Goal: Transaction & Acquisition: Book appointment/travel/reservation

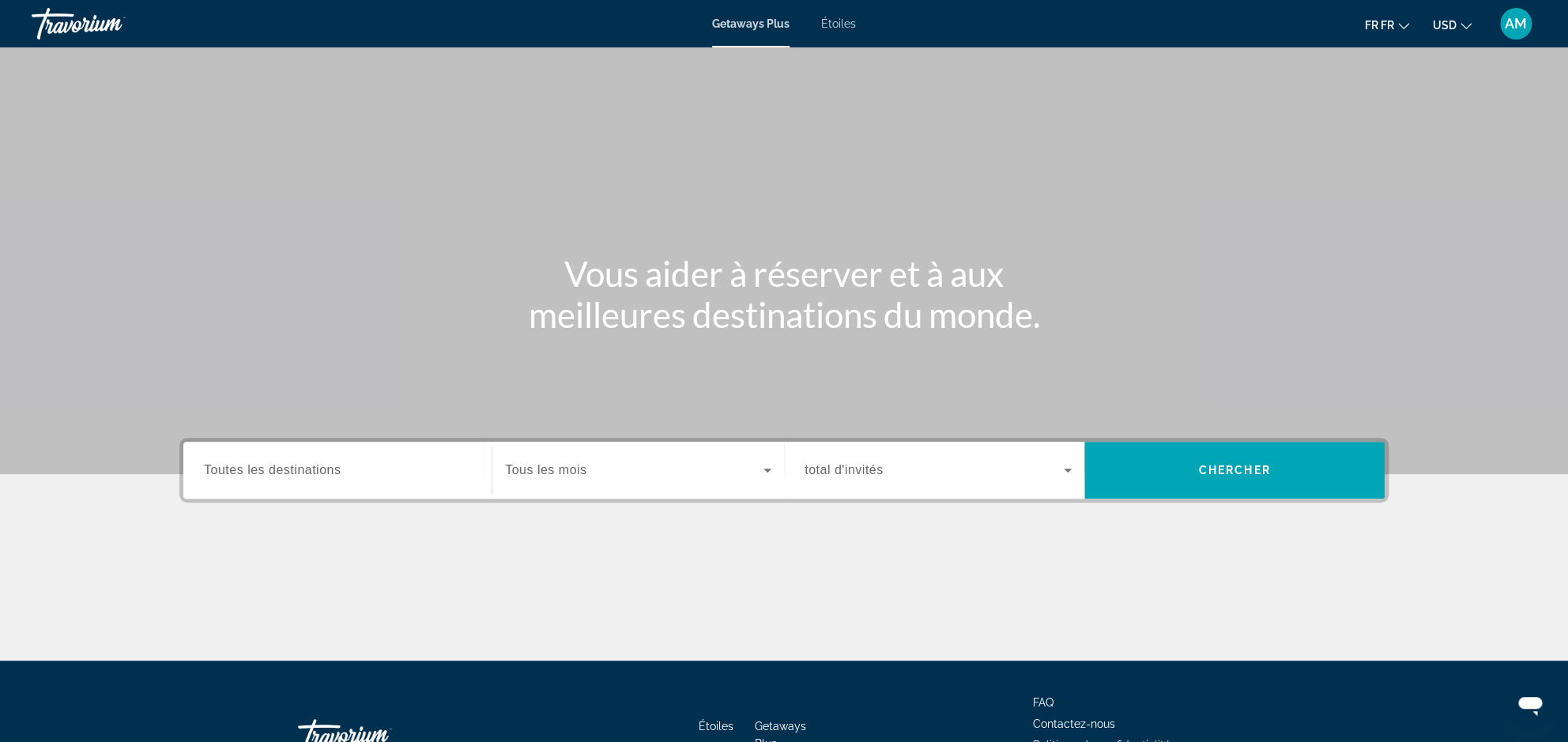
click at [836, 29] on span "Étoiles" at bounding box center [839, 23] width 34 height 12
click at [615, 487] on div "Le widget de recherche" at bounding box center [638, 471] width 266 height 44
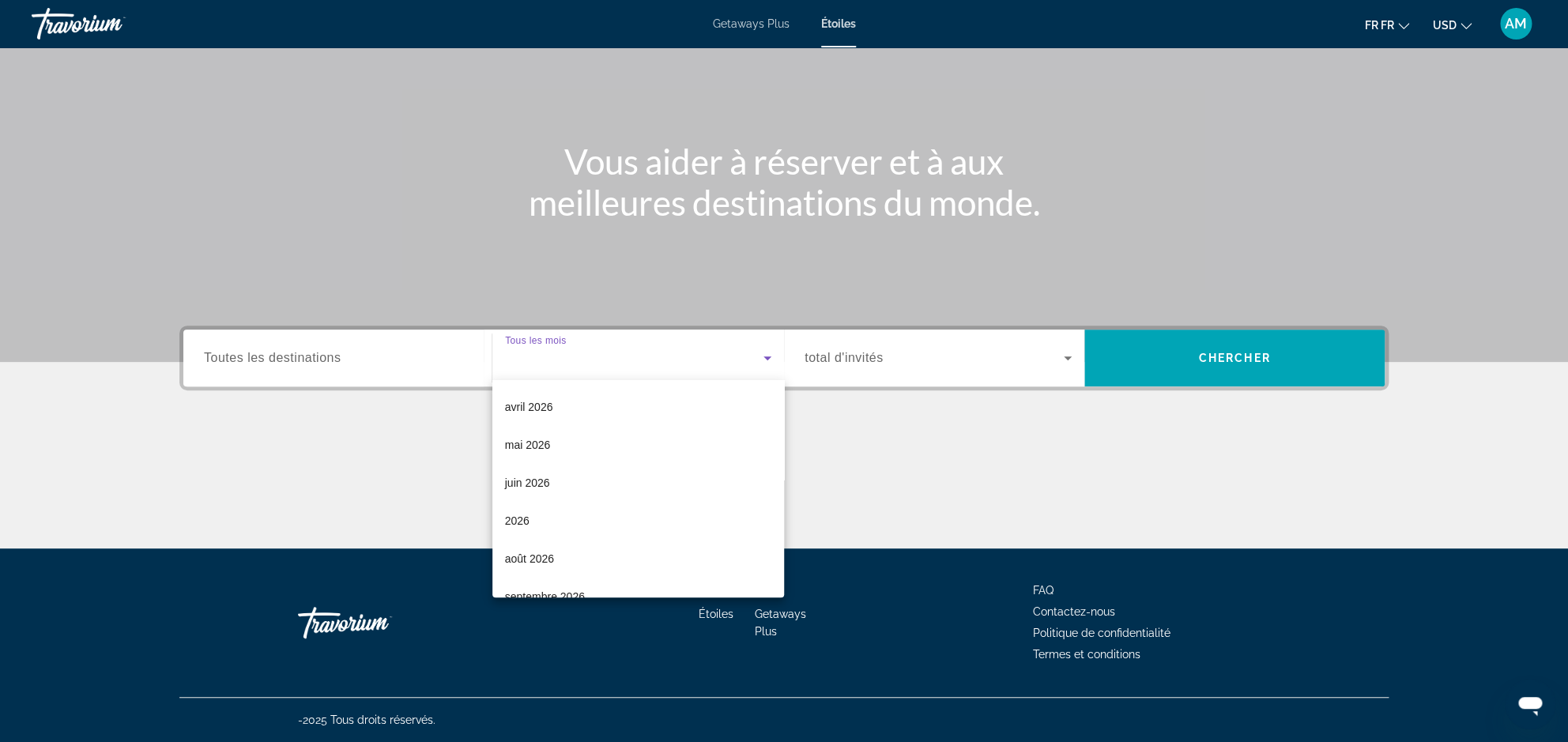
scroll to position [326, 0]
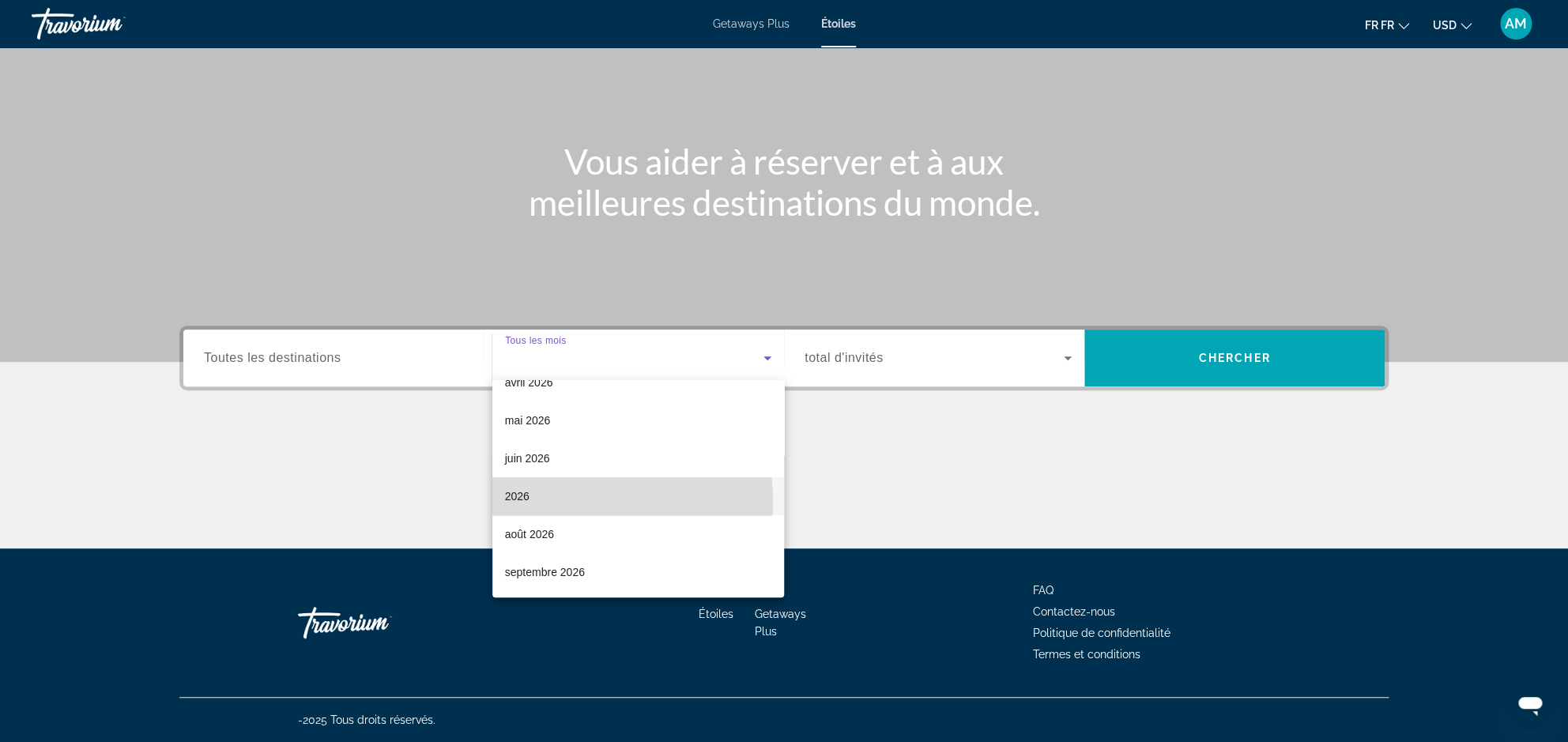
click at [550, 501] on mat-option "2026" at bounding box center [637, 496] width 292 height 38
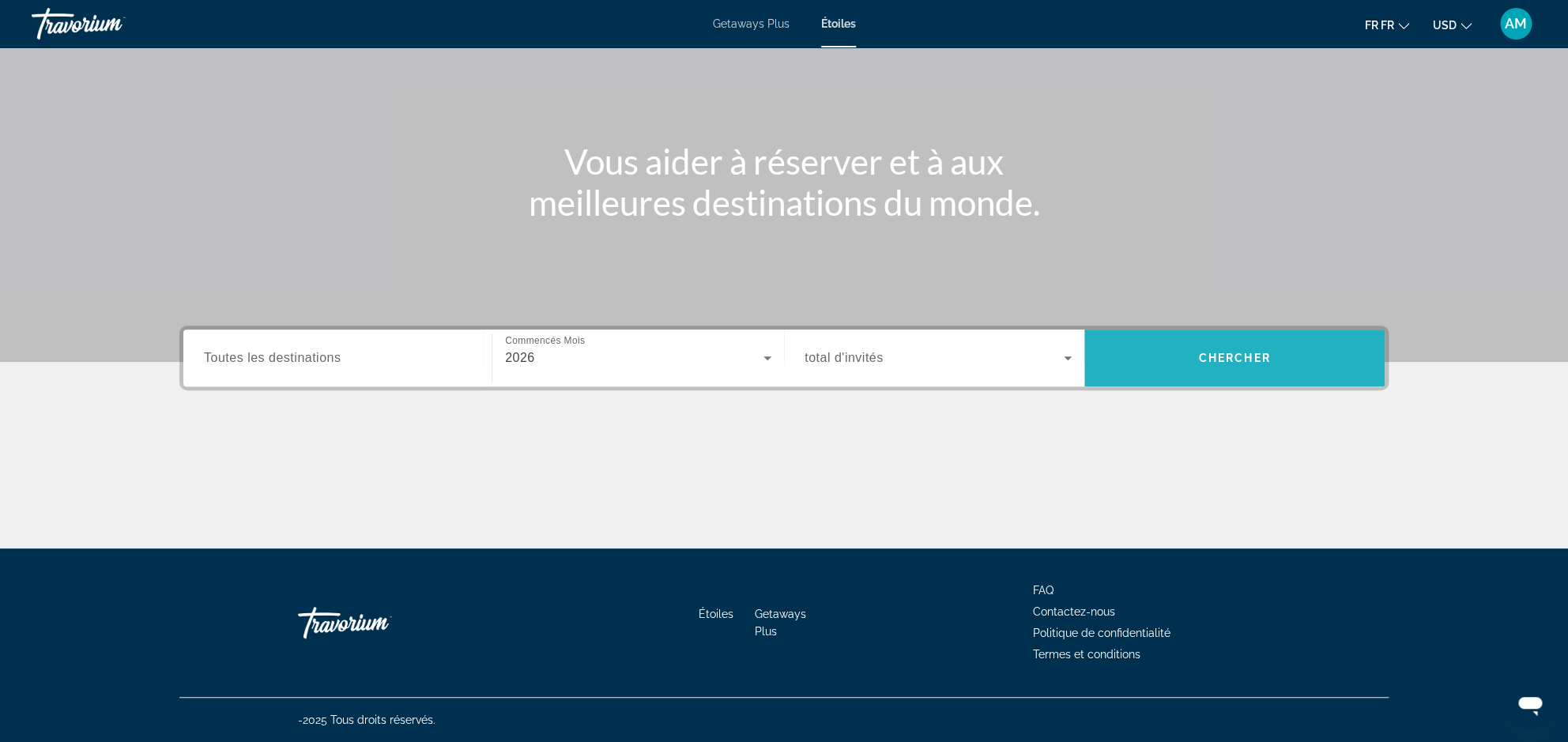
click at [1222, 364] on span "Chercher" at bounding box center [1235, 357] width 72 height 12
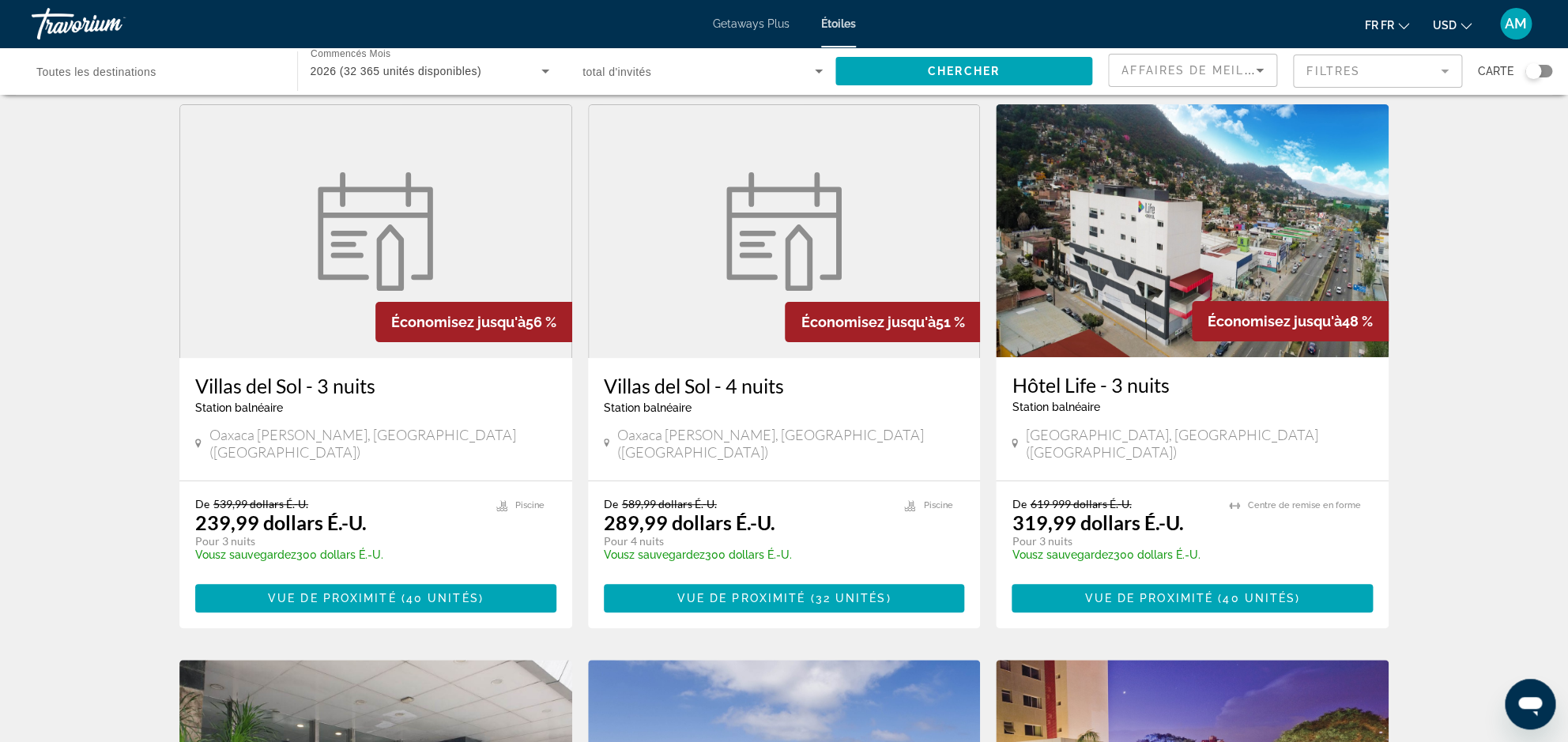
scroll to position [51, 0]
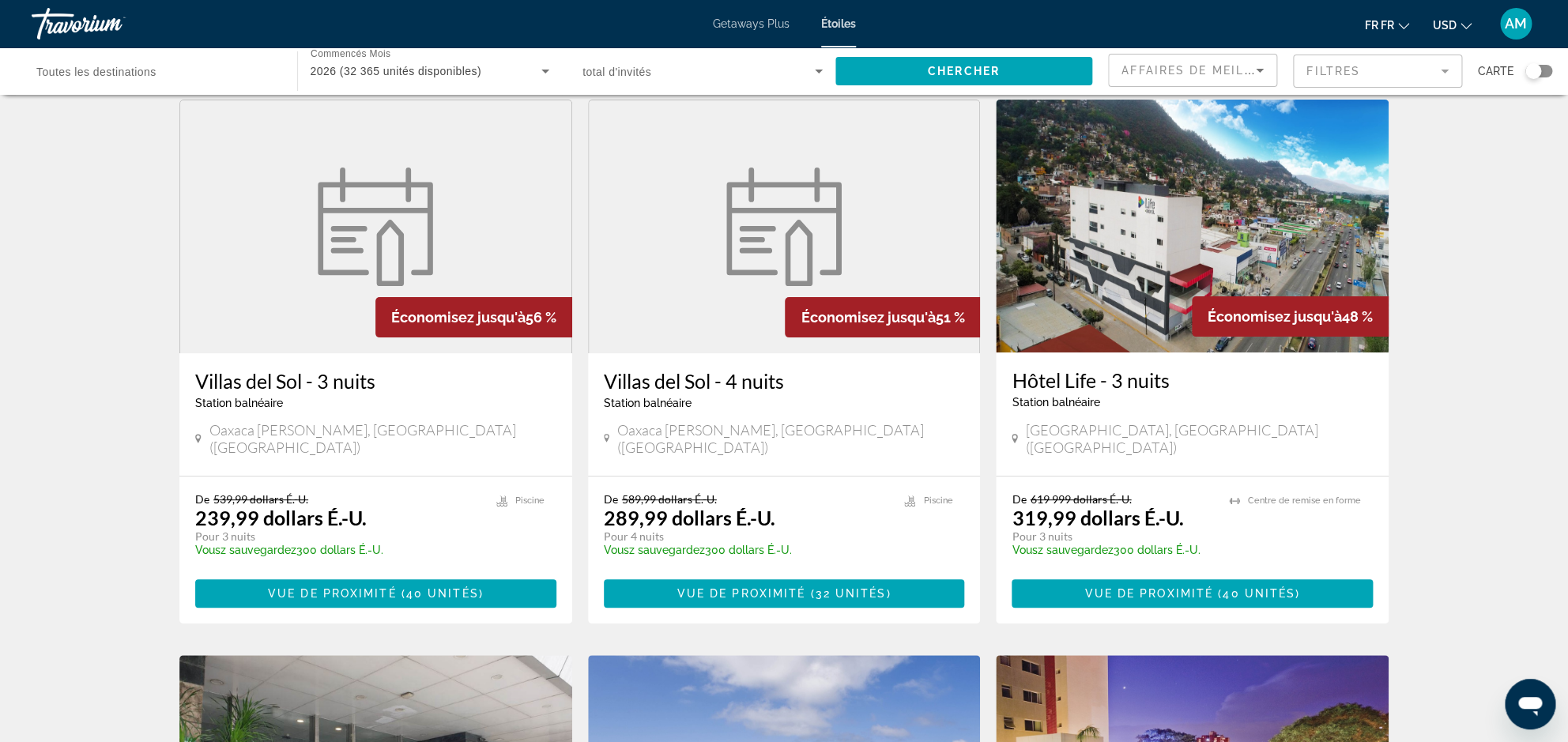
click at [1471, 27] on icon "Changement de monnaie" at bounding box center [1465, 25] width 11 height 11
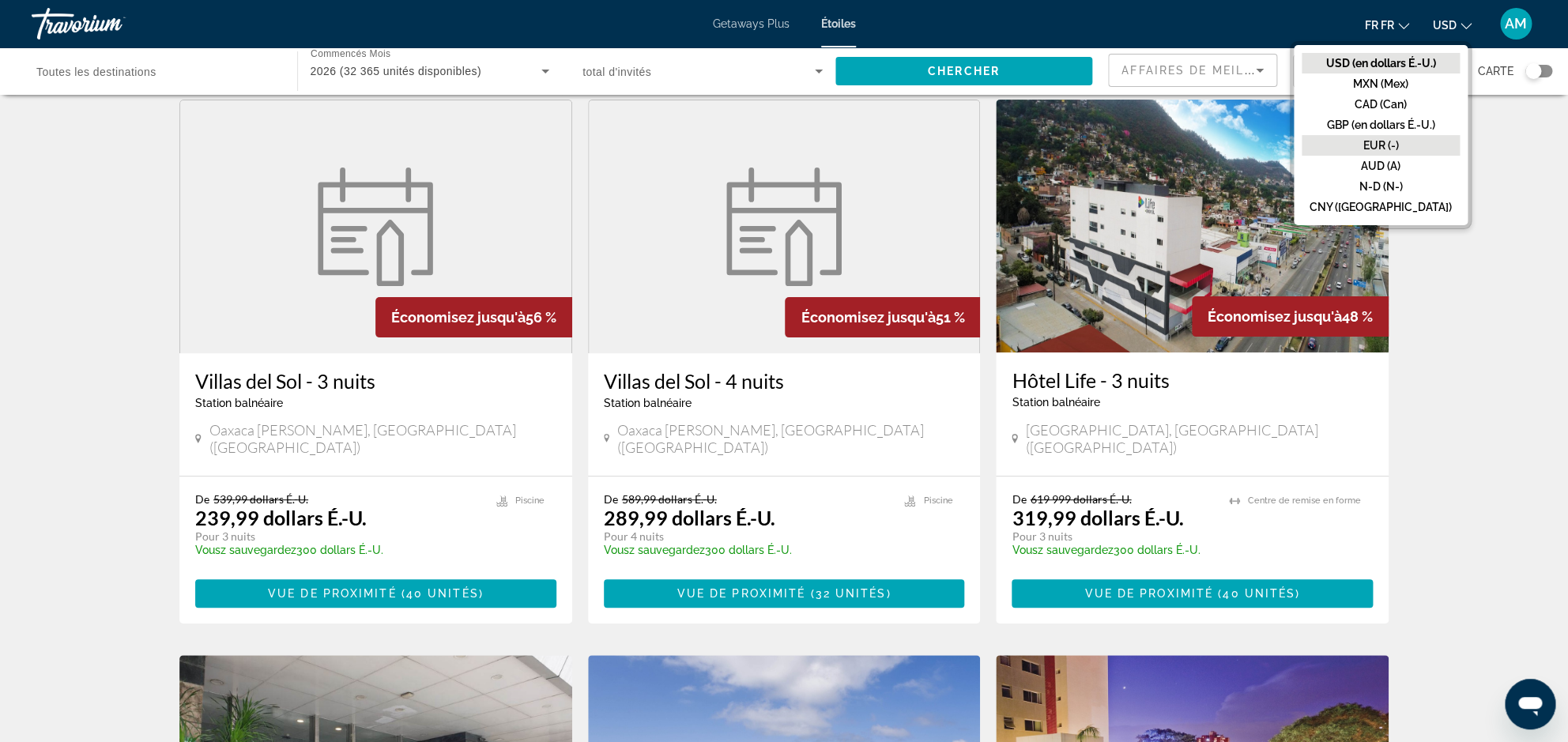
click at [1413, 144] on button "EUR (-)" at bounding box center [1381, 145] width 158 height 21
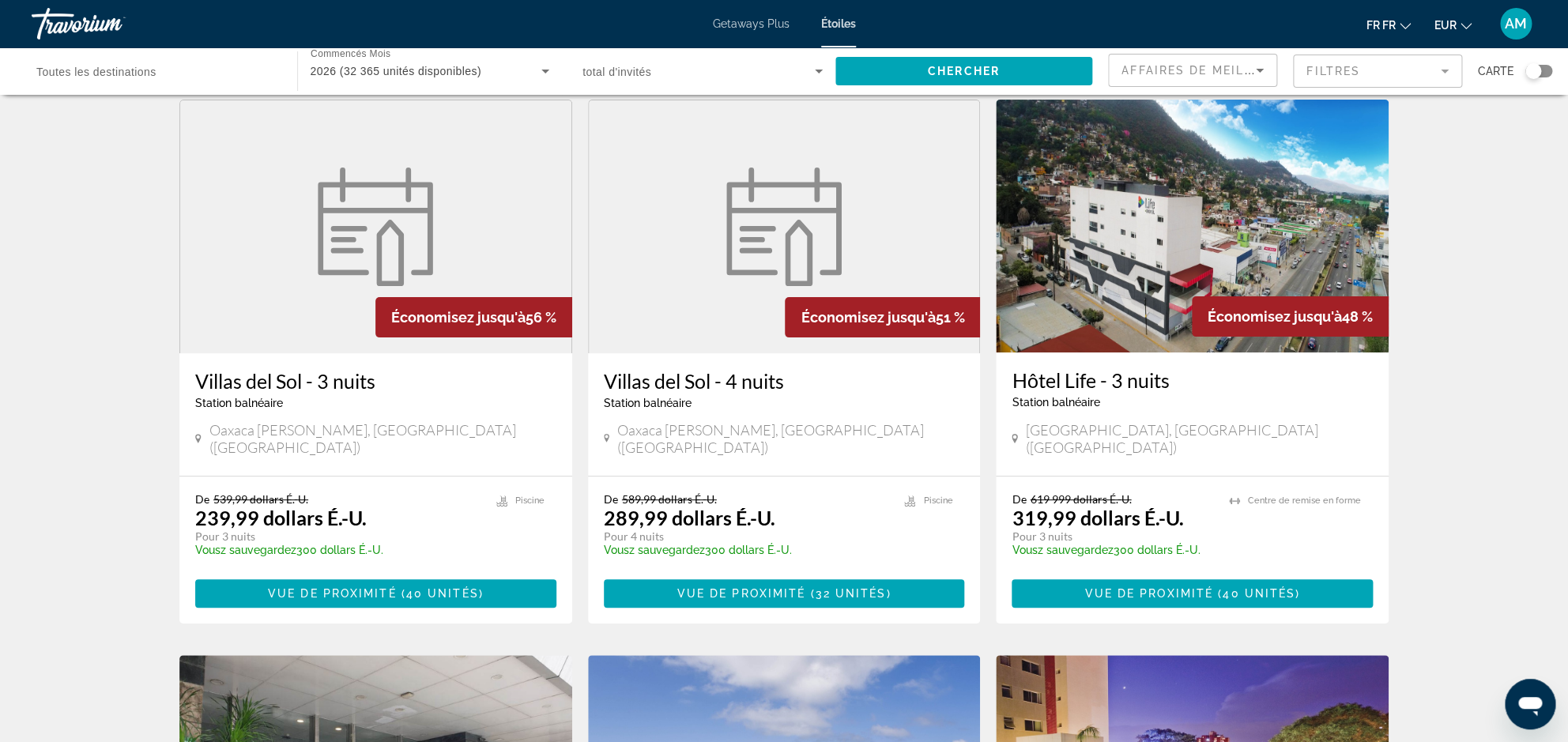
click at [70, 32] on div "Travorium" at bounding box center [110, 24] width 158 height 41
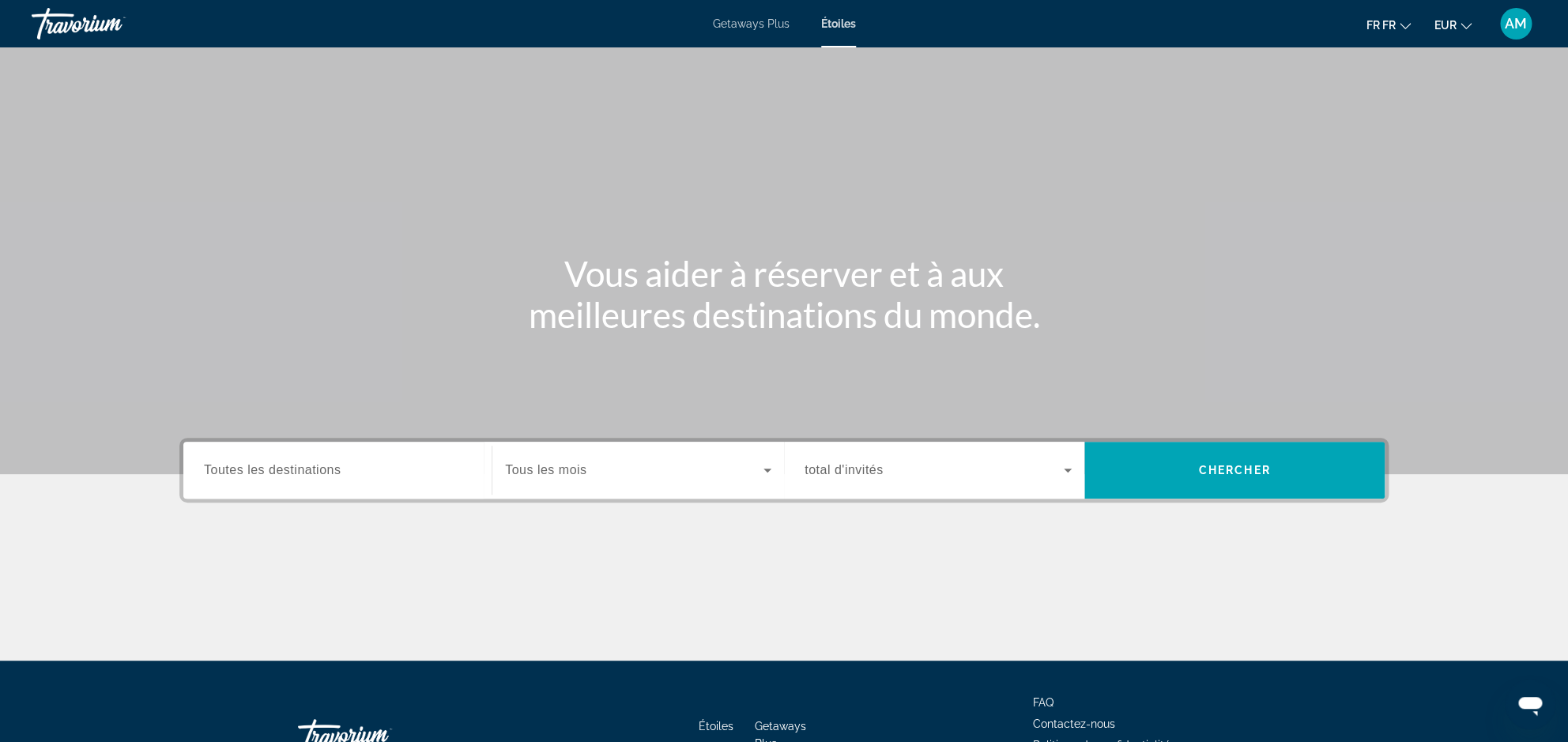
click at [74, 22] on div "Travorium" at bounding box center [110, 24] width 158 height 41
click at [72, 24] on div "Travorium" at bounding box center [110, 24] width 158 height 41
click at [742, 30] on span "Getaways Plus" at bounding box center [751, 23] width 76 height 12
click at [60, 27] on div "Travorium" at bounding box center [110, 24] width 158 height 41
click at [86, 43] on div "Travorium" at bounding box center [110, 24] width 158 height 41
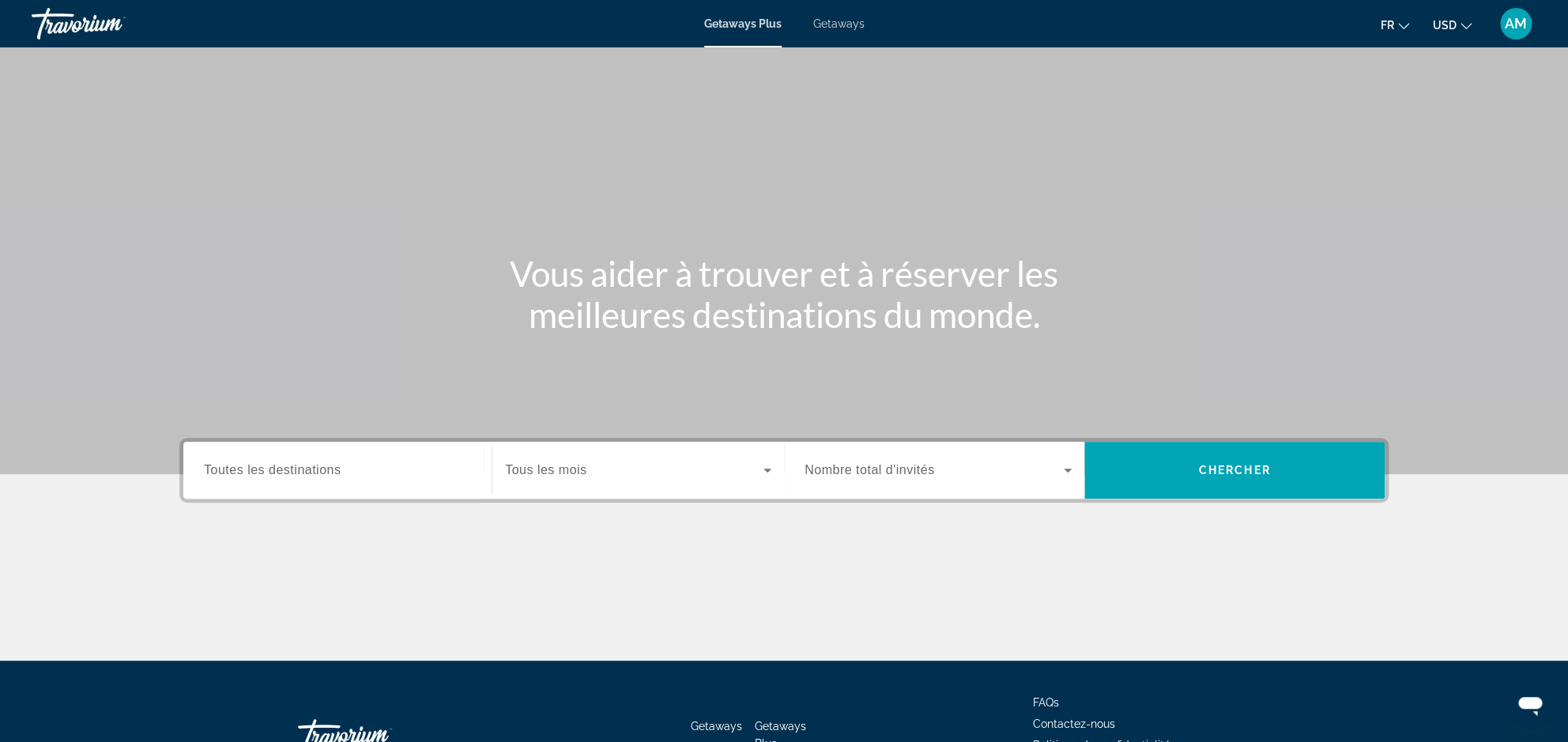
click at [829, 20] on span "Getaways" at bounding box center [839, 23] width 52 height 12
click at [669, 472] on span "Search widget" at bounding box center [634, 470] width 259 height 19
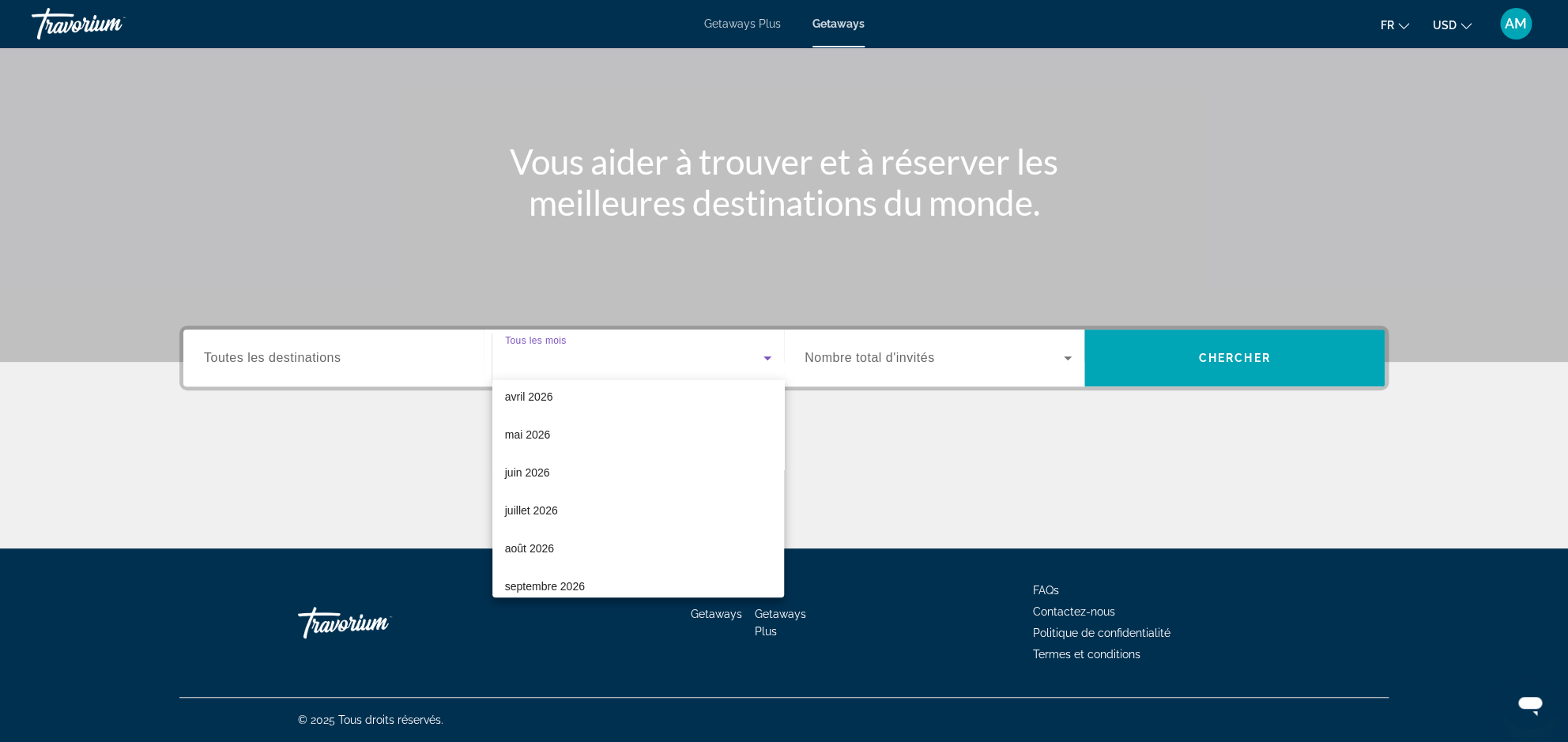
scroll to position [313, 0]
click at [551, 514] on span "juillet 2026" at bounding box center [531, 509] width 53 height 19
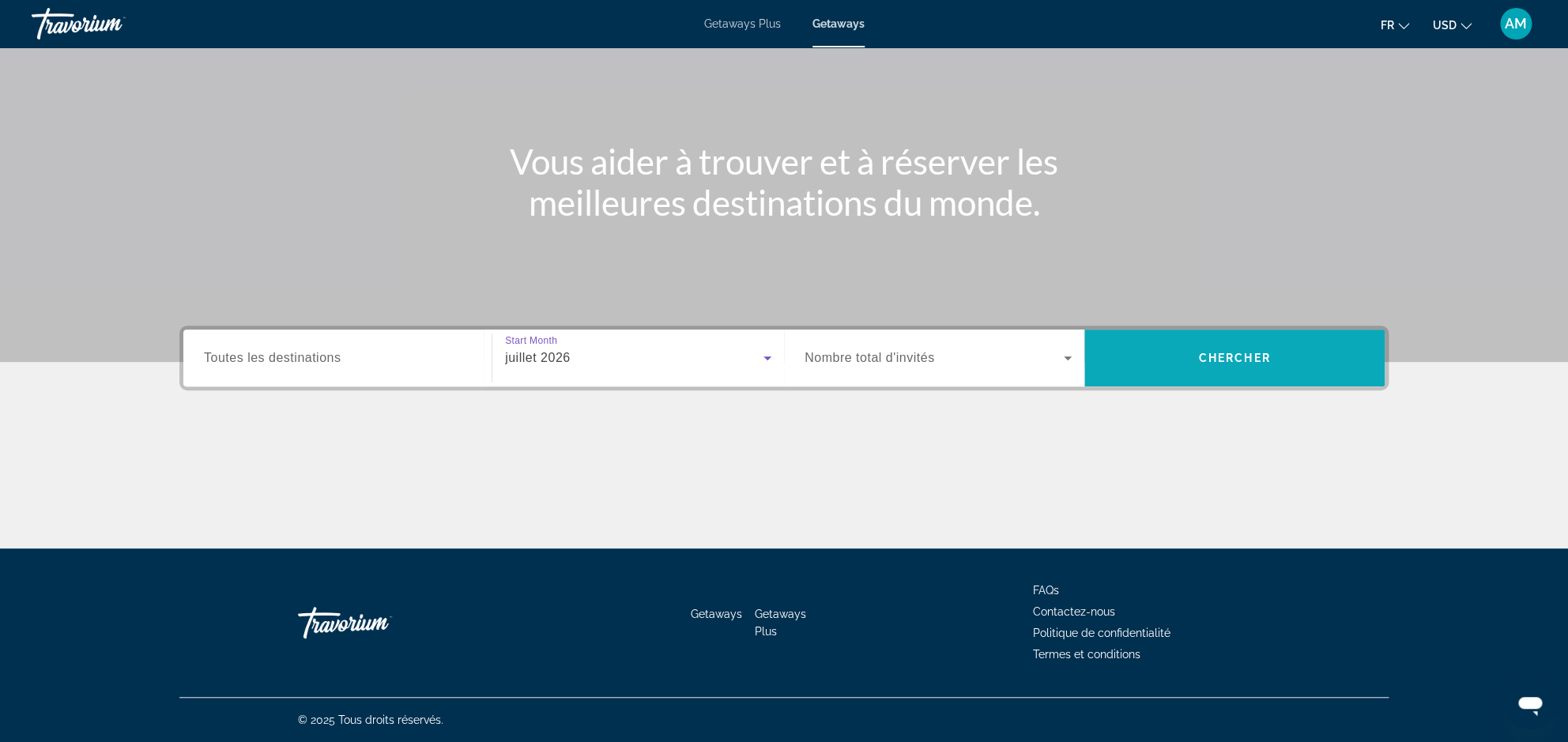
click at [1179, 362] on span "Search widget" at bounding box center [1235, 358] width 301 height 38
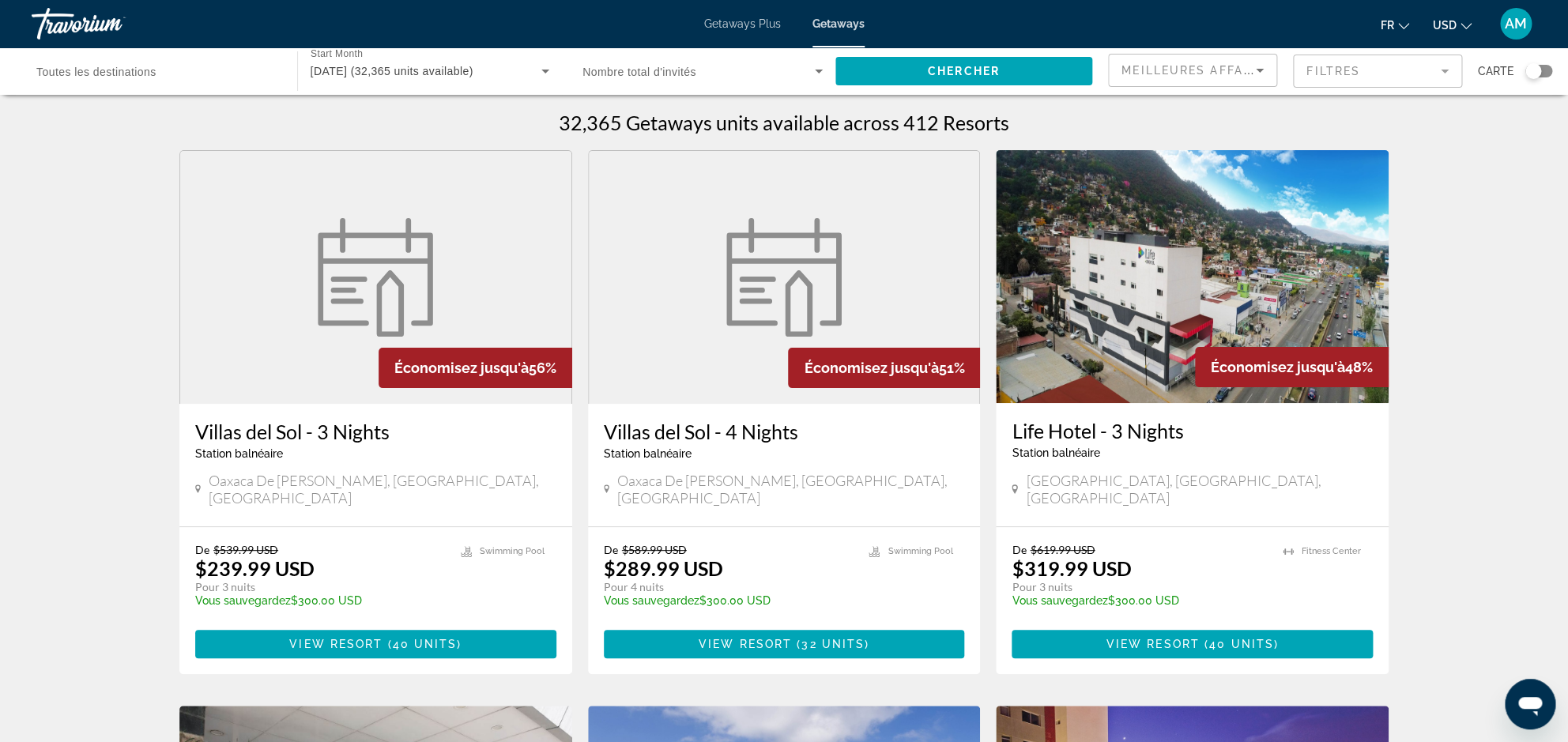
click at [1465, 32] on button "USD USD ($) MXN (Mex$) CAD (Can$) GBP (£) EUR (€) AUD (A$) NZD (NZ$) CNY (CN¥)" at bounding box center [1451, 25] width 39 height 23
click at [1433, 141] on button "EUR (€)" at bounding box center [1420, 145] width 78 height 21
click at [1210, 74] on span "Meilleures affaires" at bounding box center [1197, 70] width 152 height 12
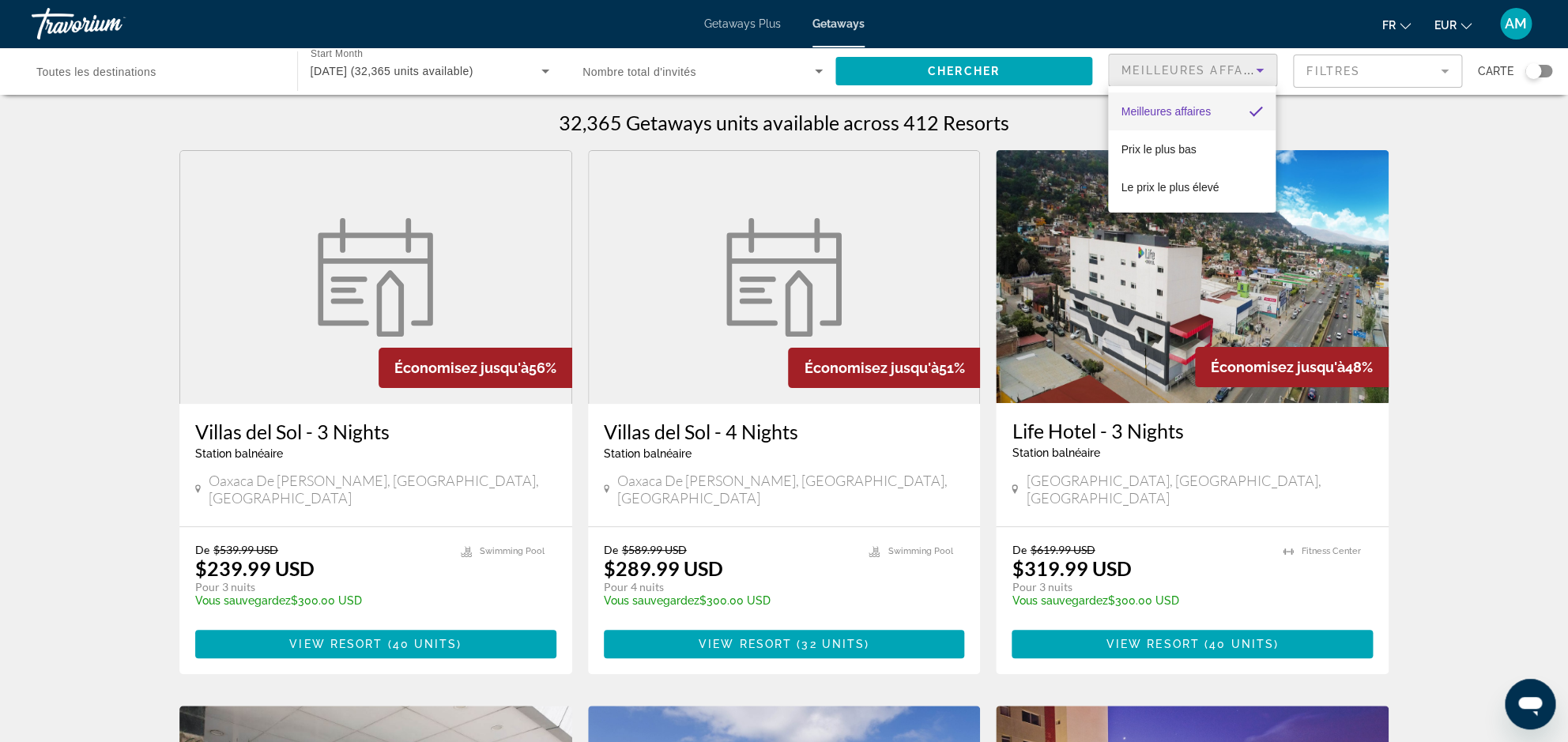
click at [1221, 73] on div at bounding box center [784, 371] width 1568 height 742
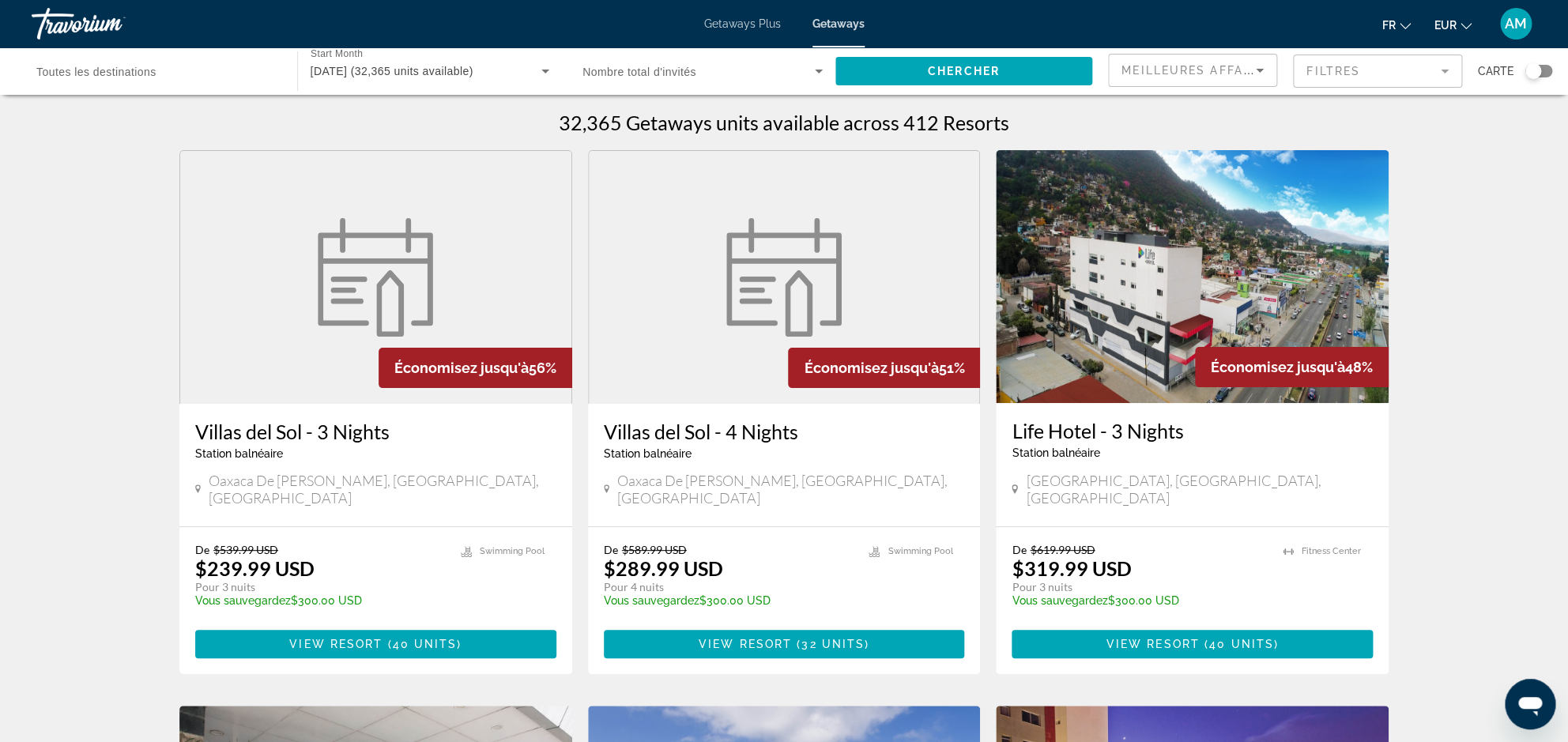
click at [1336, 72] on mat-form-field "Filtres" at bounding box center [1377, 71] width 169 height 33
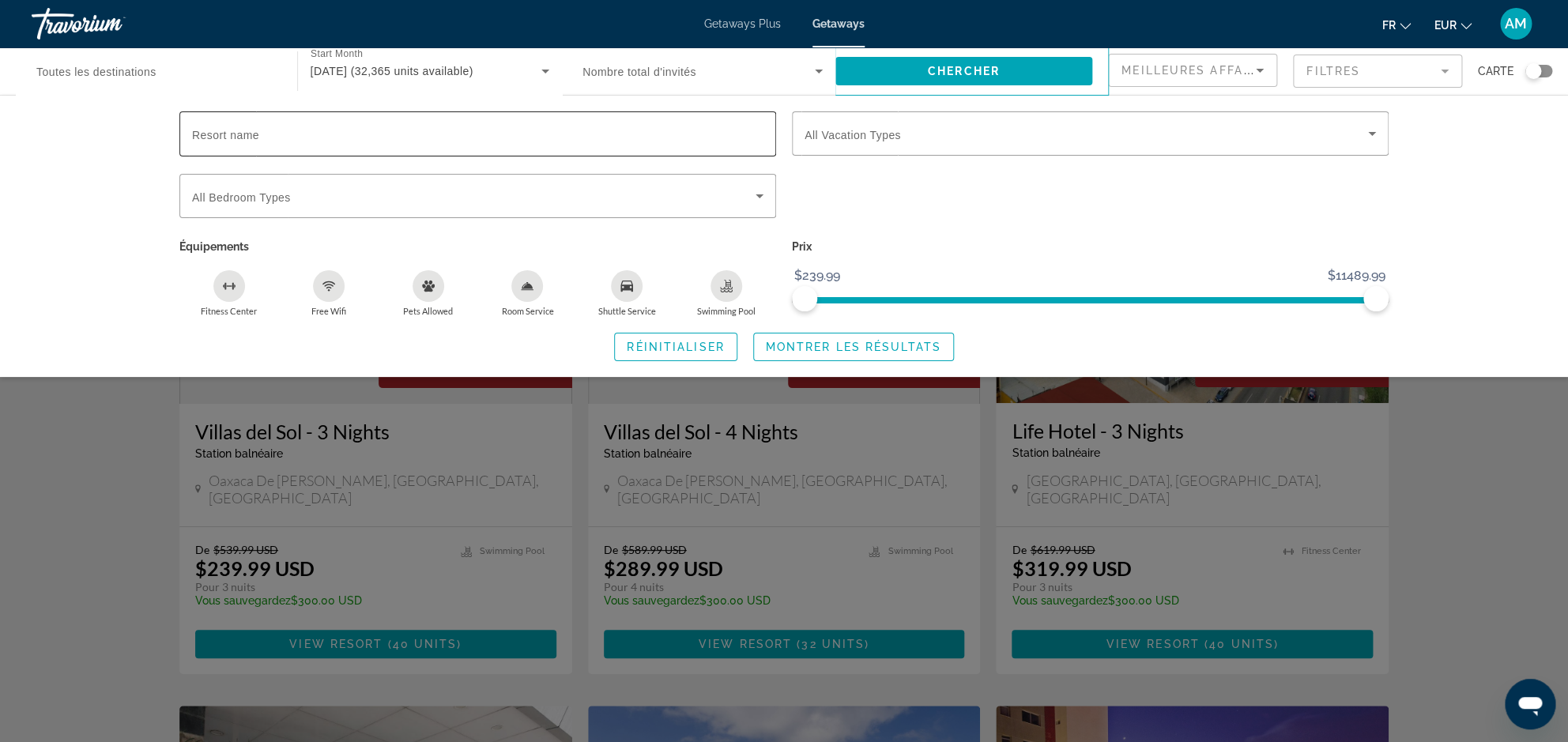
click at [462, 150] on div "Search widget" at bounding box center [478, 134] width 572 height 45
click at [881, 134] on span "All Vacation Types" at bounding box center [852, 135] width 96 height 12
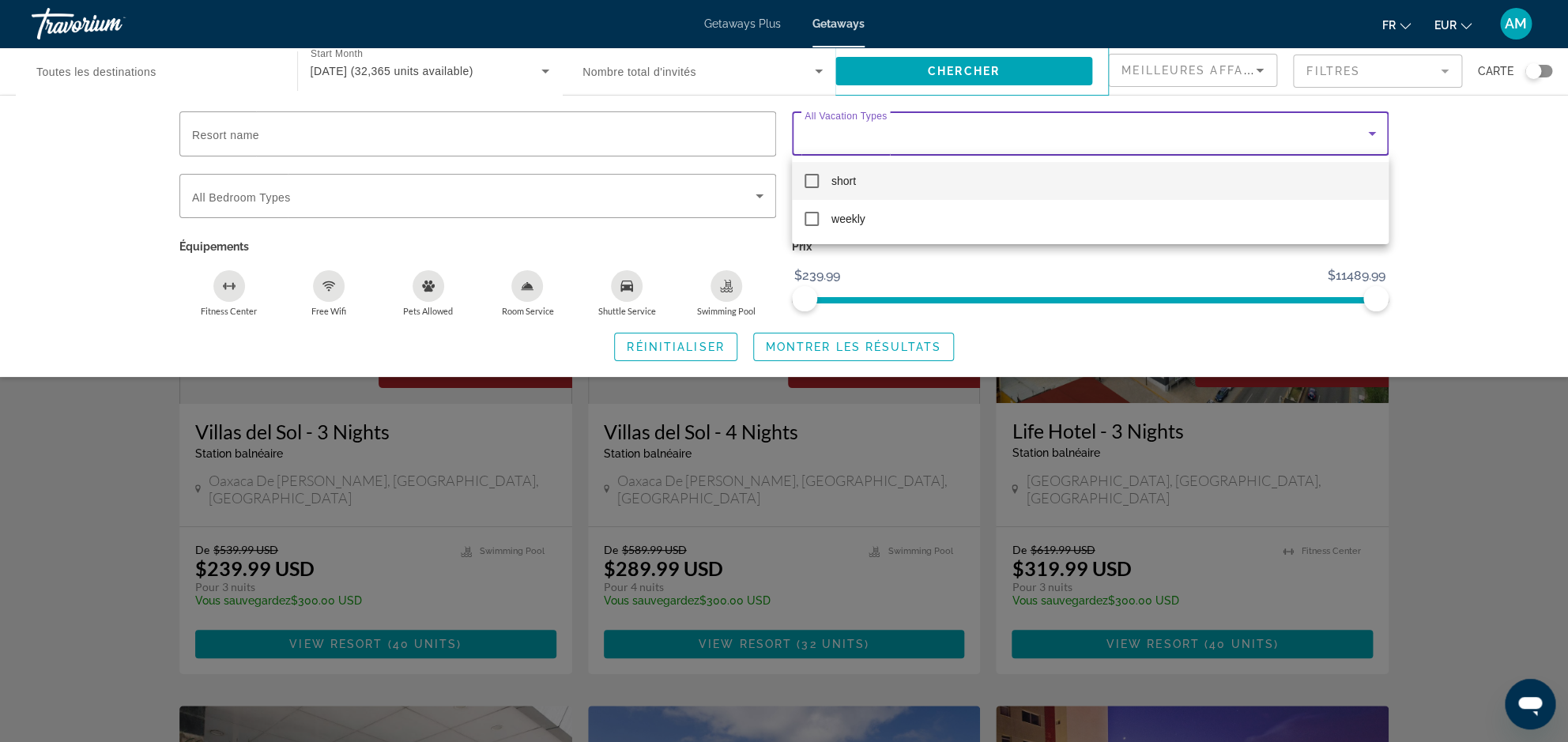
click at [532, 204] on div at bounding box center [784, 371] width 1568 height 742
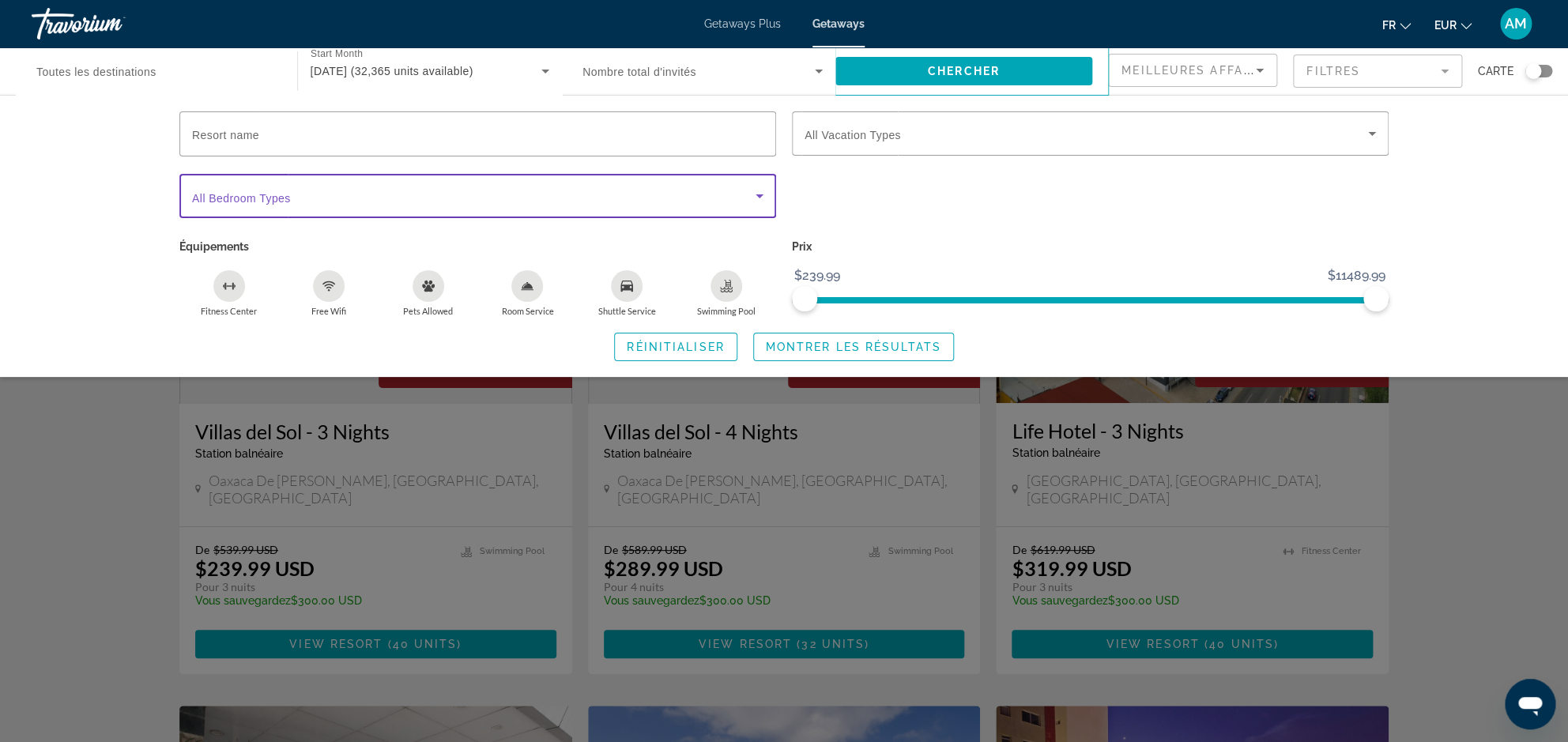
click at [569, 195] on span "Search widget" at bounding box center [474, 196] width 563 height 19
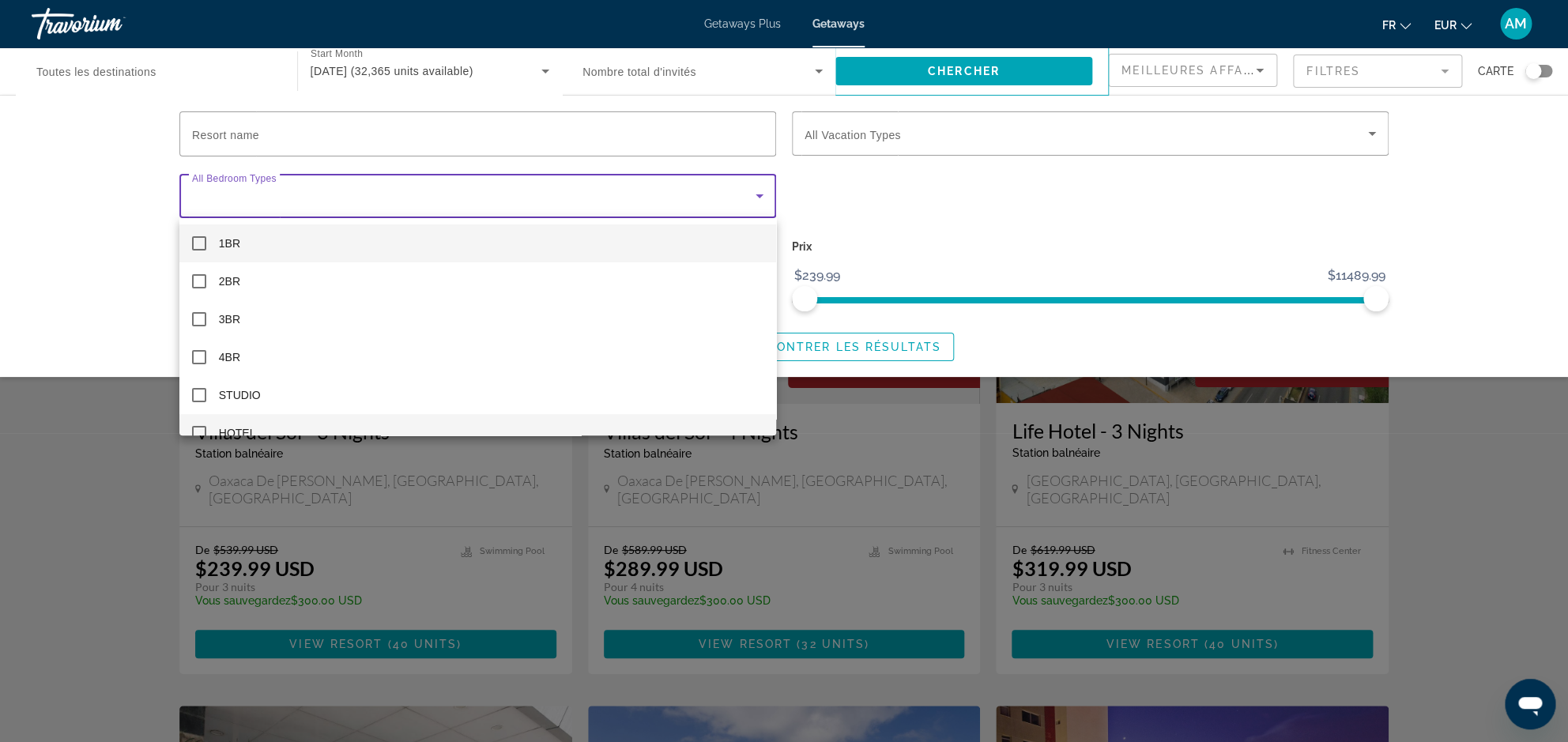
click at [200, 427] on mat-pseudo-checkbox at bounding box center [199, 433] width 14 height 14
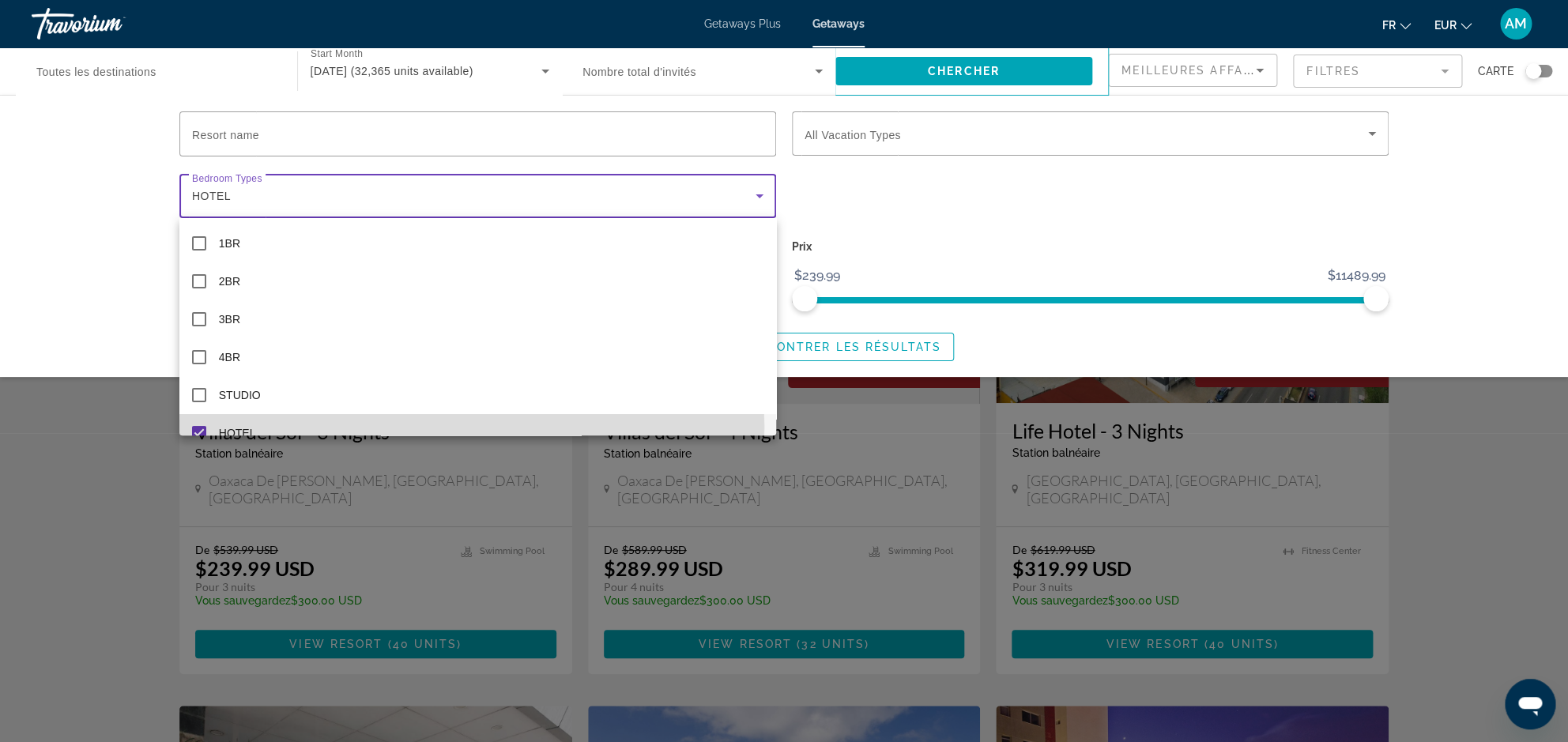
scroll to position [16, 0]
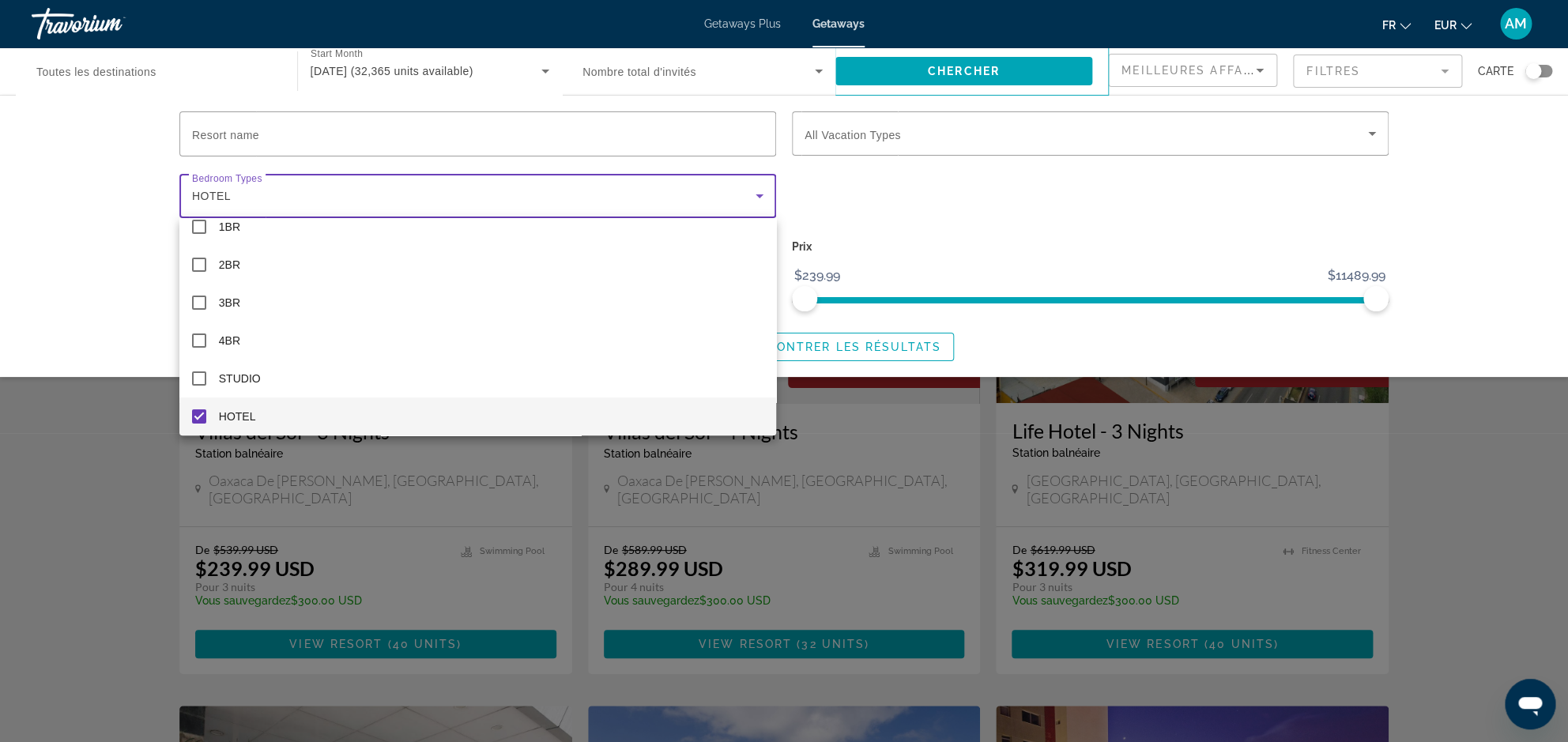
click at [59, 216] on div at bounding box center [784, 371] width 1568 height 742
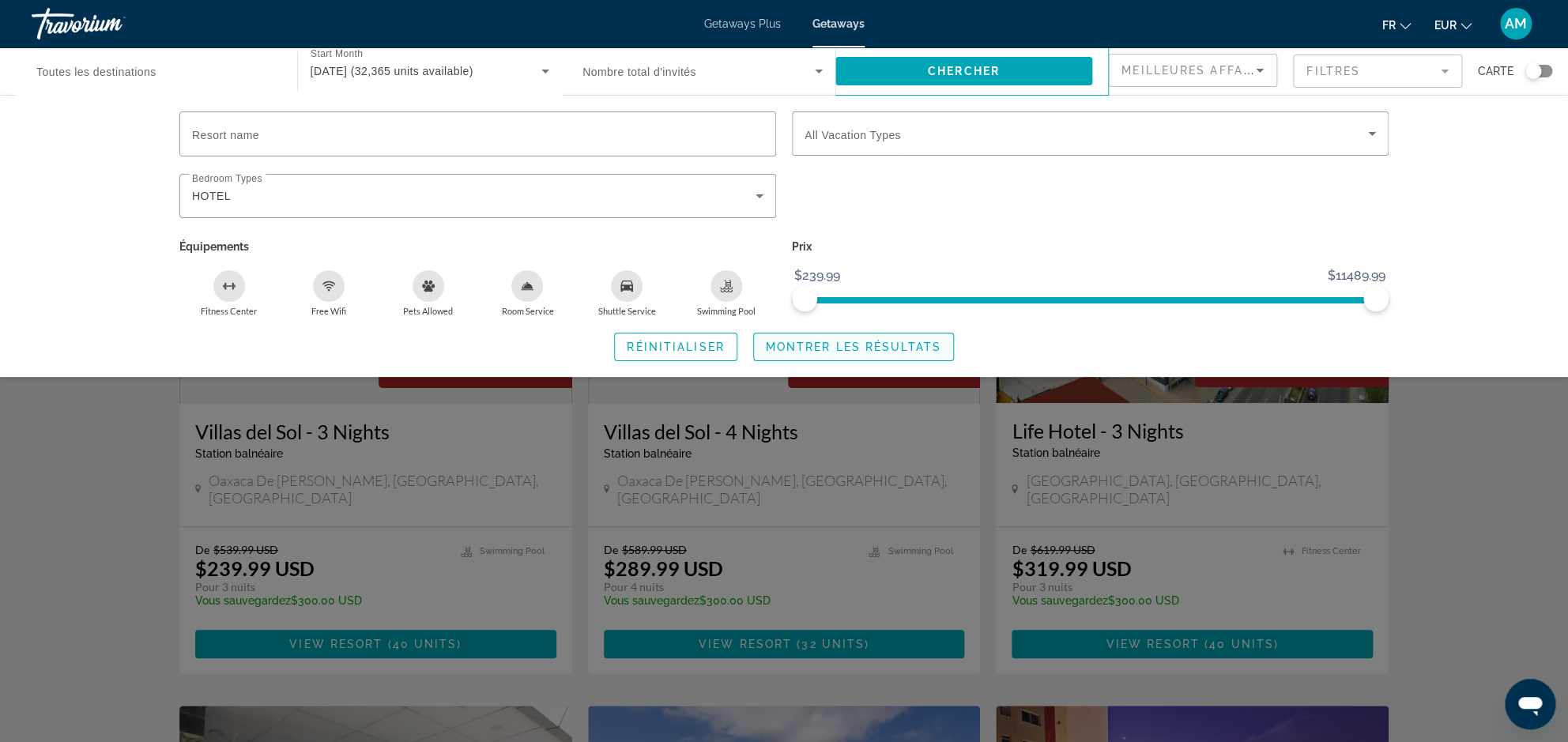
click at [901, 353] on span "Montrer les résultats" at bounding box center [853, 347] width 176 height 12
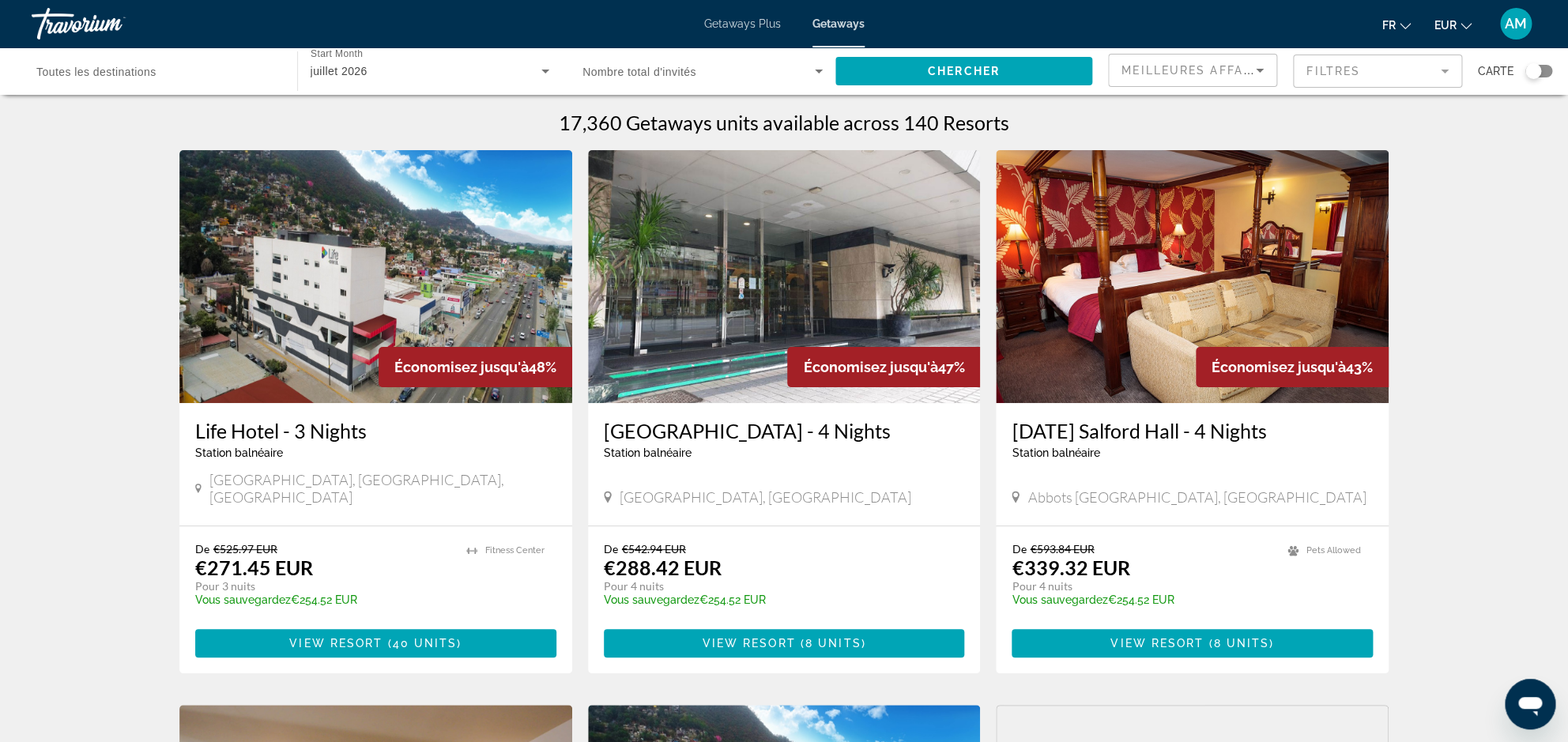
click at [214, 73] on input "Destination Toutes les destinations" at bounding box center [156, 71] width 240 height 19
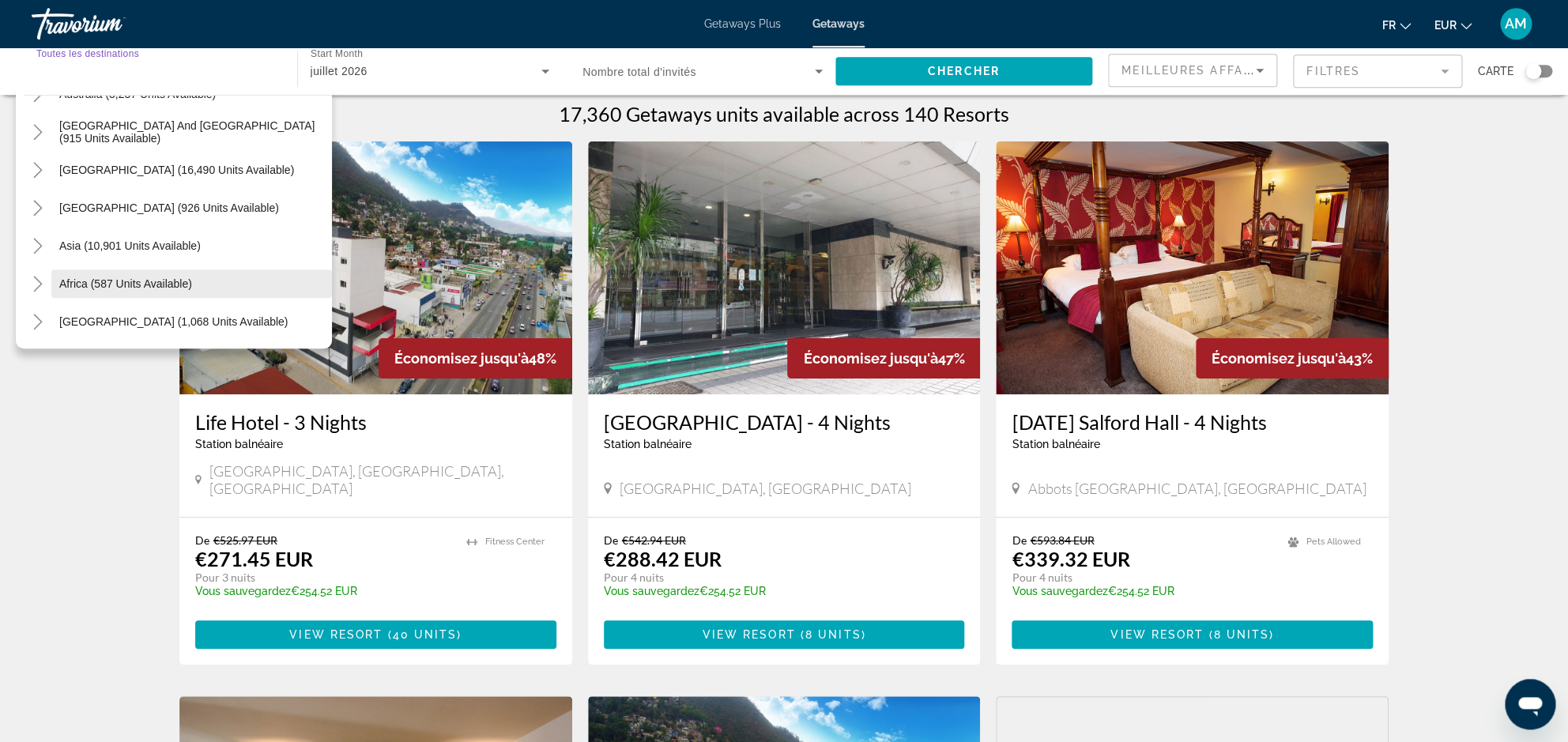
scroll to position [12, 0]
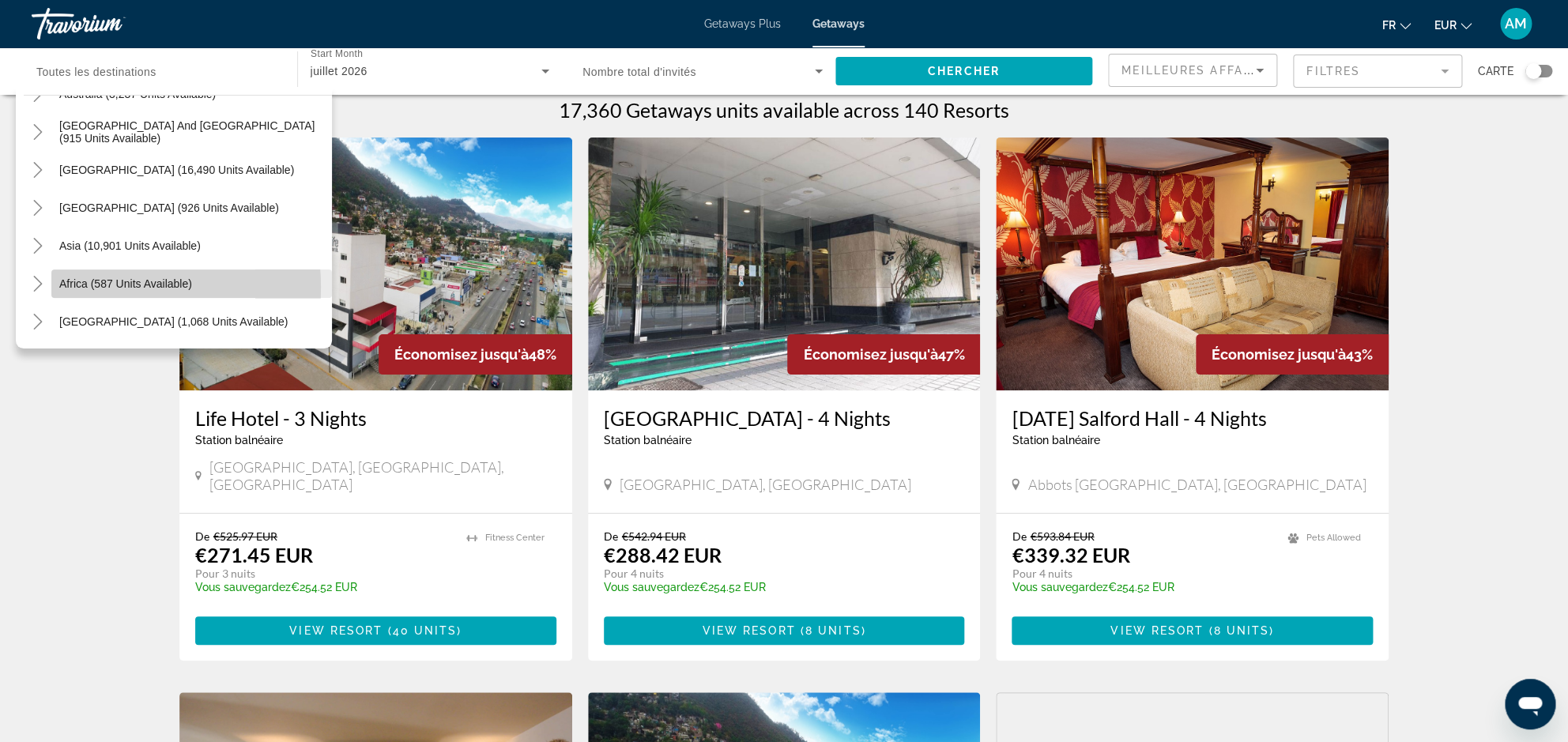
click at [88, 287] on span "Africa (587 units available)" at bounding box center [126, 283] width 133 height 12
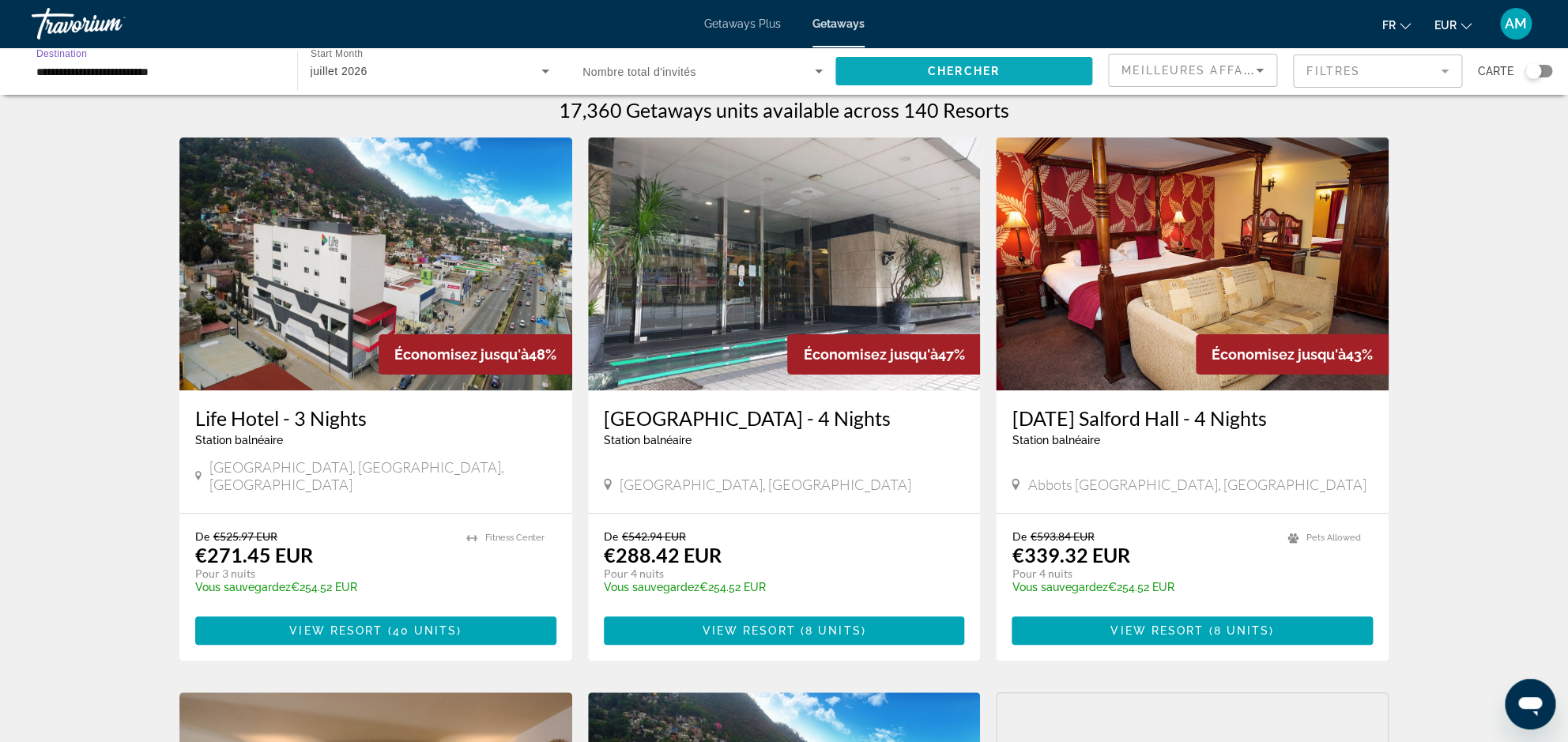
click at [952, 74] on span "Chercher" at bounding box center [964, 71] width 72 height 12
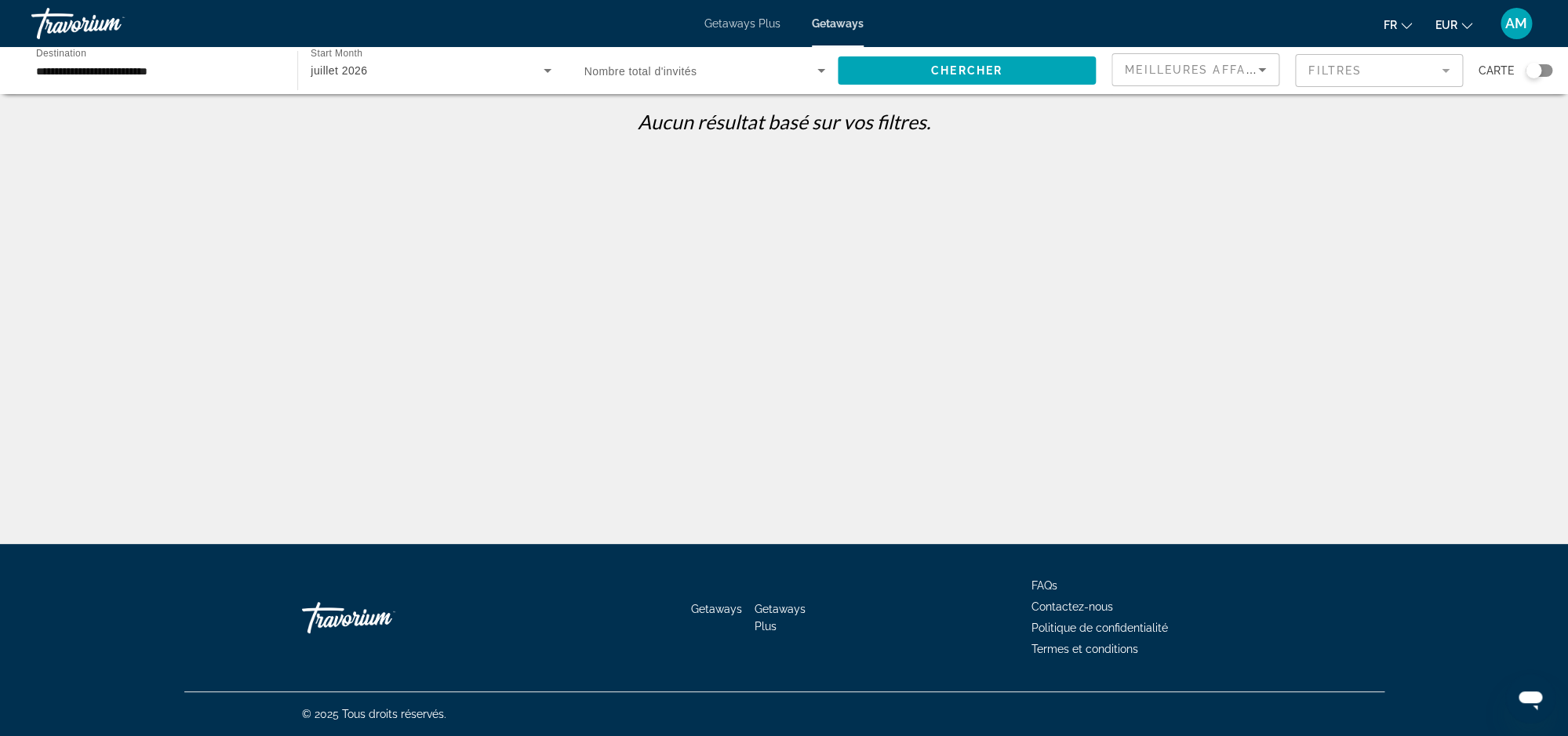
click at [197, 78] on input "**********" at bounding box center [156, 71] width 241 height 19
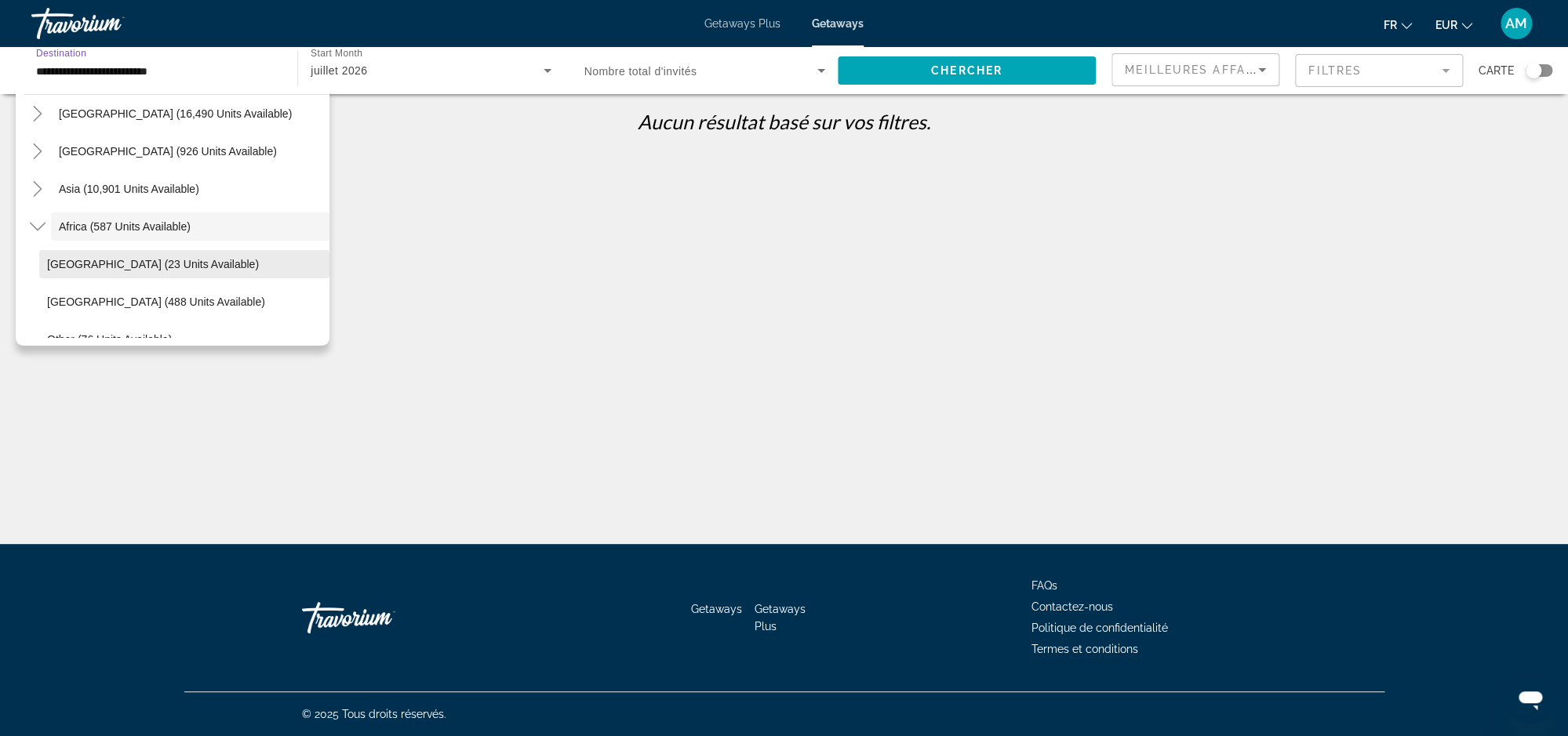
scroll to position [306, 0]
click at [70, 264] on span "Morocco (23 units available)" at bounding box center [153, 267] width 212 height 12
type input "**********"
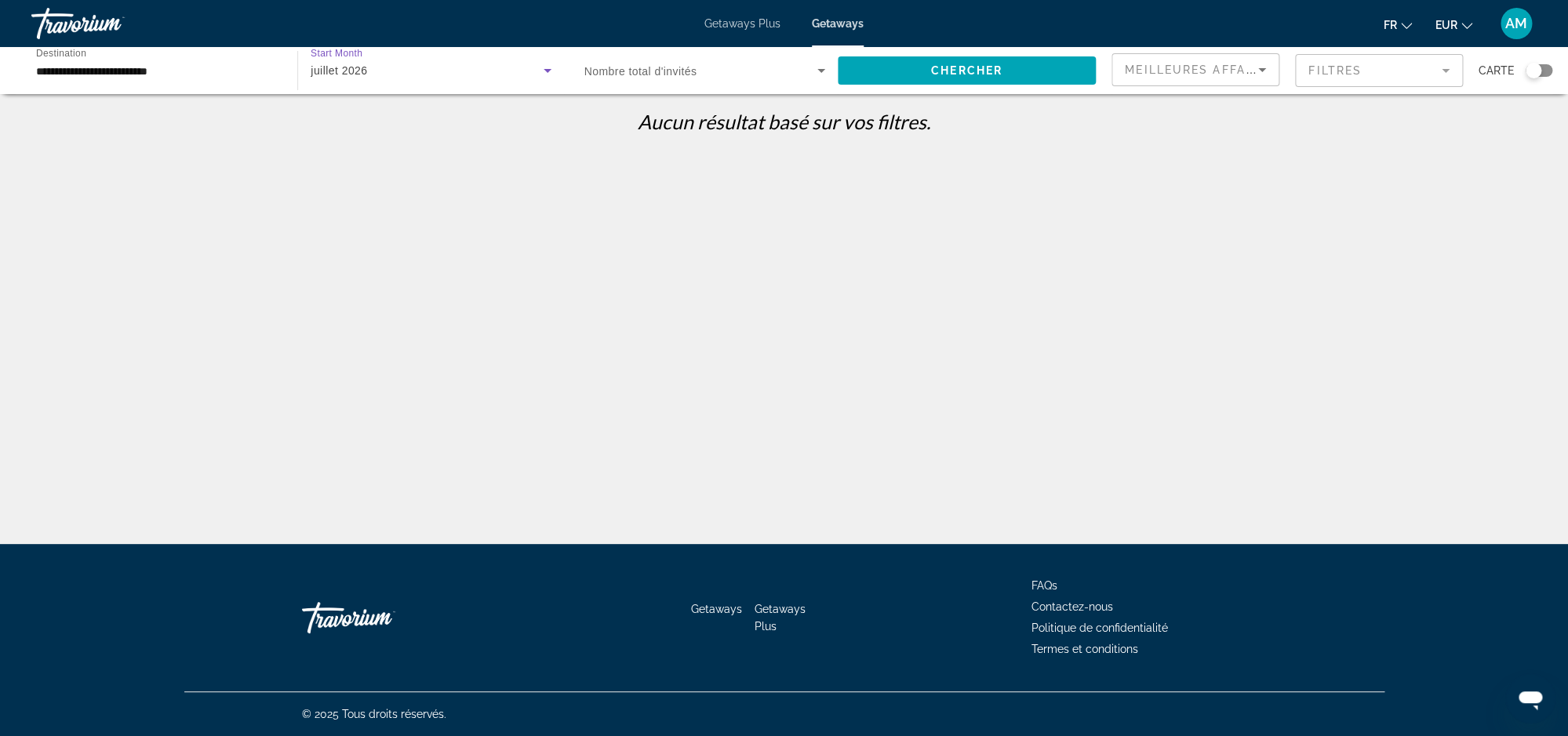
click at [537, 73] on div "juillet 2026" at bounding box center [426, 70] width 232 height 19
click at [394, 117] on mat-option "Tous les mois" at bounding box center [431, 117] width 265 height 37
click at [742, 79] on span "Search widget" at bounding box center [701, 70] width 233 height 19
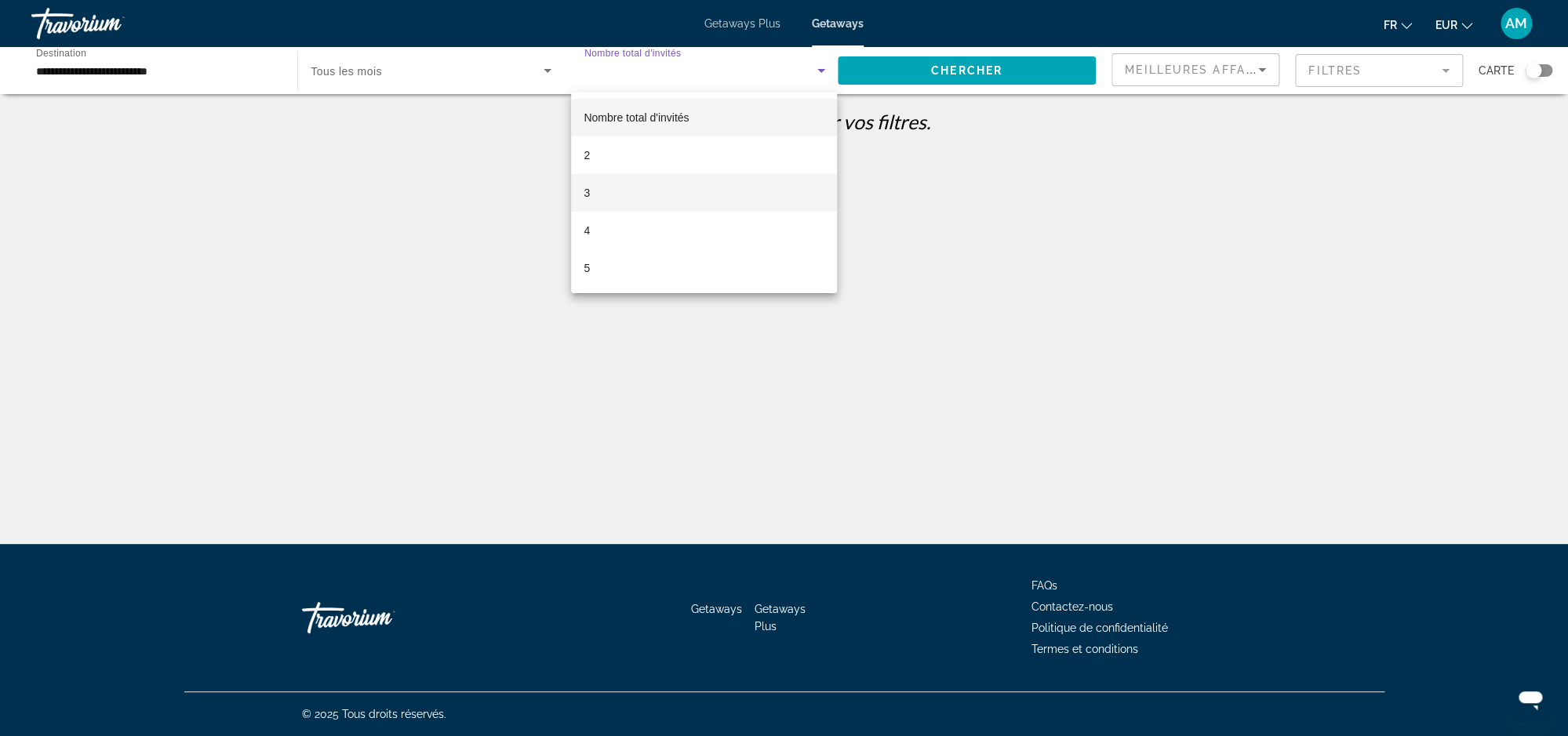
click at [606, 204] on mat-option "3" at bounding box center [704, 193] width 266 height 37
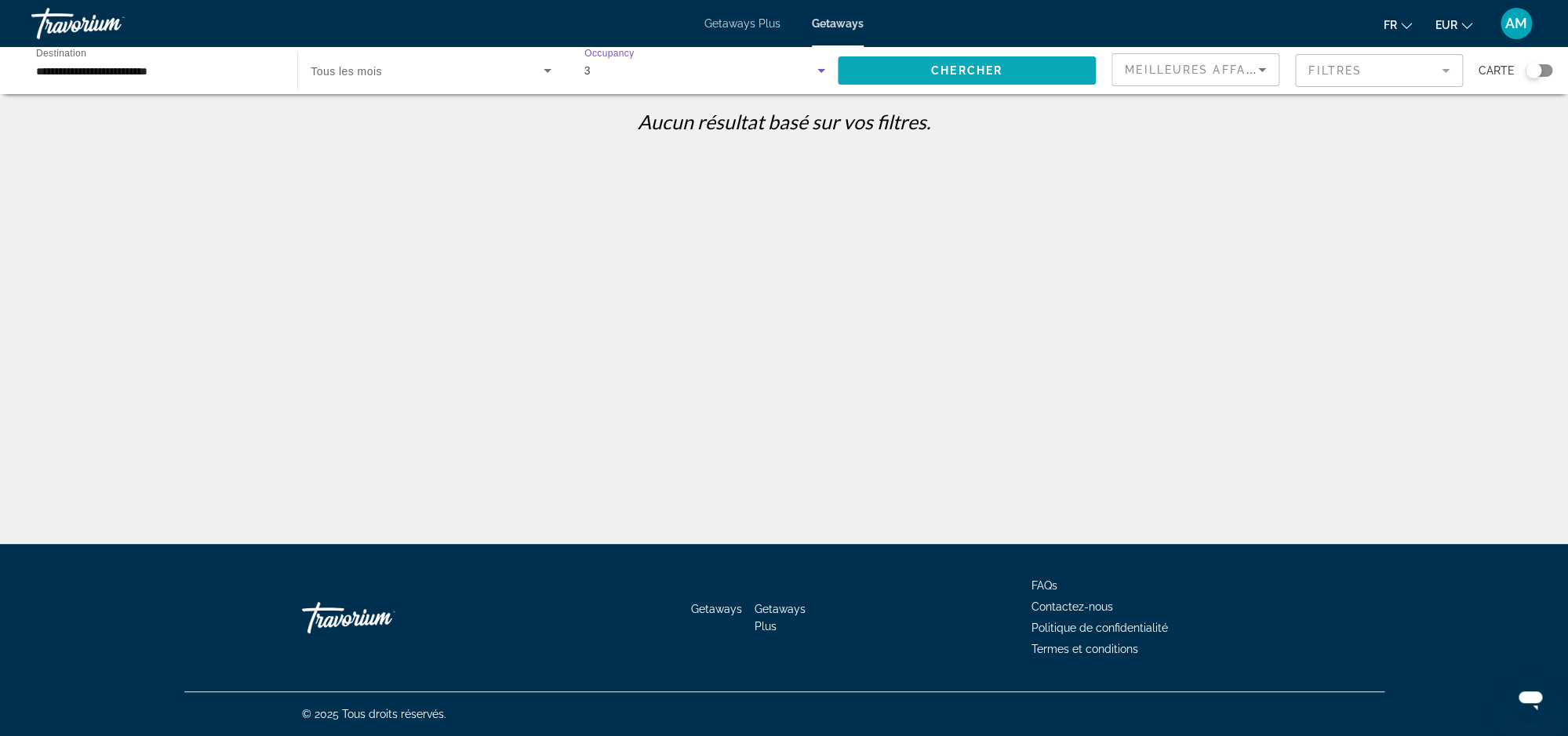
click at [925, 71] on span "Search widget" at bounding box center [967, 70] width 258 height 37
click at [713, 73] on div "3" at bounding box center [701, 70] width 233 height 19
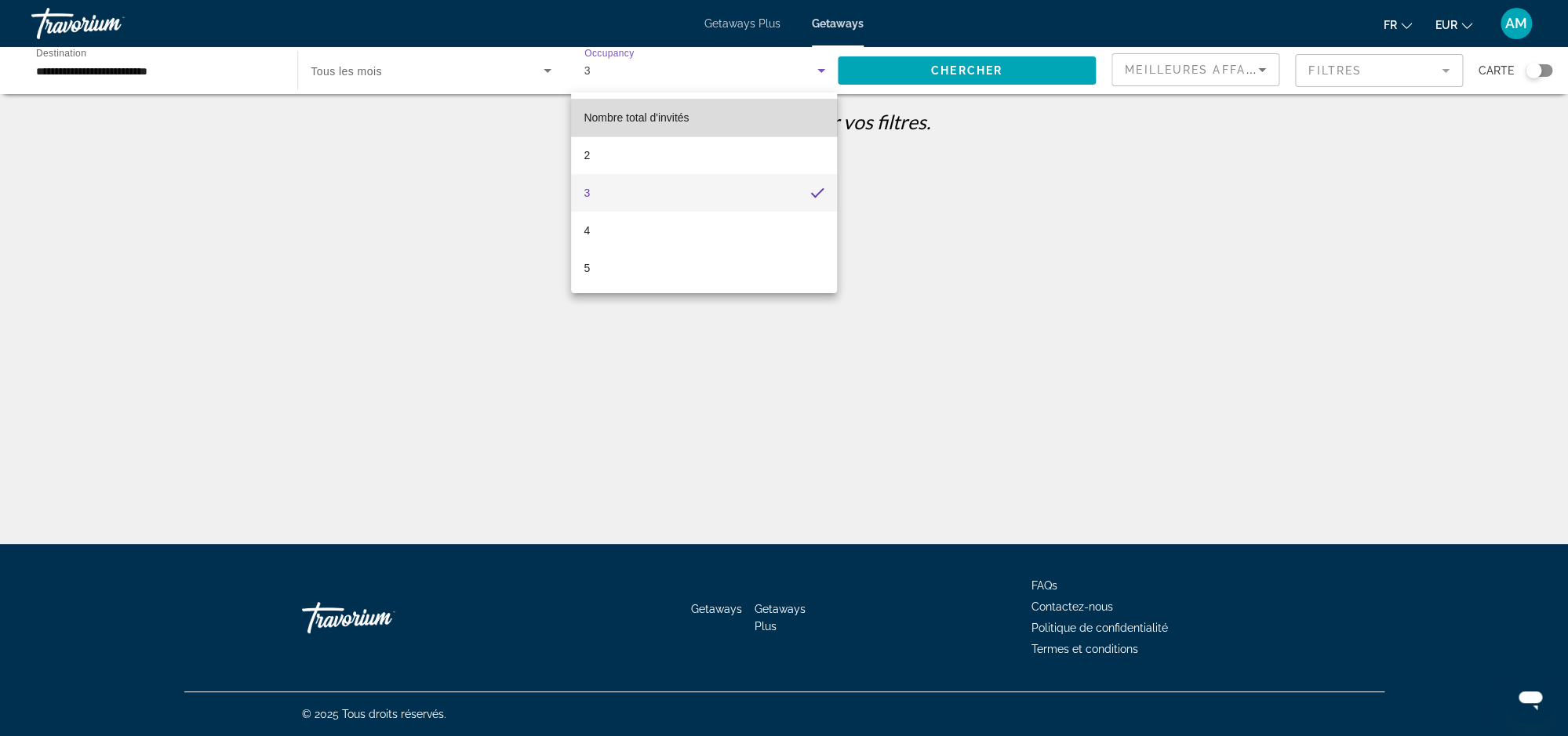
click at [666, 112] on span "Nombre total d'invités" at bounding box center [636, 117] width 105 height 19
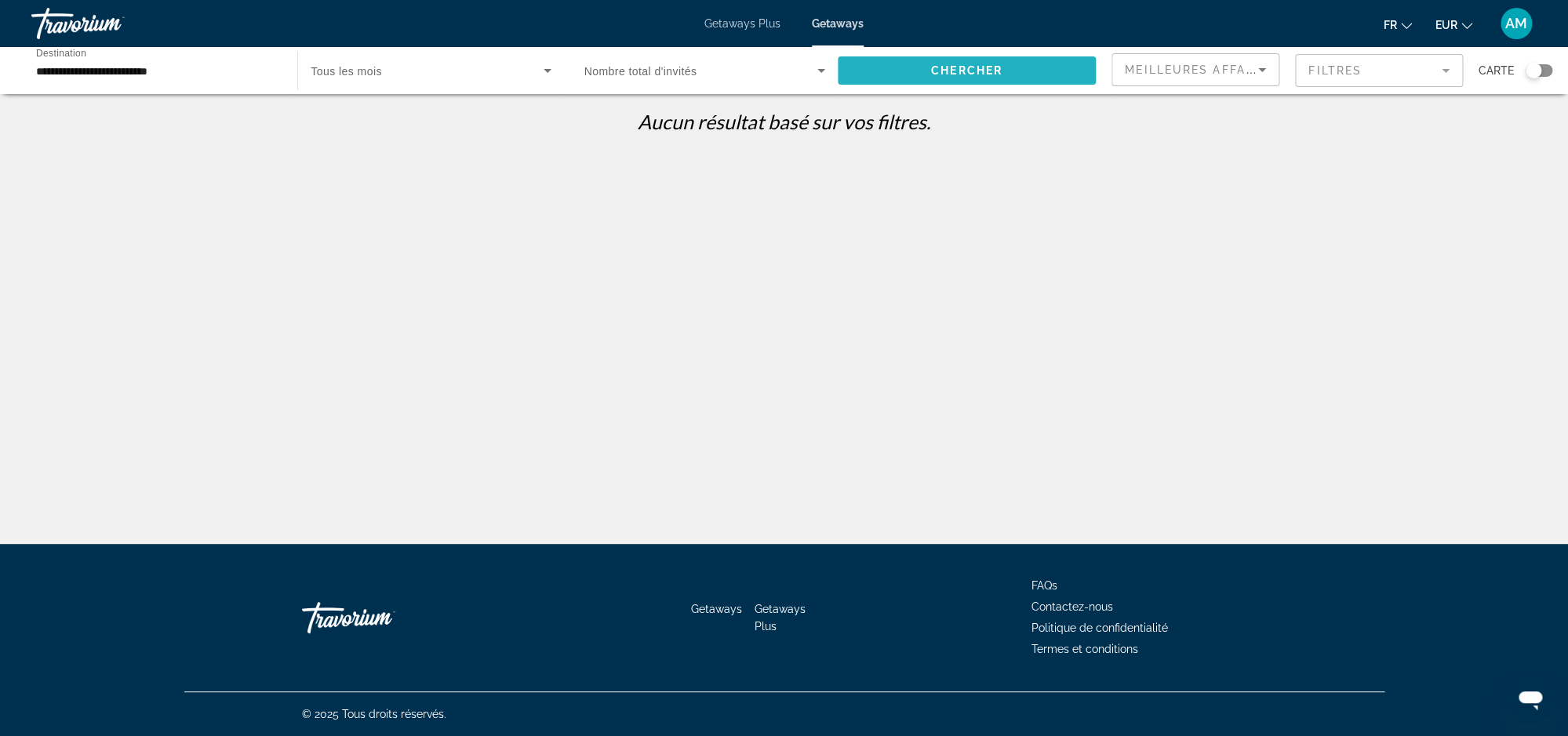
click at [981, 76] on span "Chercher" at bounding box center [967, 70] width 72 height 12
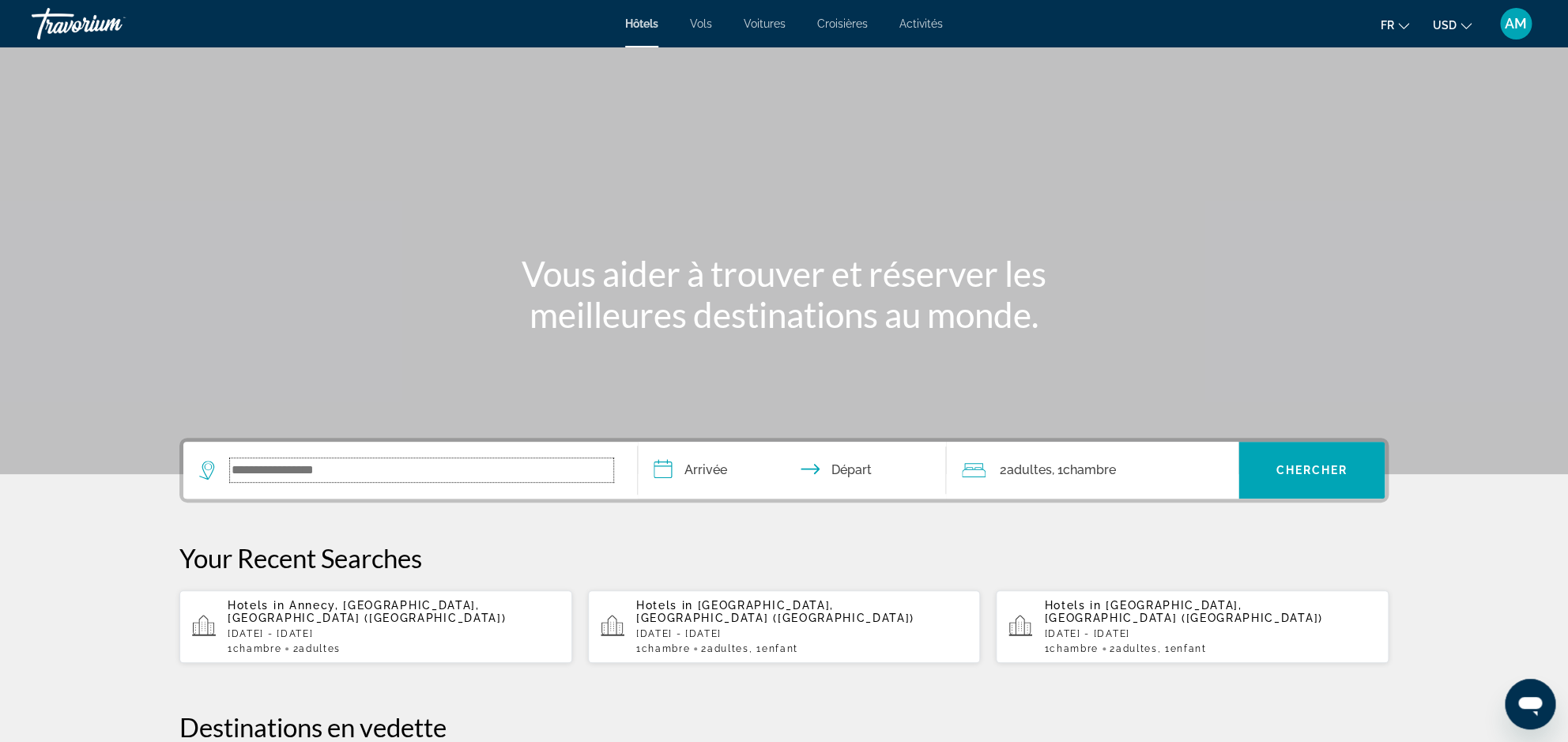
click at [559, 473] on input "Search widget" at bounding box center [421, 470] width 384 height 24
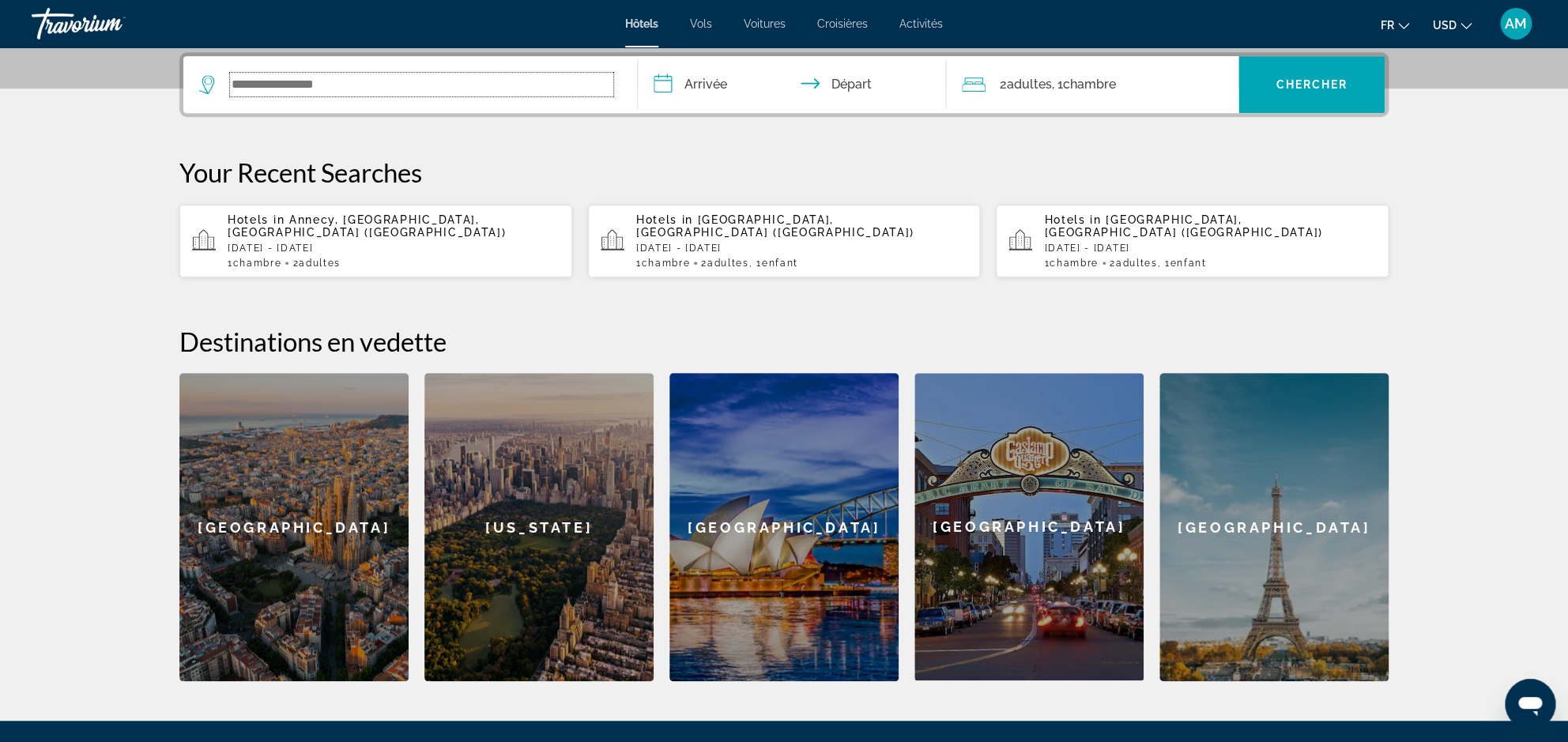
scroll to position [386, 0]
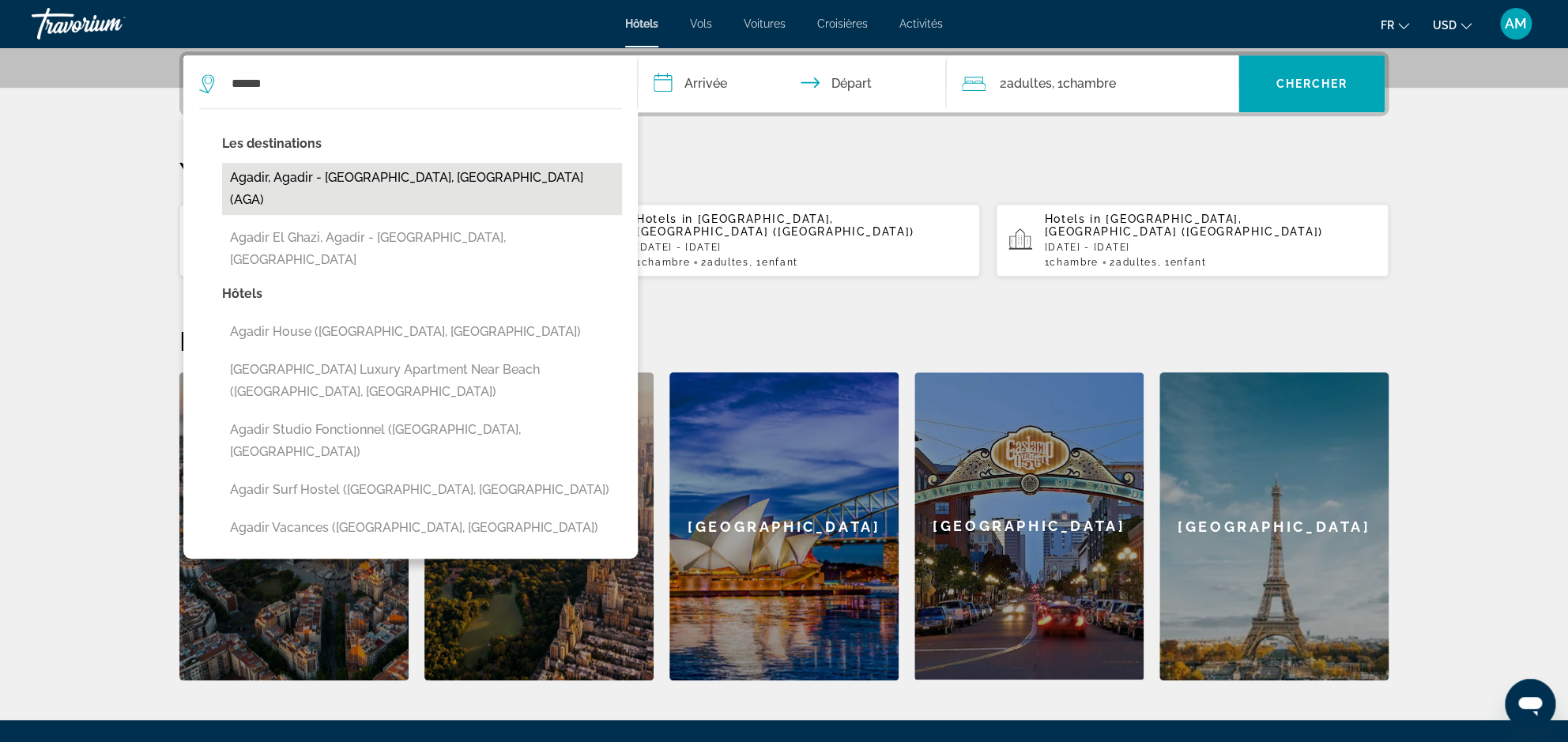
click at [356, 183] on button "Agadir, Agadir - [GEOGRAPHIC_DATA], [GEOGRAPHIC_DATA] (AGA)" at bounding box center [421, 188] width 400 height 52
type input "**********"
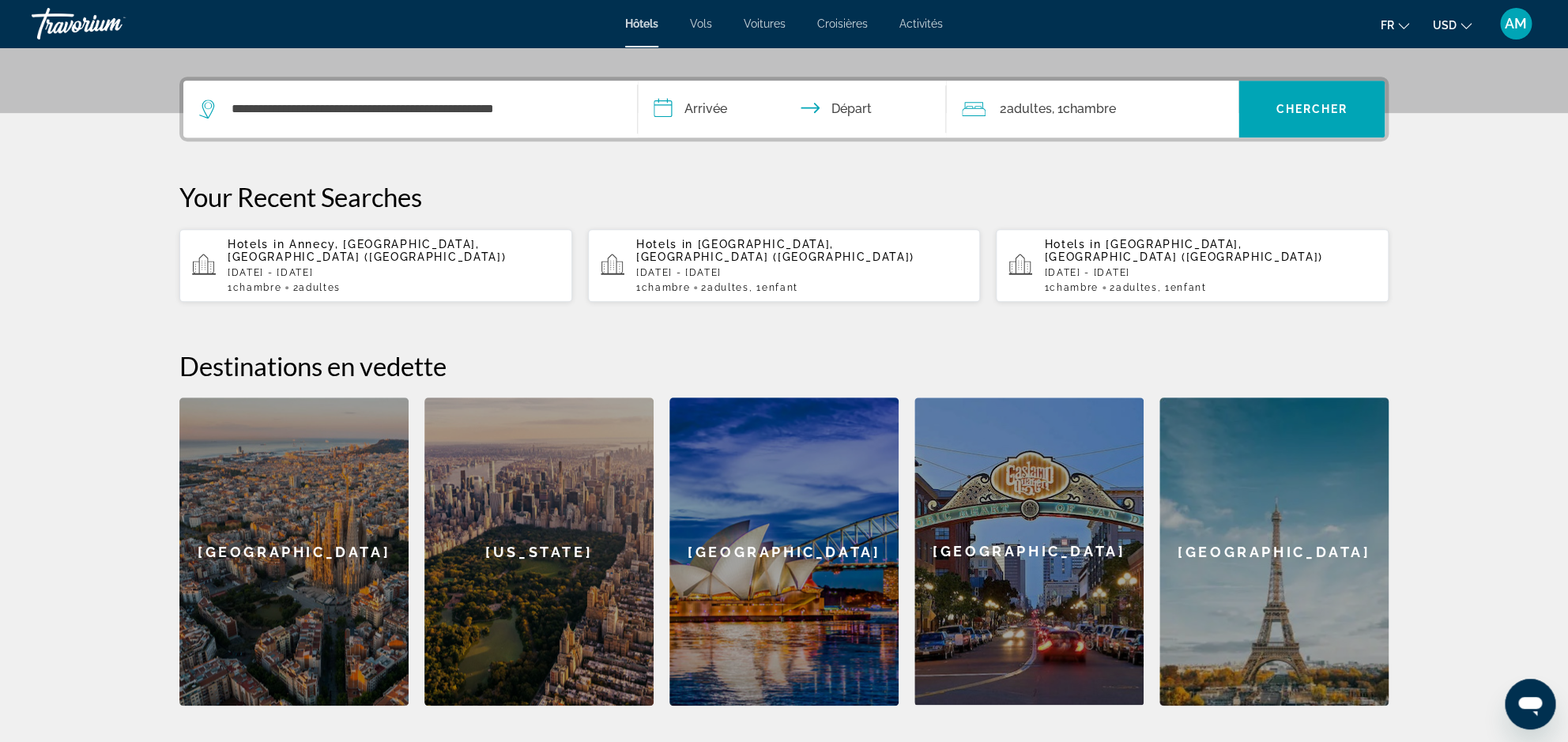
click at [696, 116] on input "**********" at bounding box center [794, 111] width 315 height 62
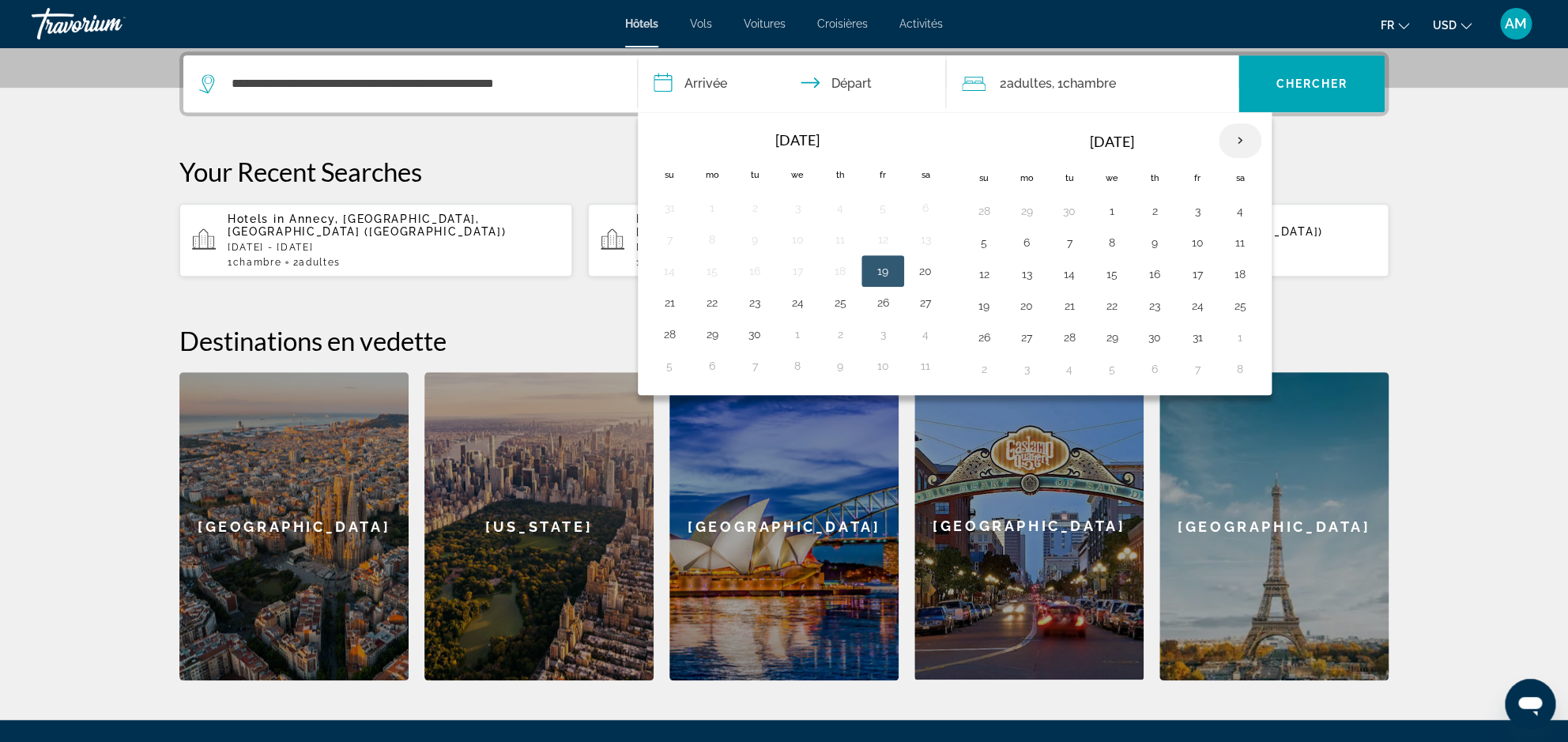
click at [1235, 140] on th "Next month" at bounding box center [1240, 141] width 43 height 35
click at [1236, 141] on th "Next month" at bounding box center [1240, 141] width 43 height 35
click at [1239, 141] on th "Next month" at bounding box center [1240, 141] width 43 height 35
click at [1244, 141] on th "Next month" at bounding box center [1240, 141] width 43 height 35
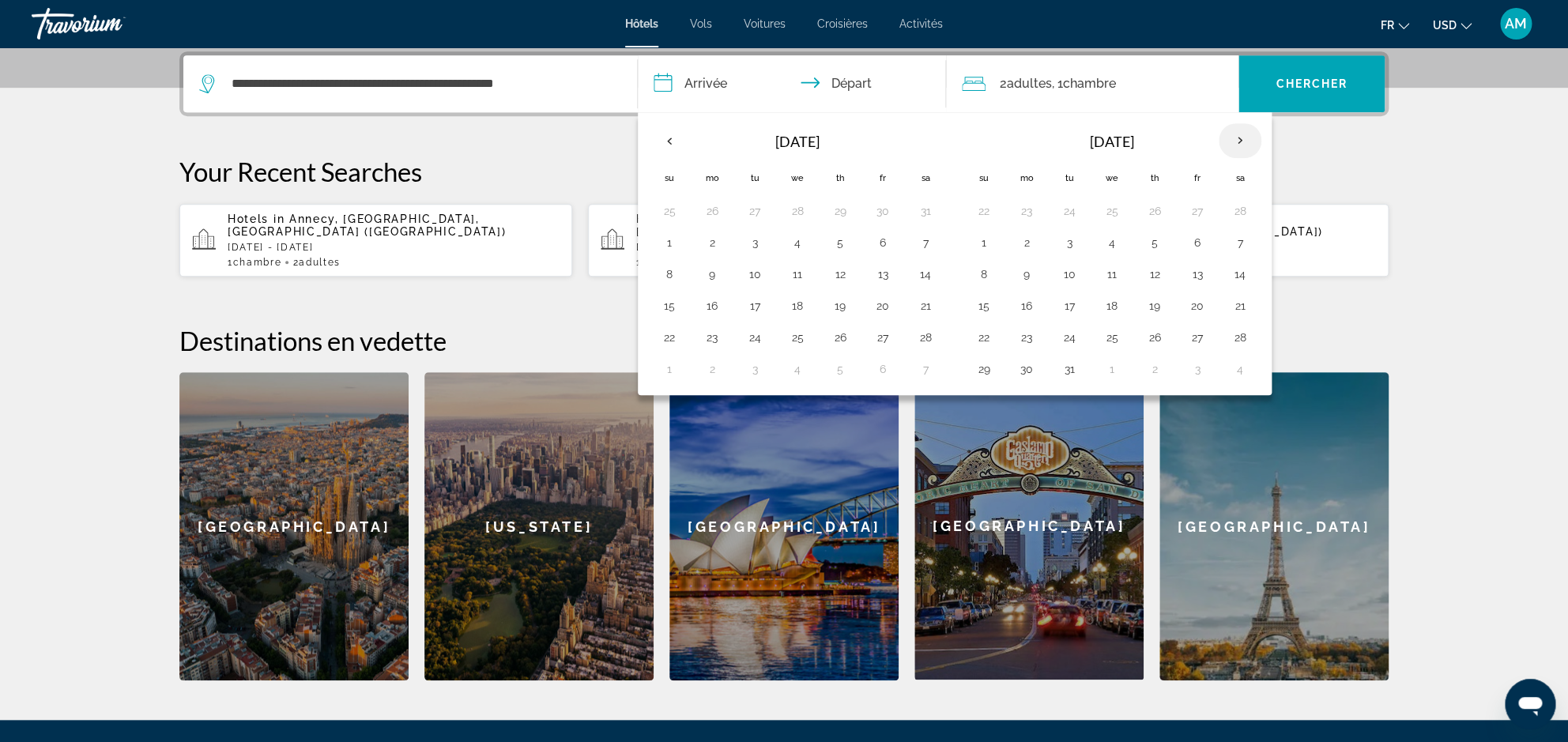
click at [1244, 141] on th "Next month" at bounding box center [1240, 141] width 43 height 35
click at [1241, 145] on th "Next month" at bounding box center [1240, 141] width 43 height 35
click at [984, 340] on button "26" at bounding box center [983, 337] width 25 height 22
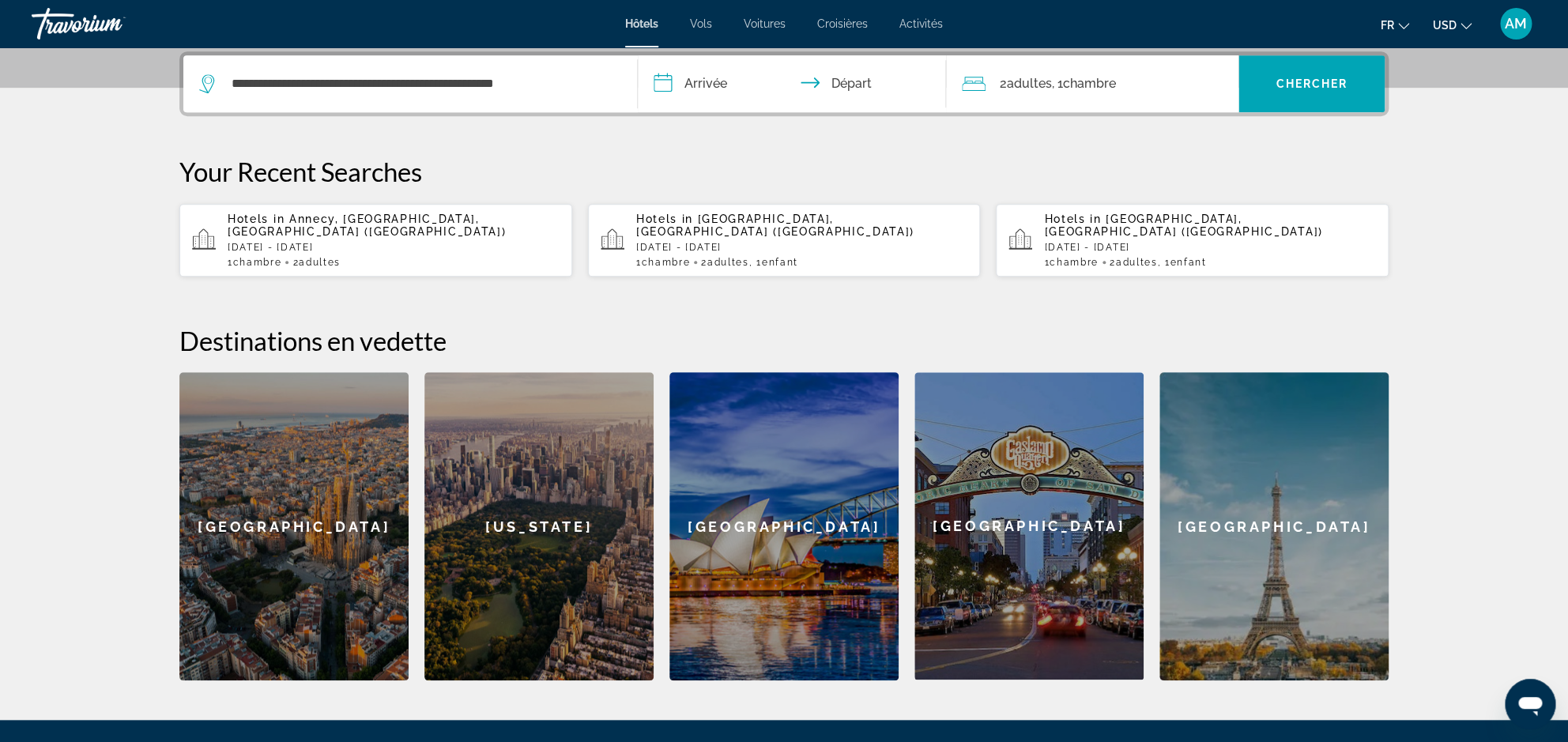
click at [866, 103] on input "**********" at bounding box center [794, 85] width 315 height 62
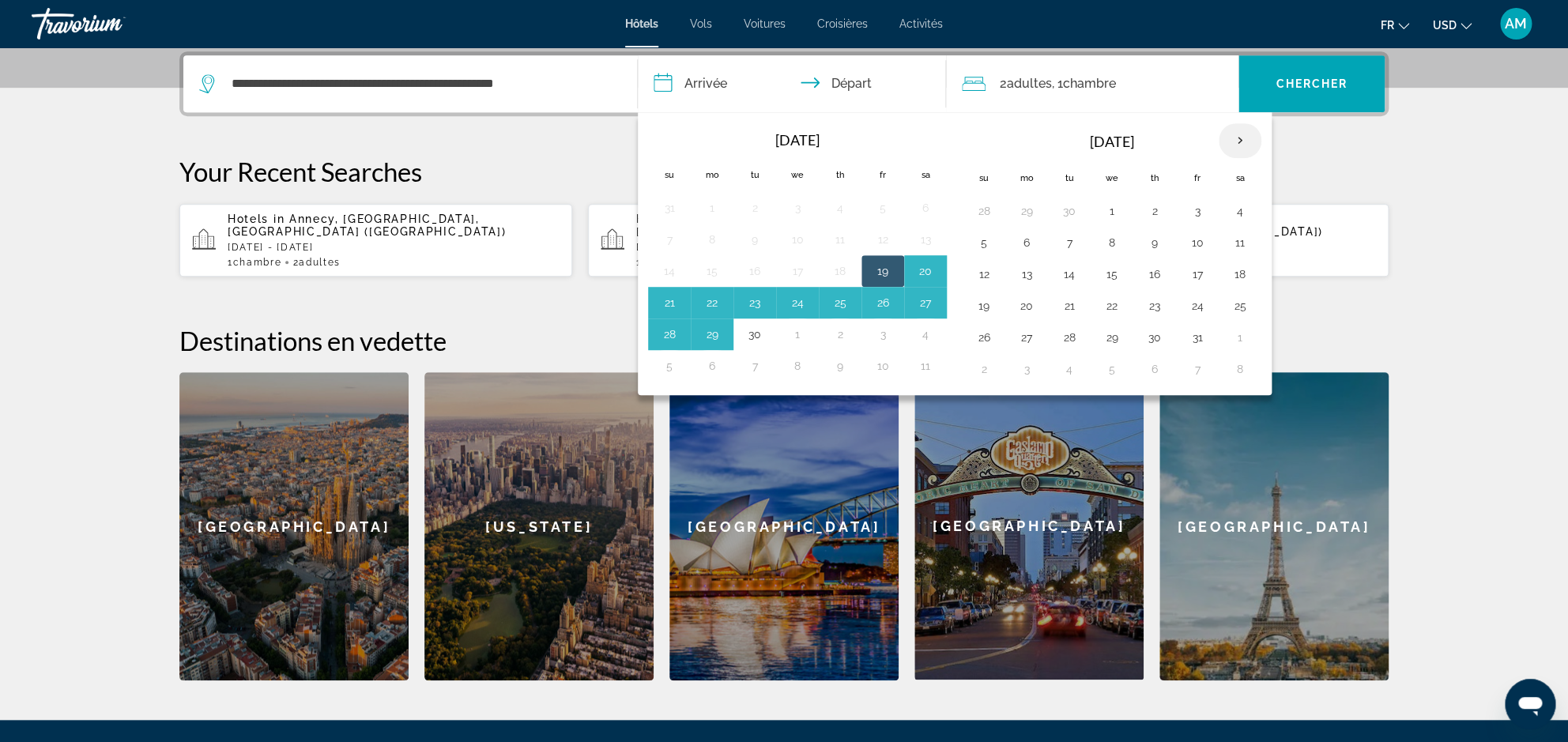
click at [1246, 140] on th "Next month" at bounding box center [1240, 141] width 43 height 35
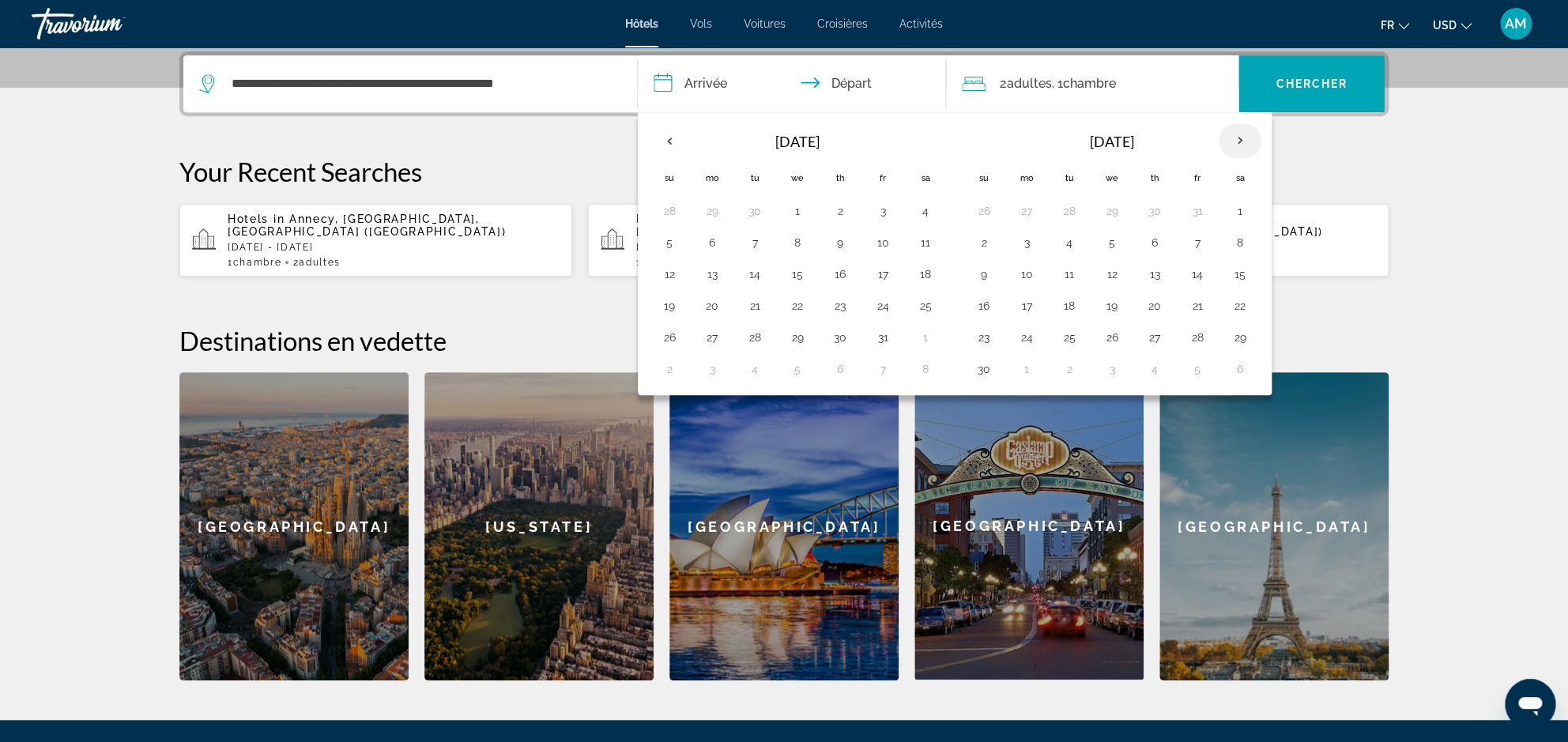
click at [1247, 139] on th "Next month" at bounding box center [1240, 141] width 43 height 35
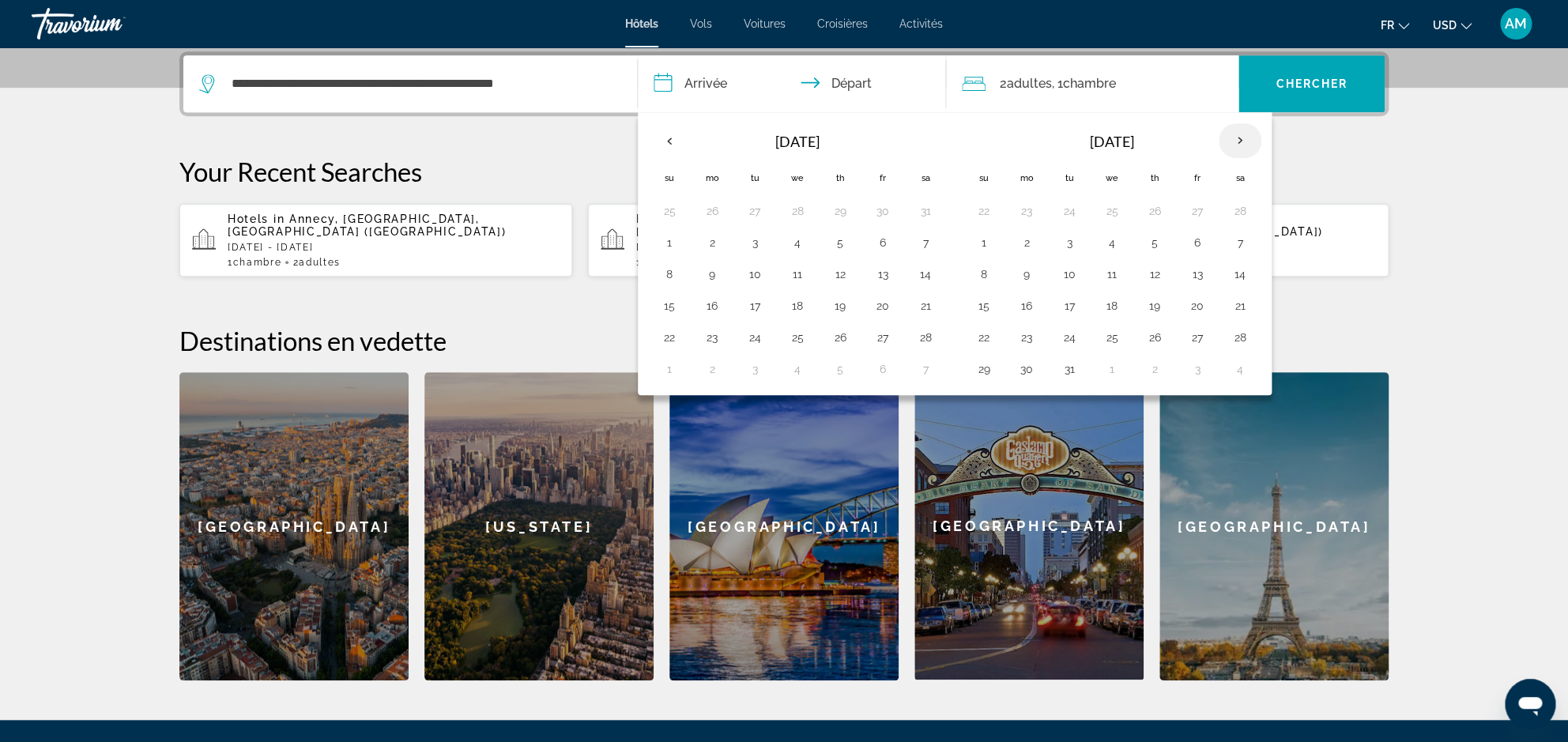
click at [1247, 139] on th "Next month" at bounding box center [1240, 141] width 43 height 35
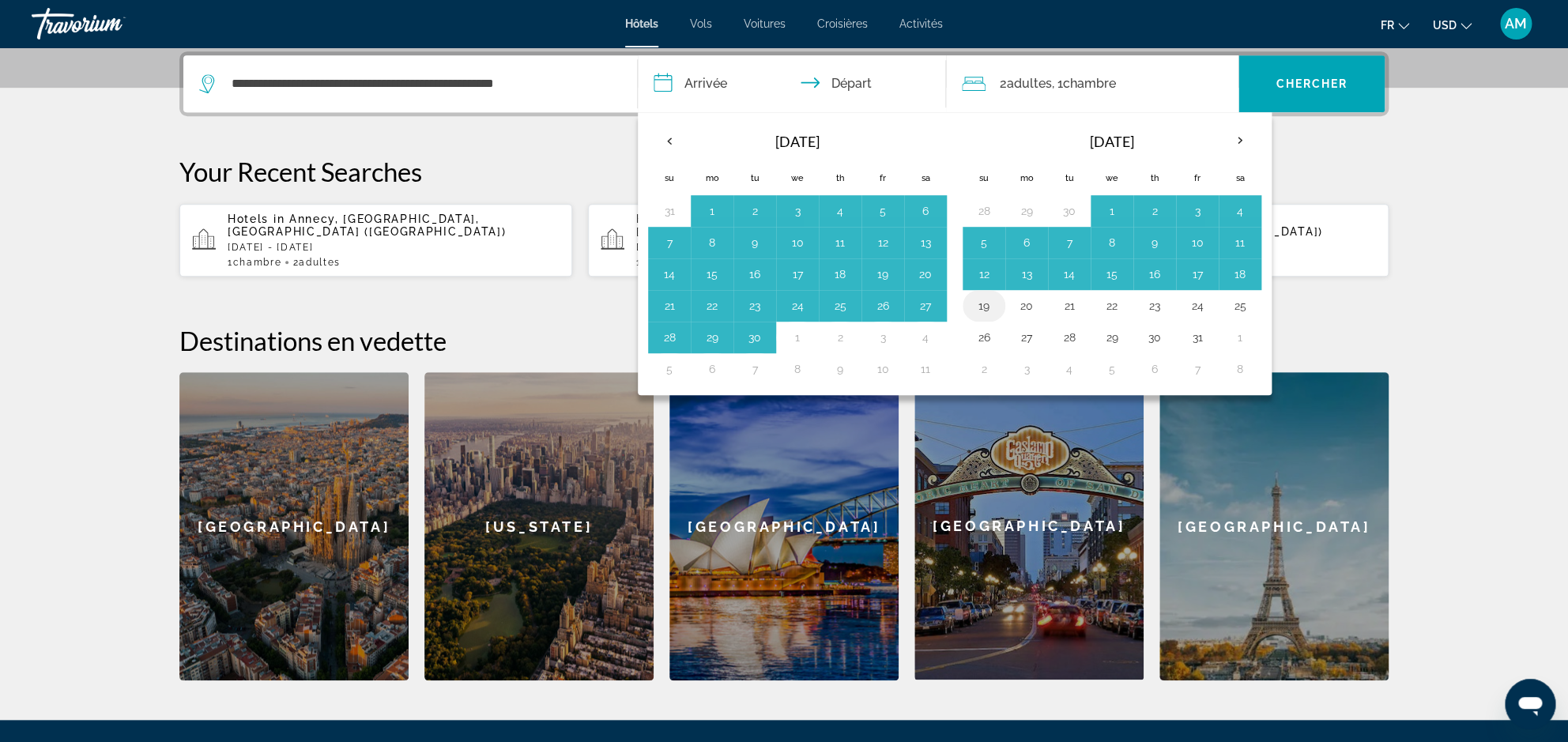
click at [981, 307] on button "19" at bounding box center [983, 306] width 25 height 22
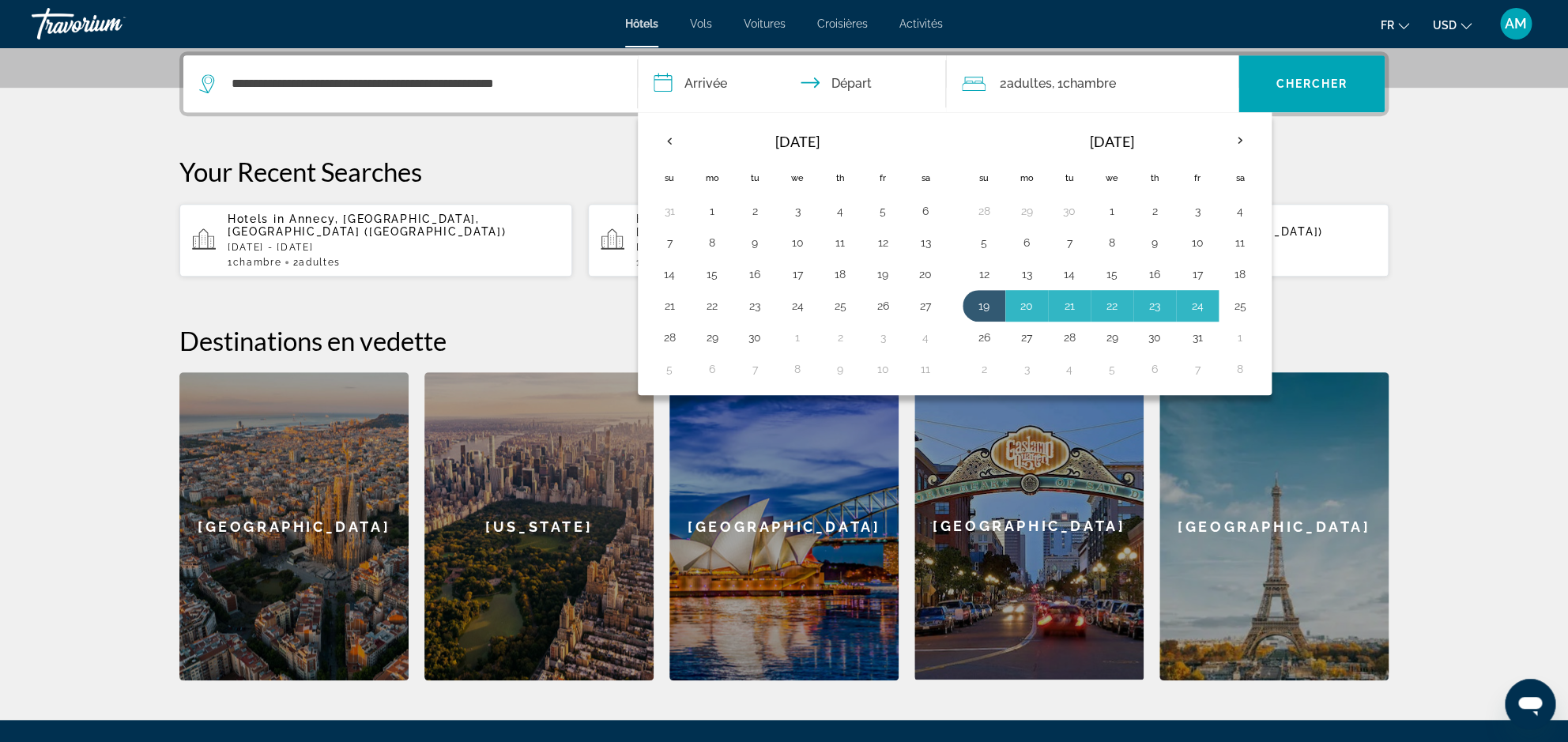
click at [1241, 305] on button "25" at bounding box center [1239, 306] width 25 height 22
type input "**********"
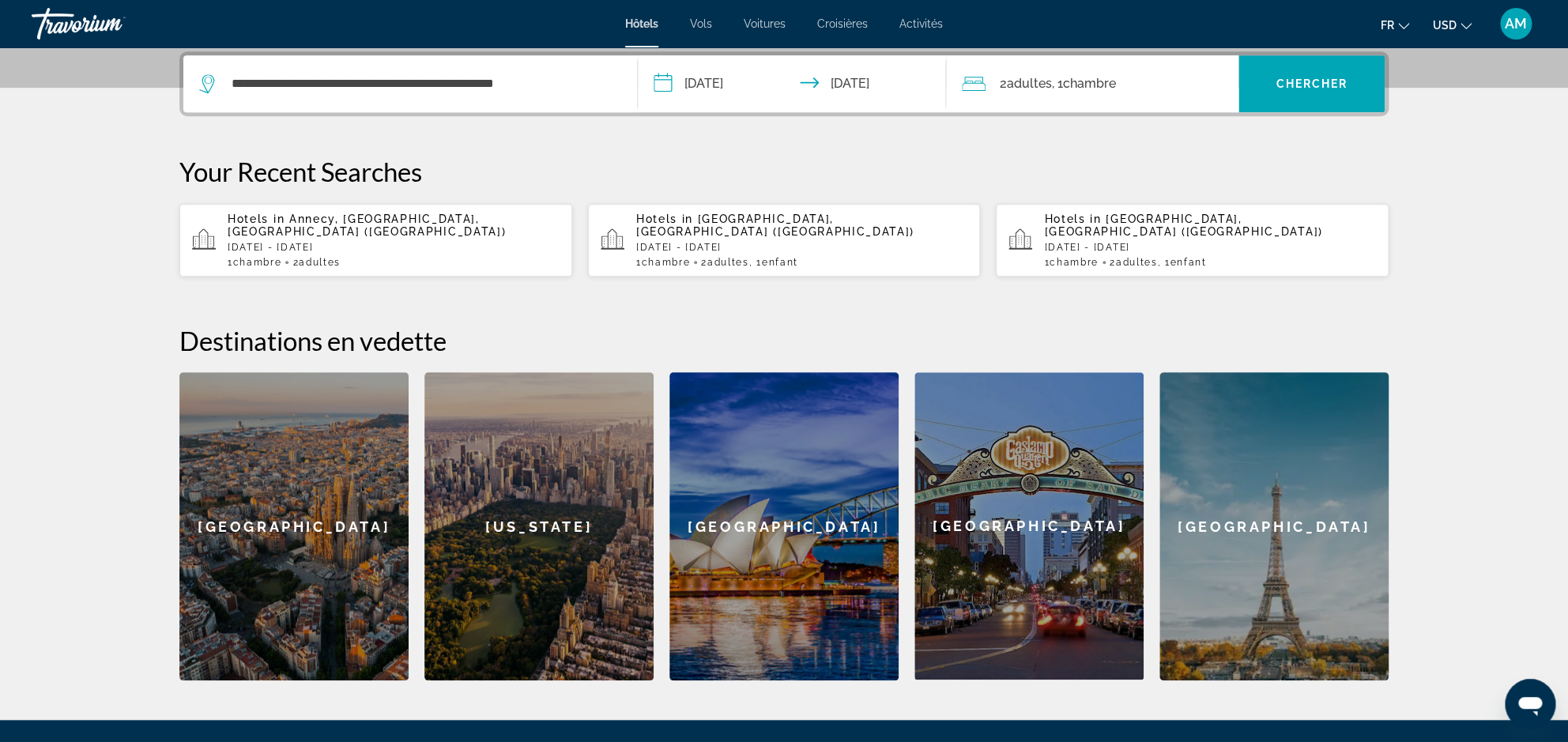
click at [1064, 83] on span ", 1 Chambre pièces" at bounding box center [1084, 84] width 64 height 22
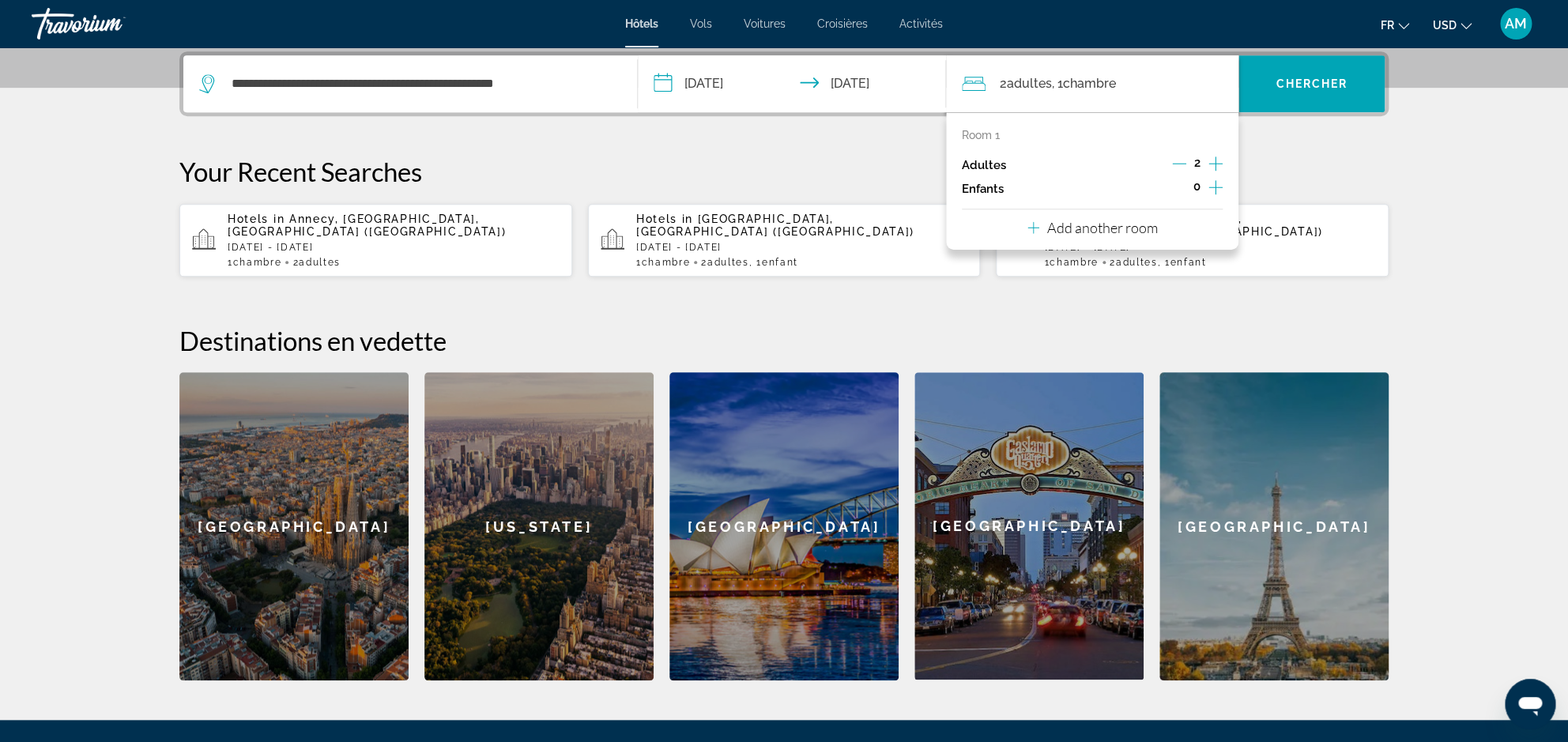
click at [1213, 166] on icon "Increment adults" at bounding box center [1215, 164] width 14 height 19
click at [1183, 161] on icon "Decrement adults" at bounding box center [1179, 163] width 14 height 14
click at [1209, 187] on icon "Increment children" at bounding box center [1215, 187] width 14 height 14
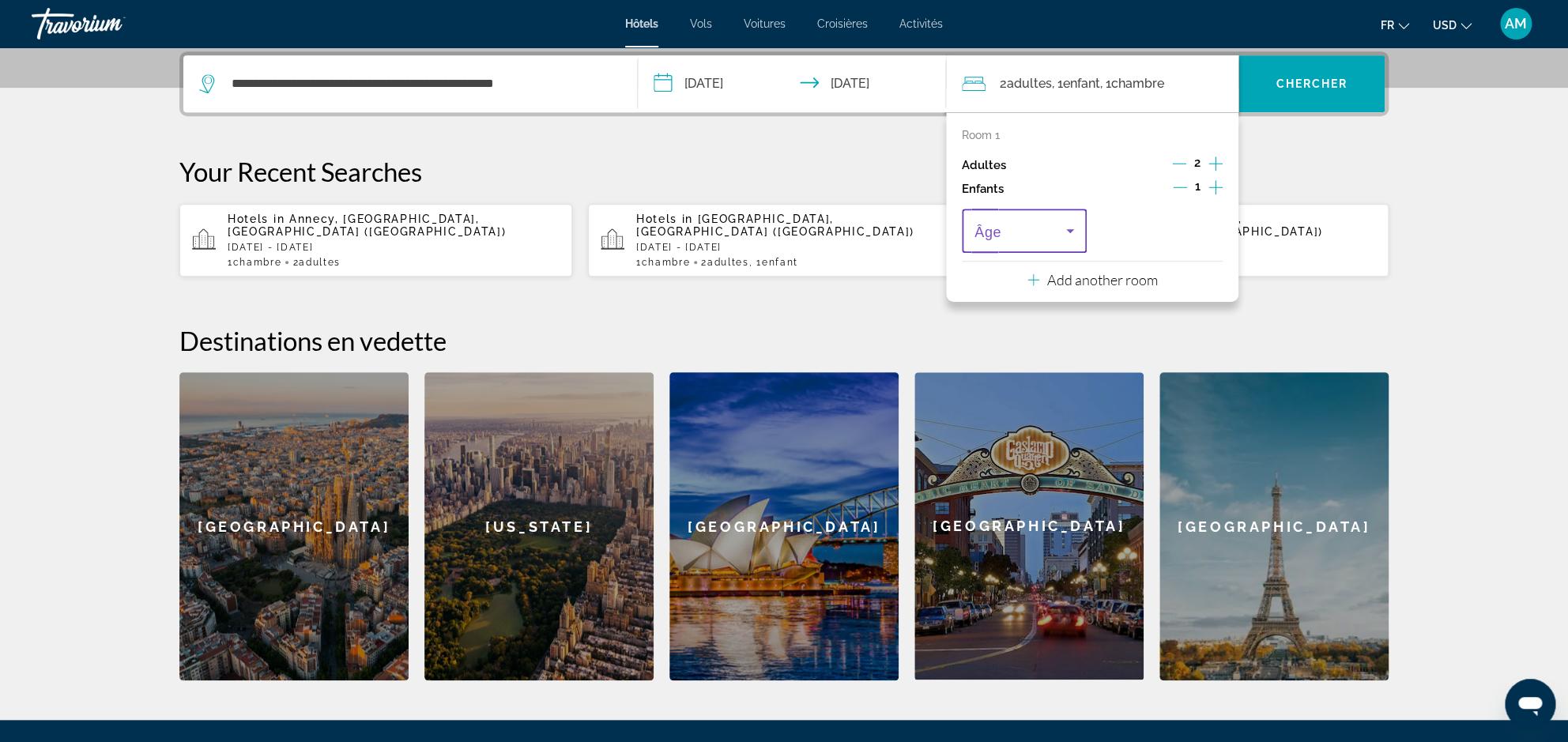
click at [1071, 228] on icon "Travelers: 2 adults, 1 child" at bounding box center [1069, 230] width 19 height 19
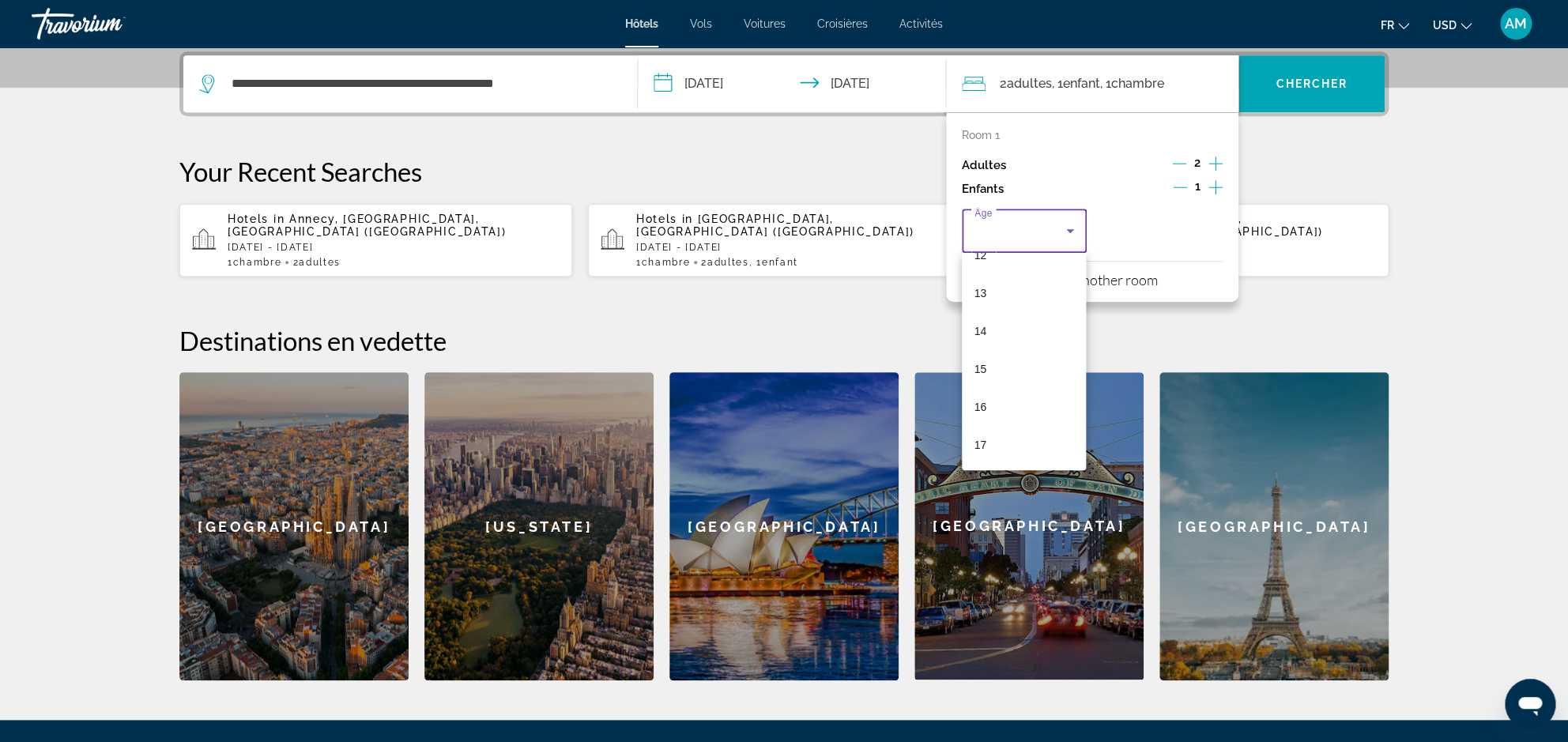
scroll to position [546, 0]
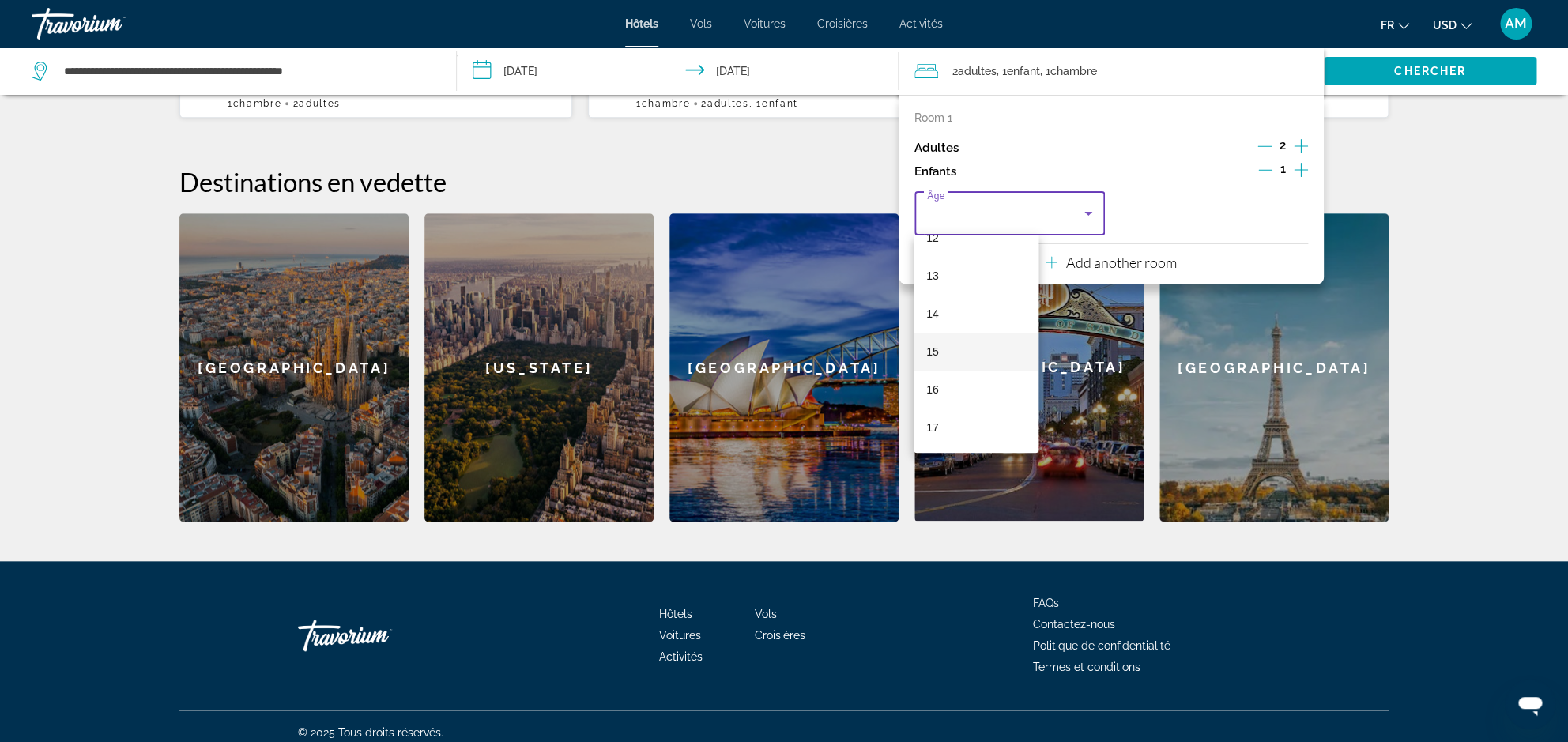
click at [962, 343] on mat-option "15" at bounding box center [976, 352] width 125 height 38
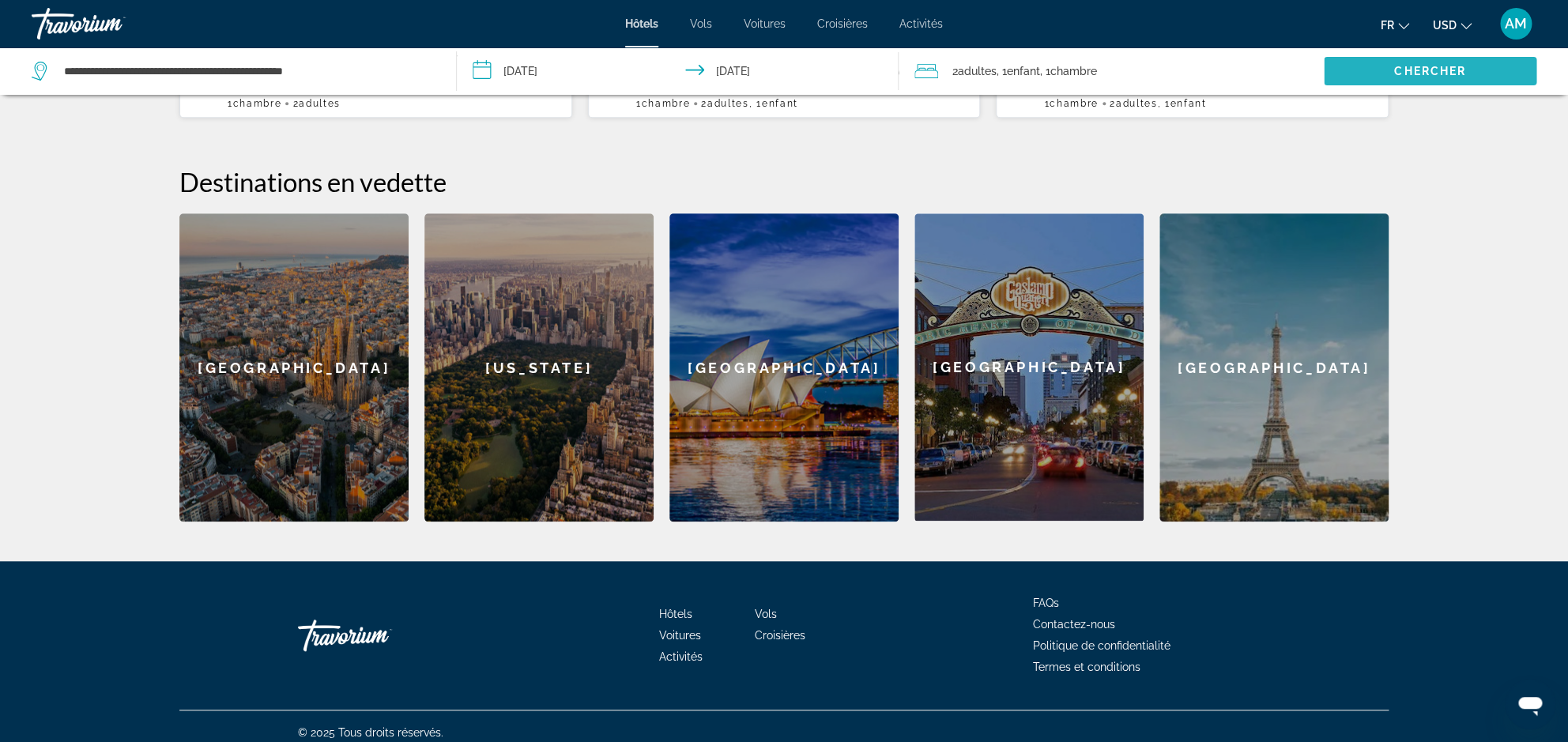
click at [1431, 77] on span "Chercher" at bounding box center [1430, 71] width 72 height 12
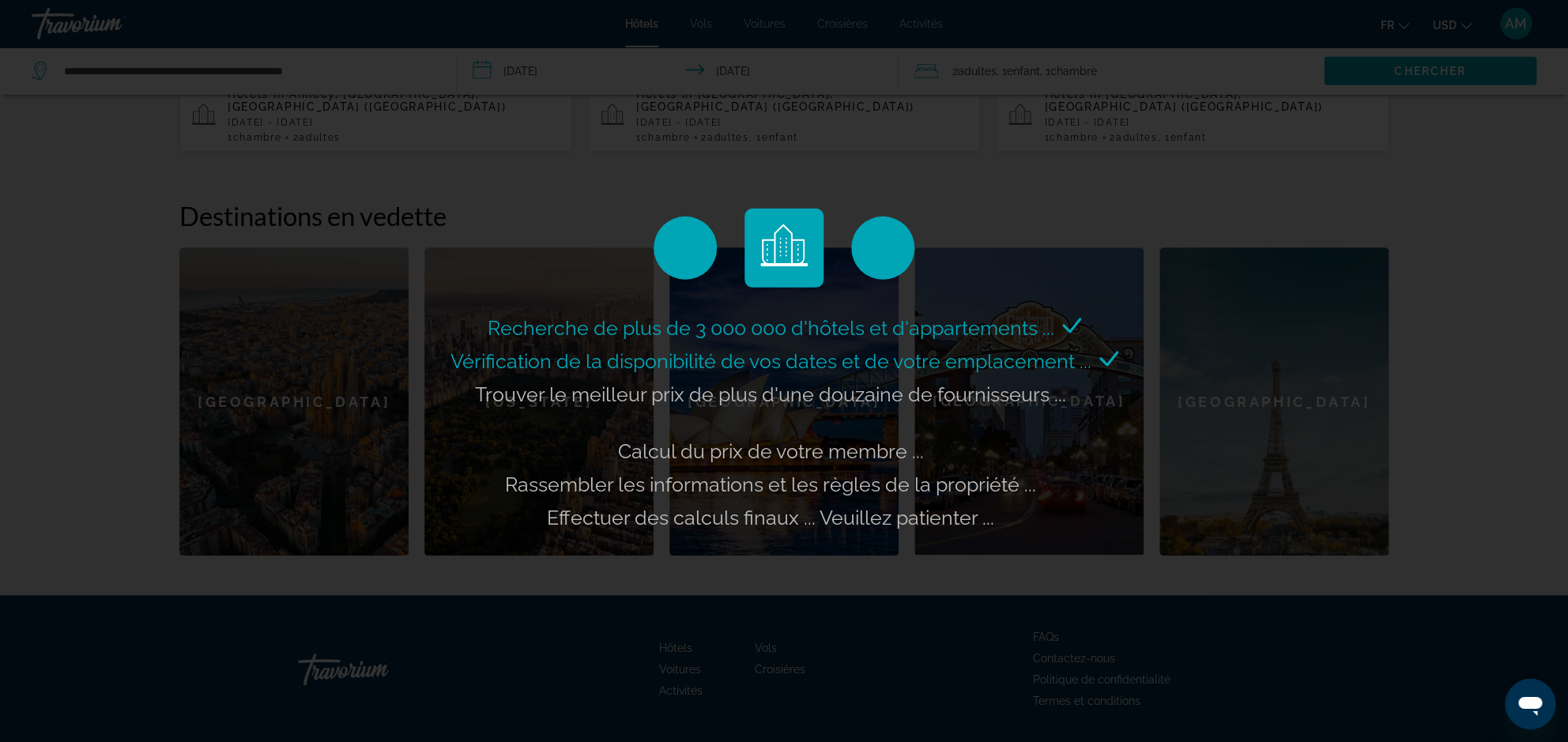
scroll to position [508, 0]
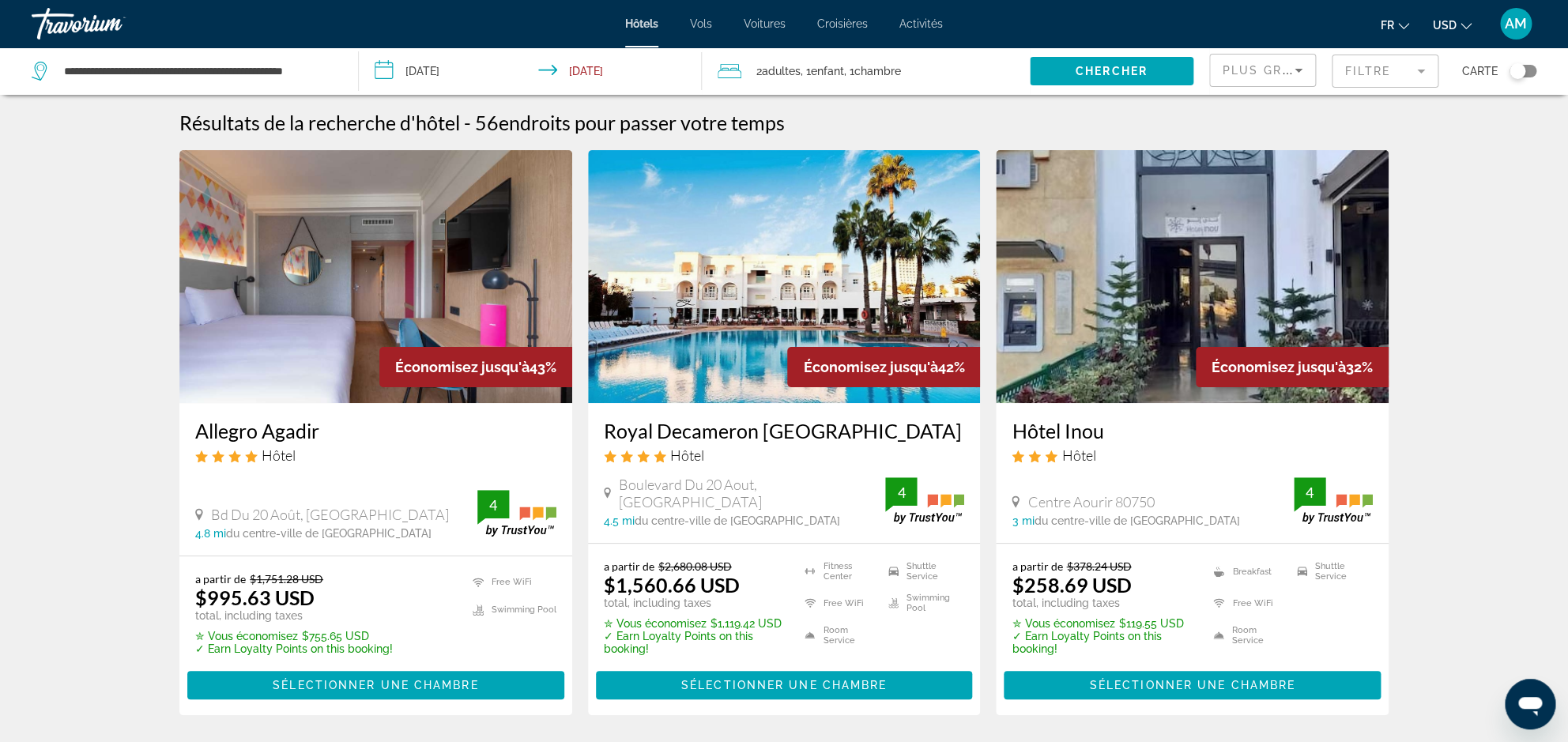
click at [1469, 28] on icon "Change currency" at bounding box center [1465, 26] width 11 height 7
click at [1424, 147] on button "EUR (€)" at bounding box center [1420, 145] width 78 height 21
click at [1377, 69] on mat-form-field "Filtre" at bounding box center [1385, 71] width 107 height 33
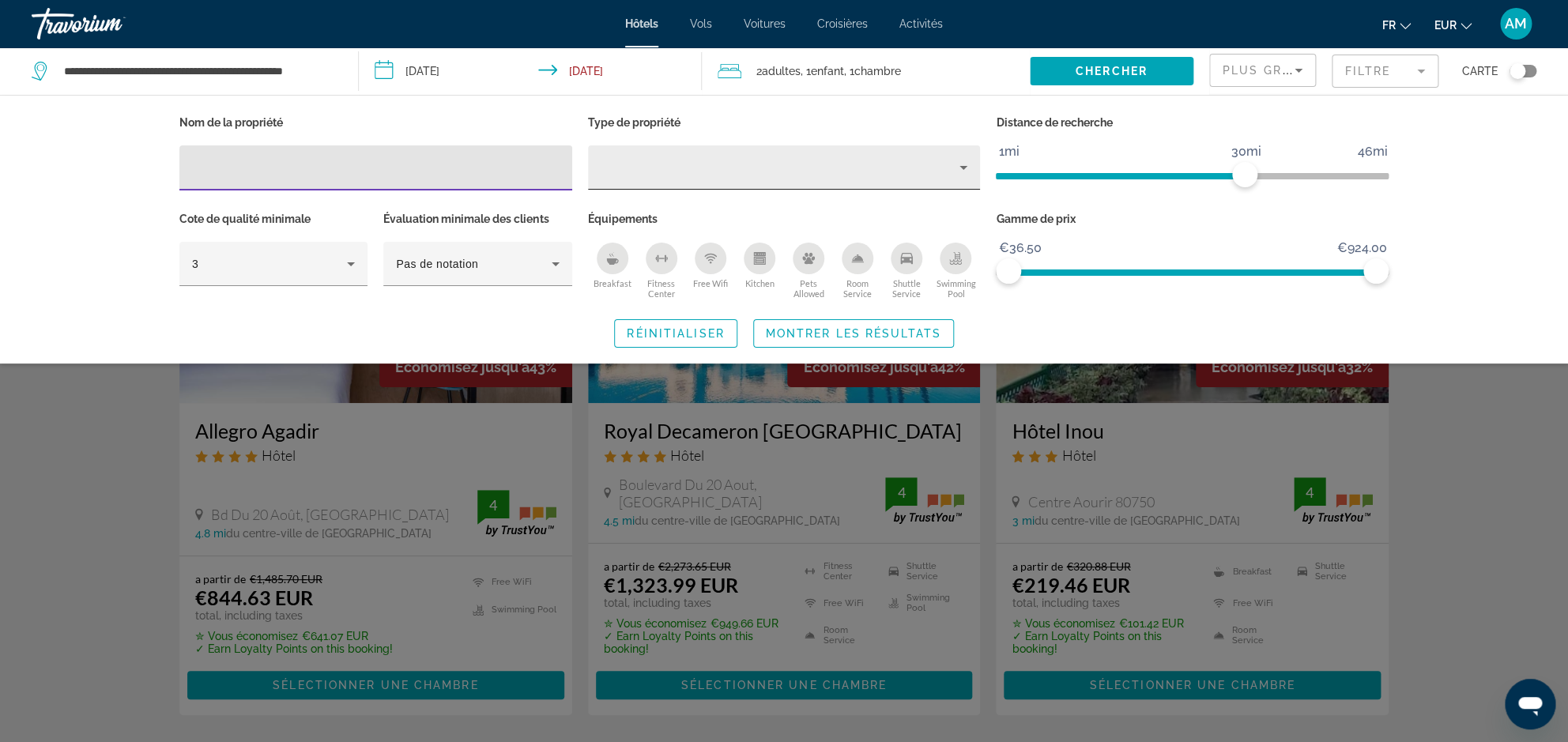
click at [710, 177] on div "Property type" at bounding box center [780, 167] width 360 height 19
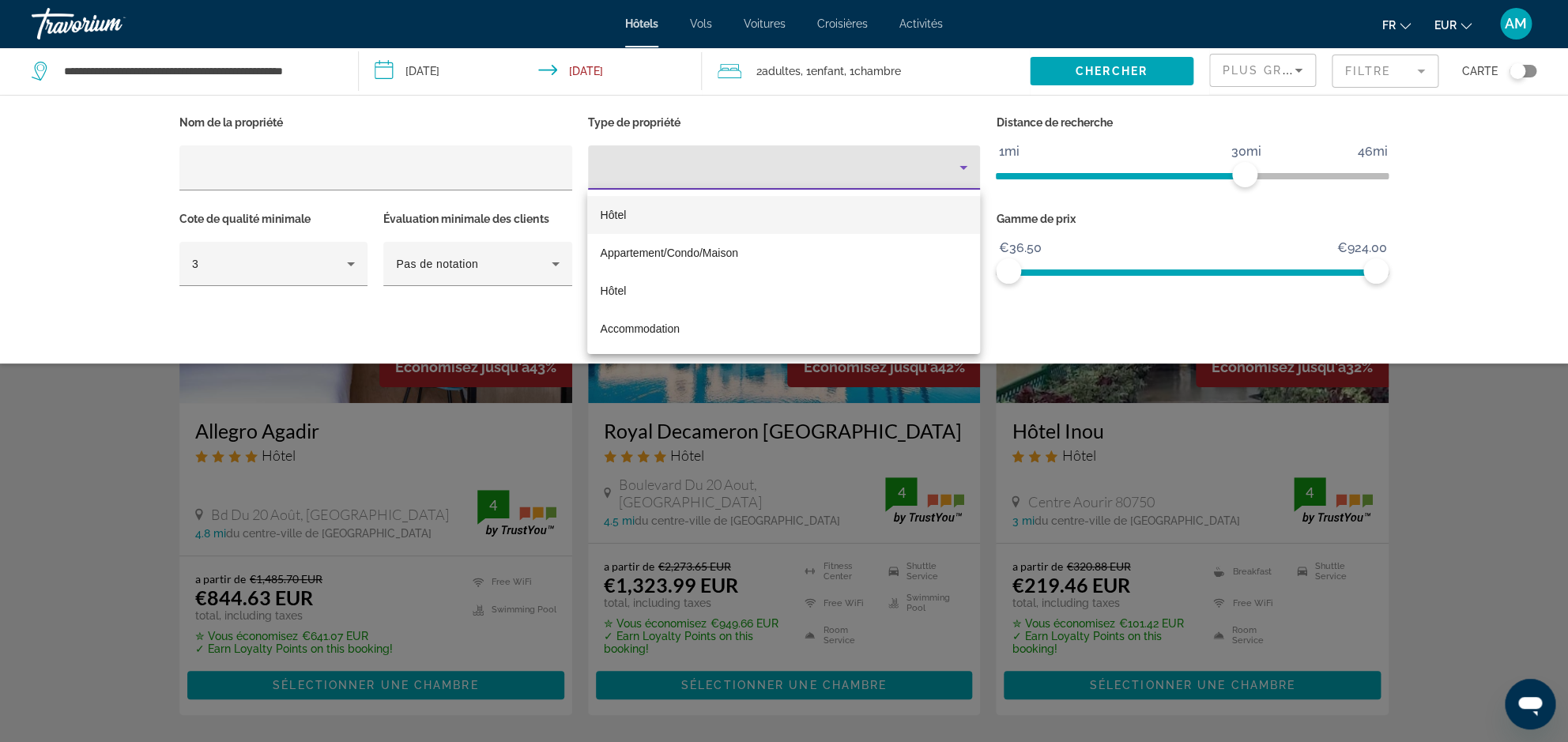
click at [624, 217] on span "Hôtel" at bounding box center [613, 214] width 26 height 12
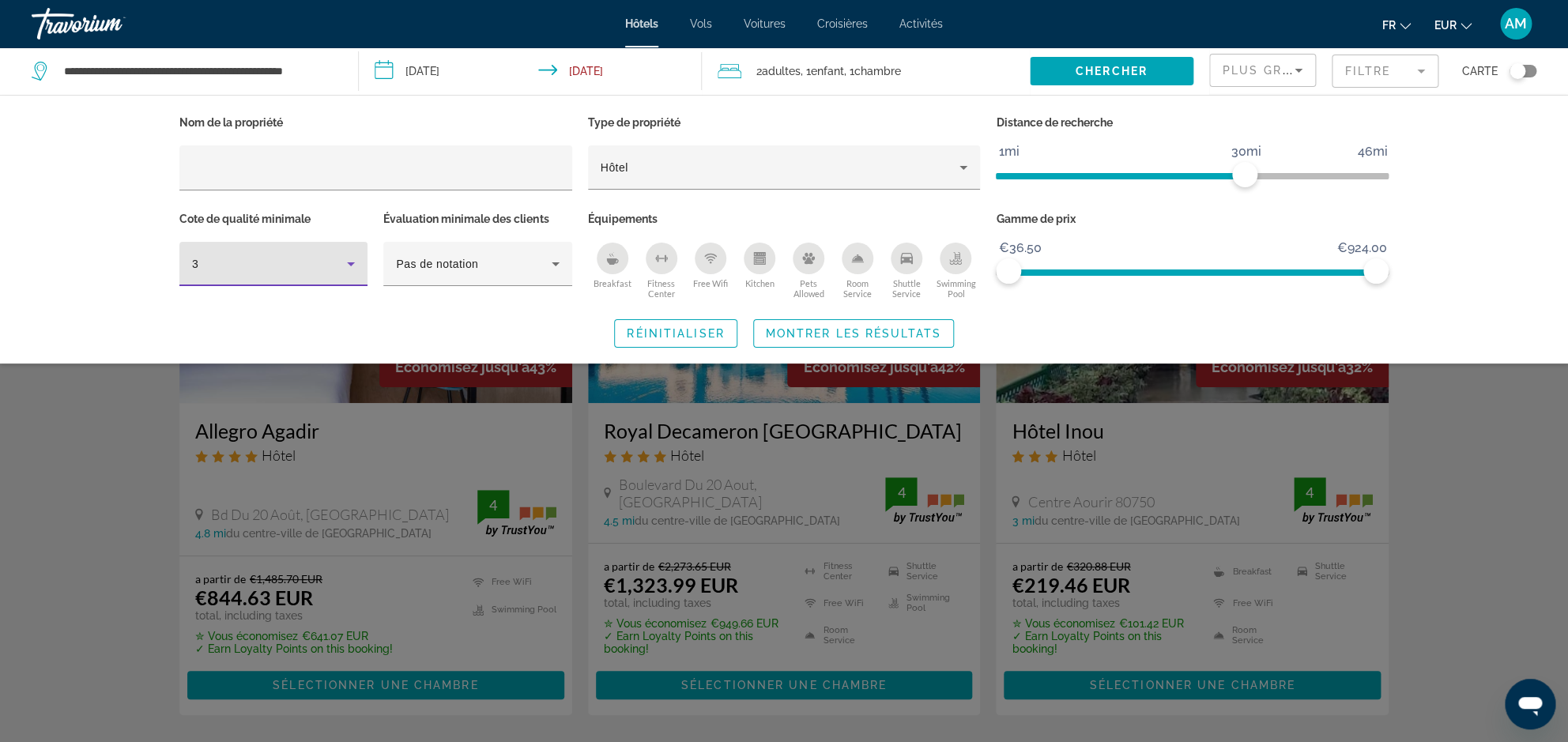
click at [332, 271] on div "3" at bounding box center [269, 264] width 155 height 19
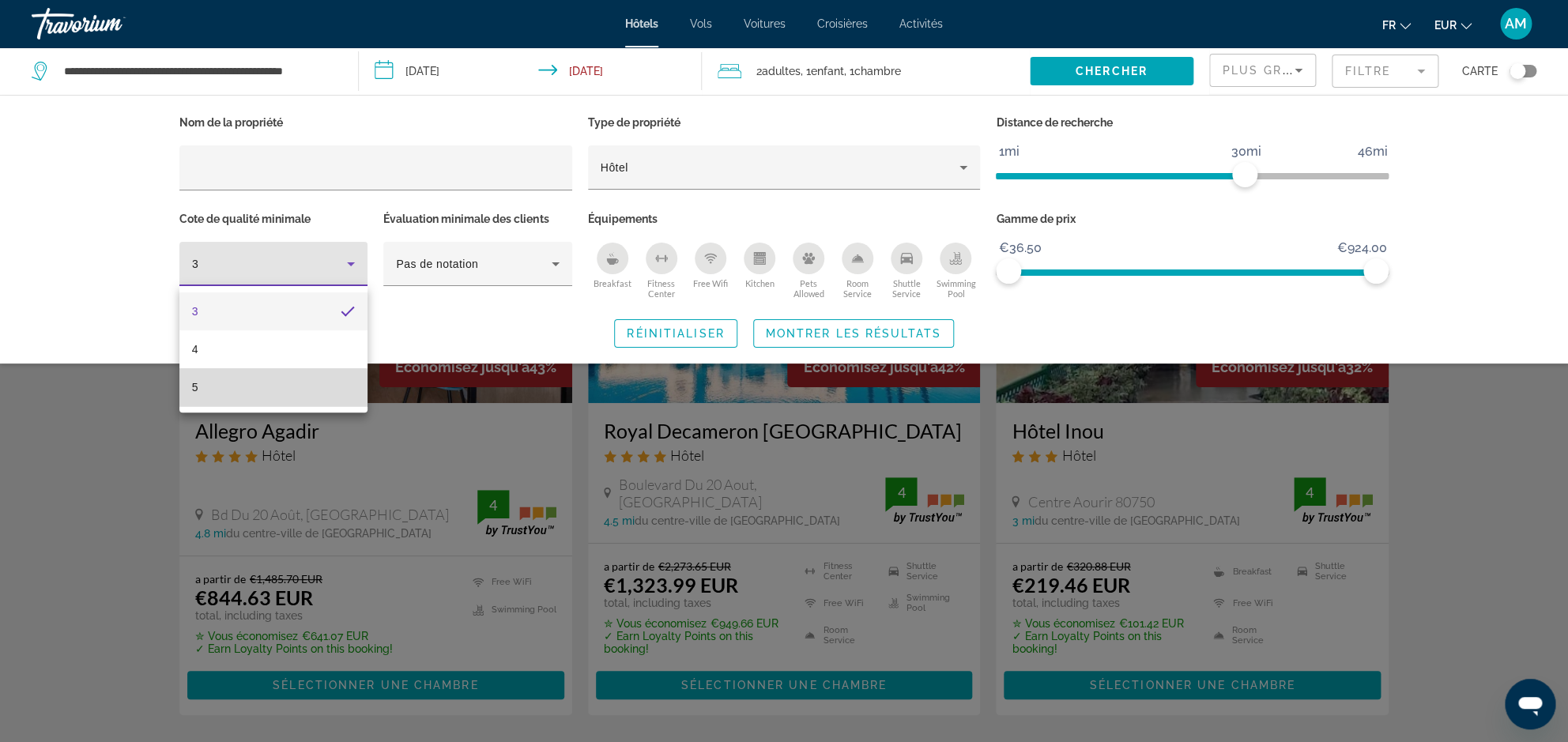
click at [224, 396] on mat-option "5" at bounding box center [273, 387] width 188 height 38
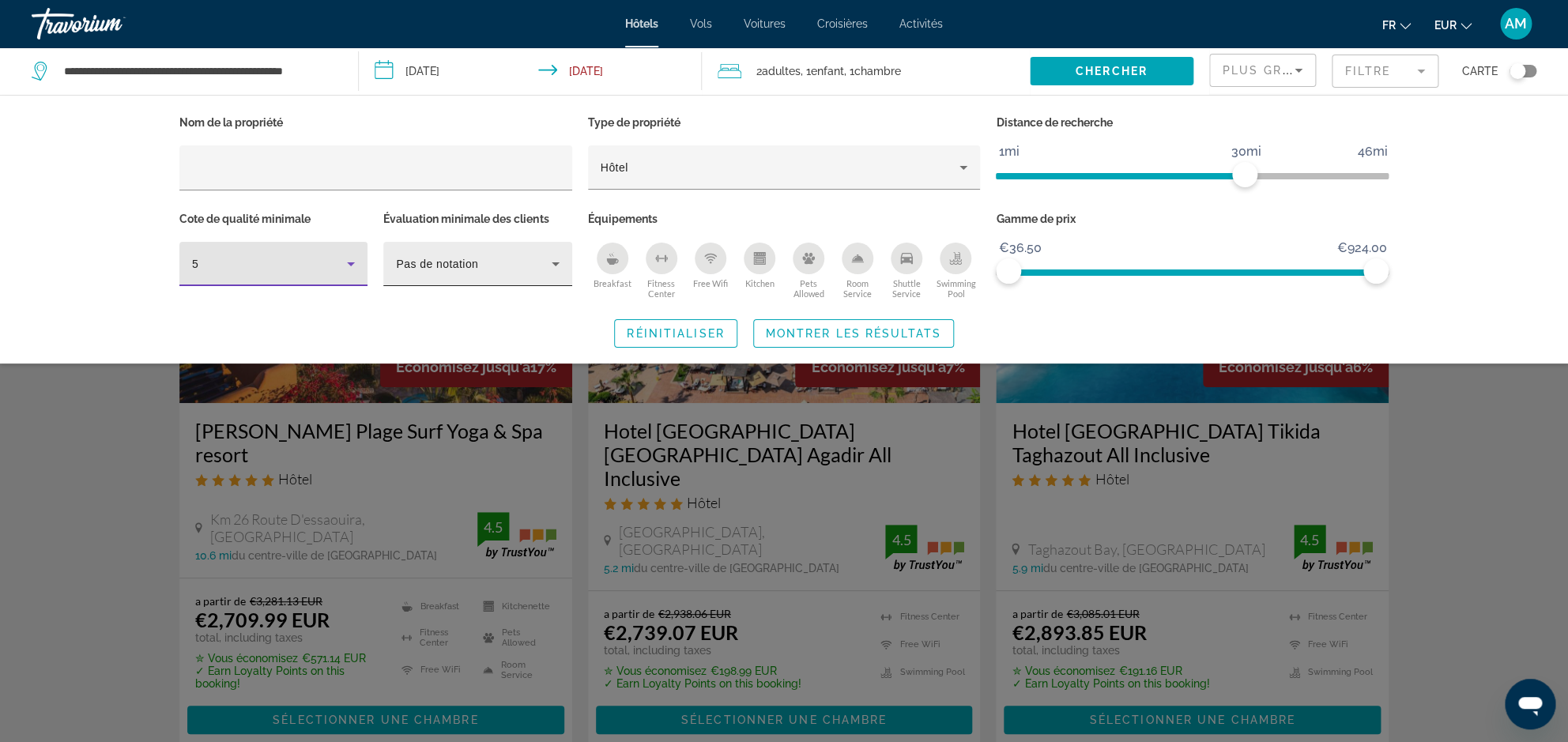
click at [494, 271] on div "Pas de notation" at bounding box center [473, 264] width 155 height 19
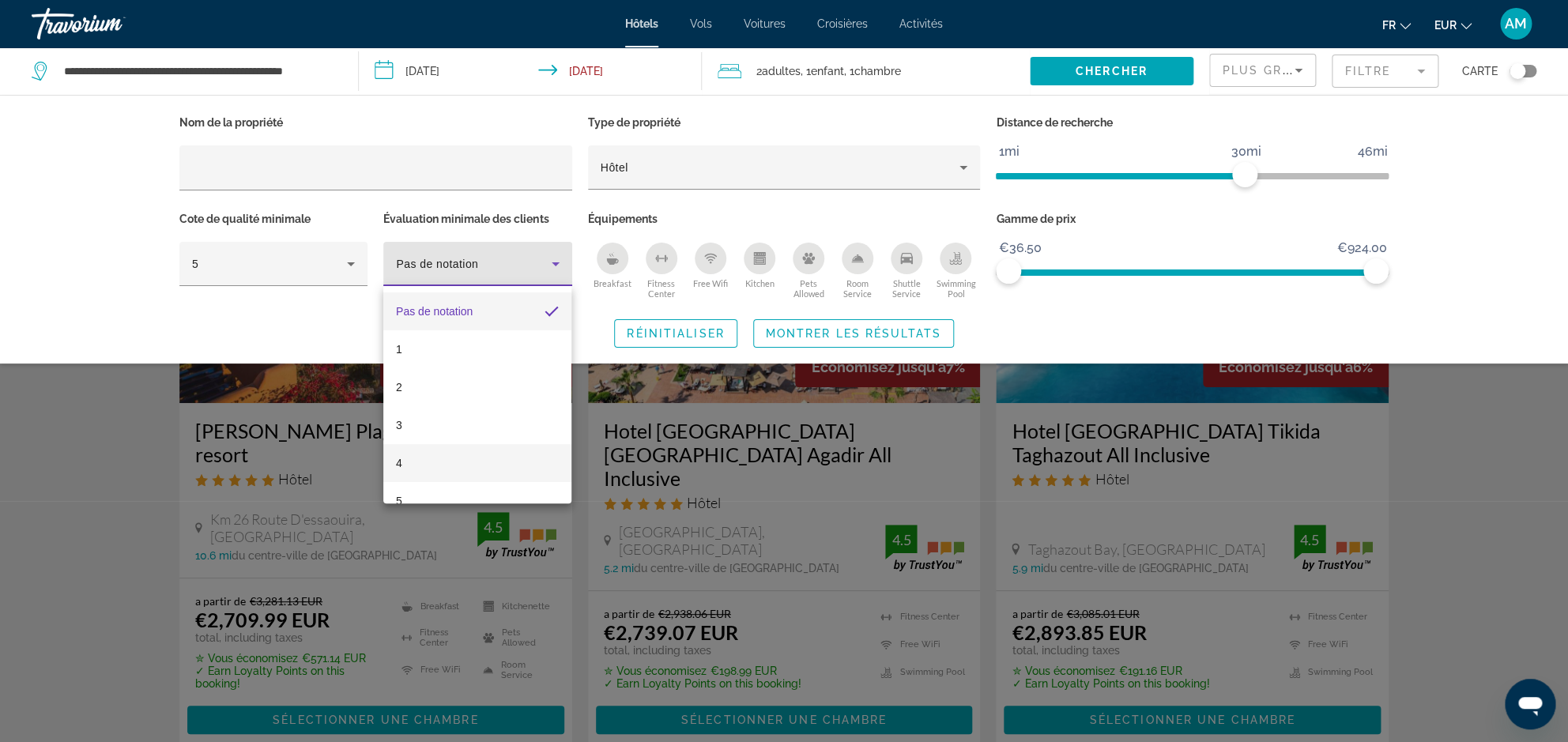
click at [434, 475] on mat-option "4" at bounding box center [477, 463] width 188 height 38
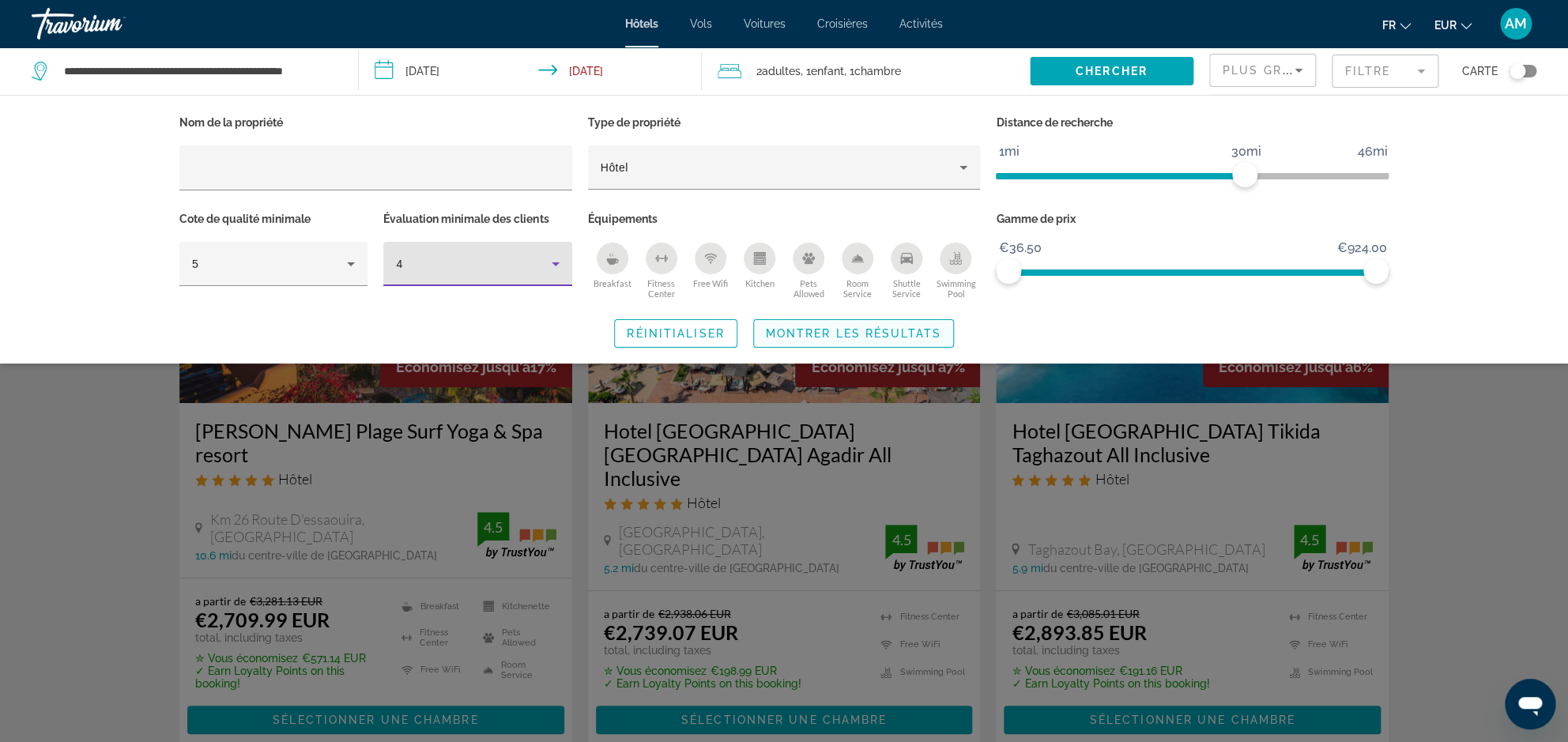
click at [857, 334] on span "Montrer les résultats" at bounding box center [853, 333] width 176 height 12
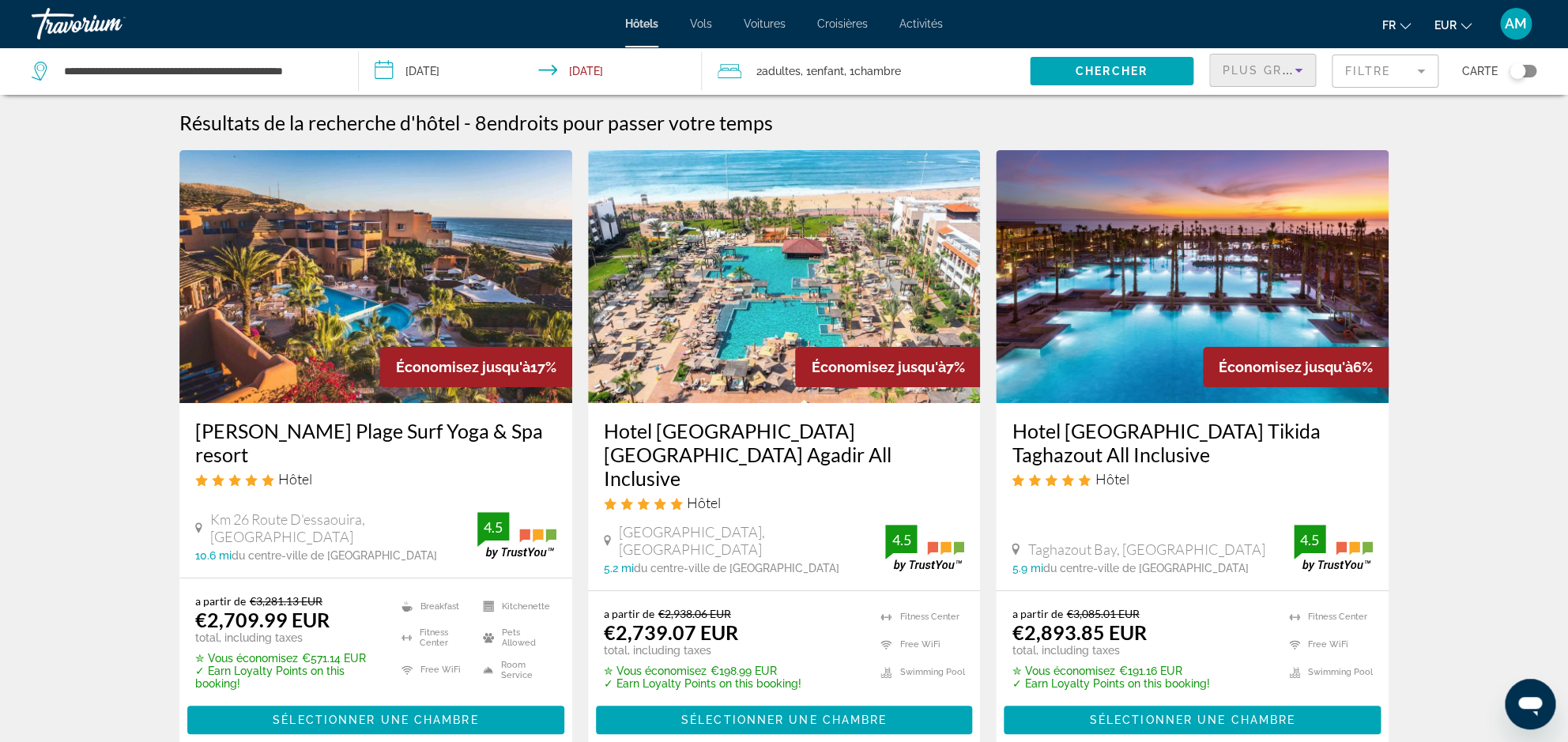
click at [1257, 64] on span "Plus grandes économies" at bounding box center [1317, 70] width 189 height 12
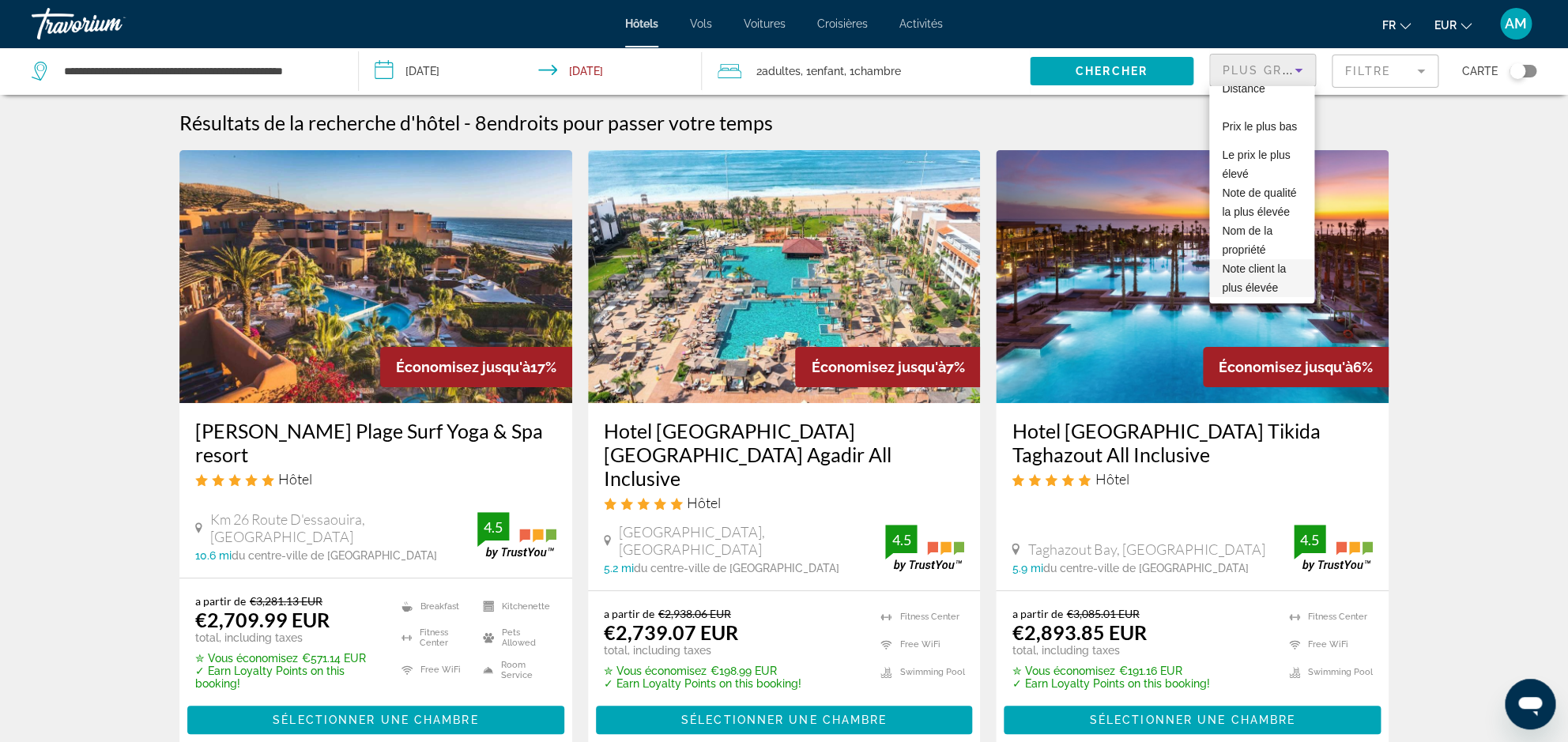
scroll to position [25, 0]
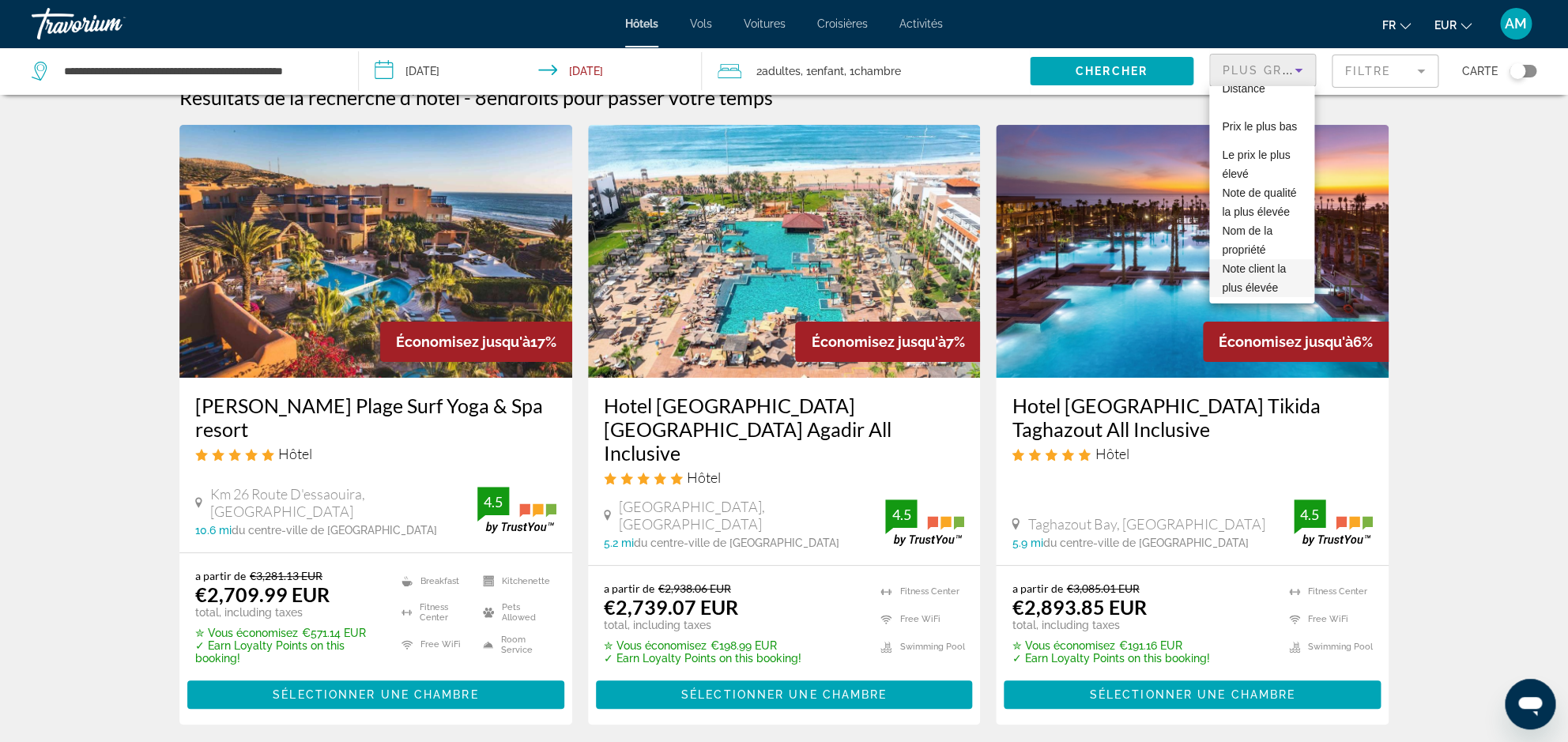
click at [1257, 274] on span "Note client la plus élevée" at bounding box center [1253, 278] width 64 height 31
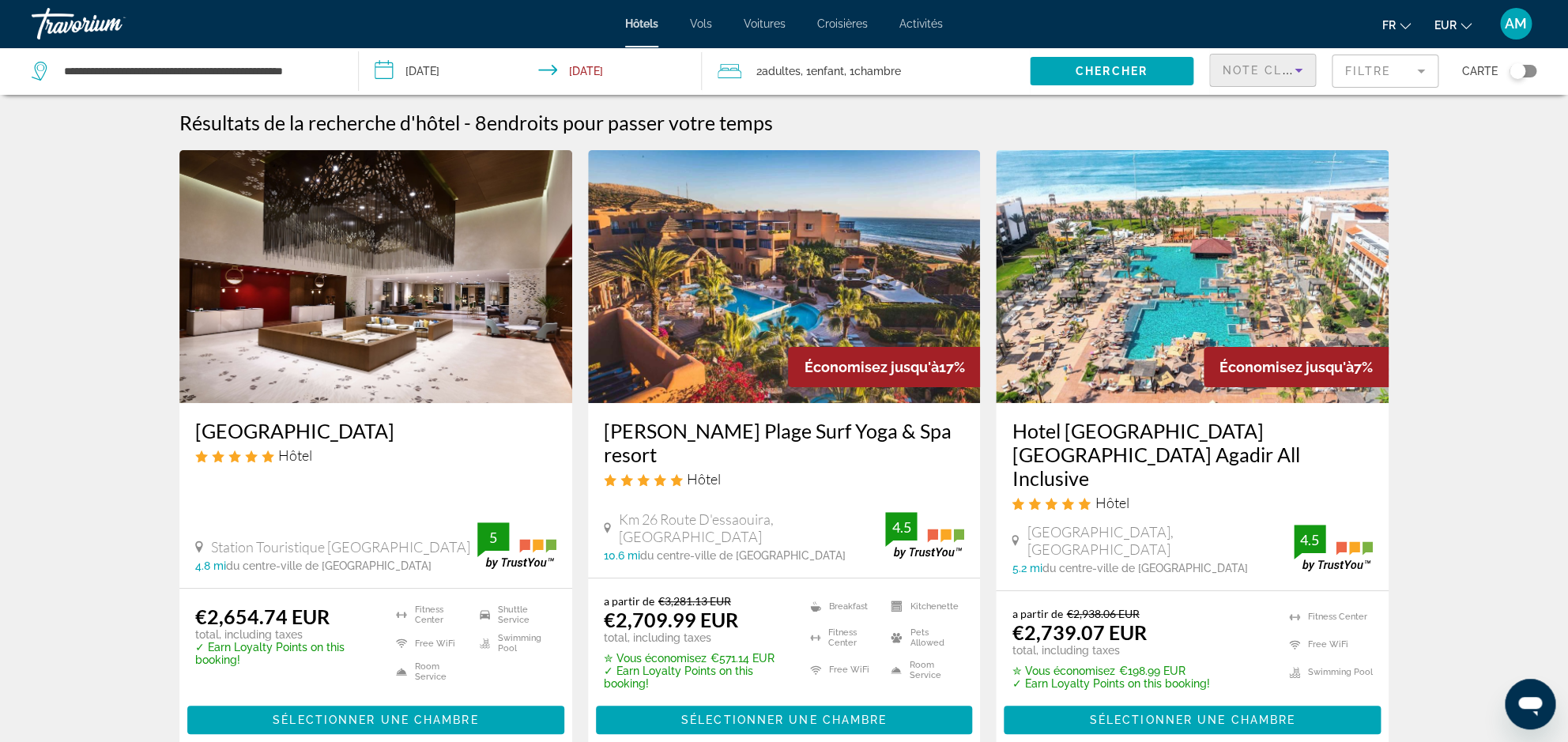
click at [372, 294] on img "Main content" at bounding box center [375, 277] width 393 height 253
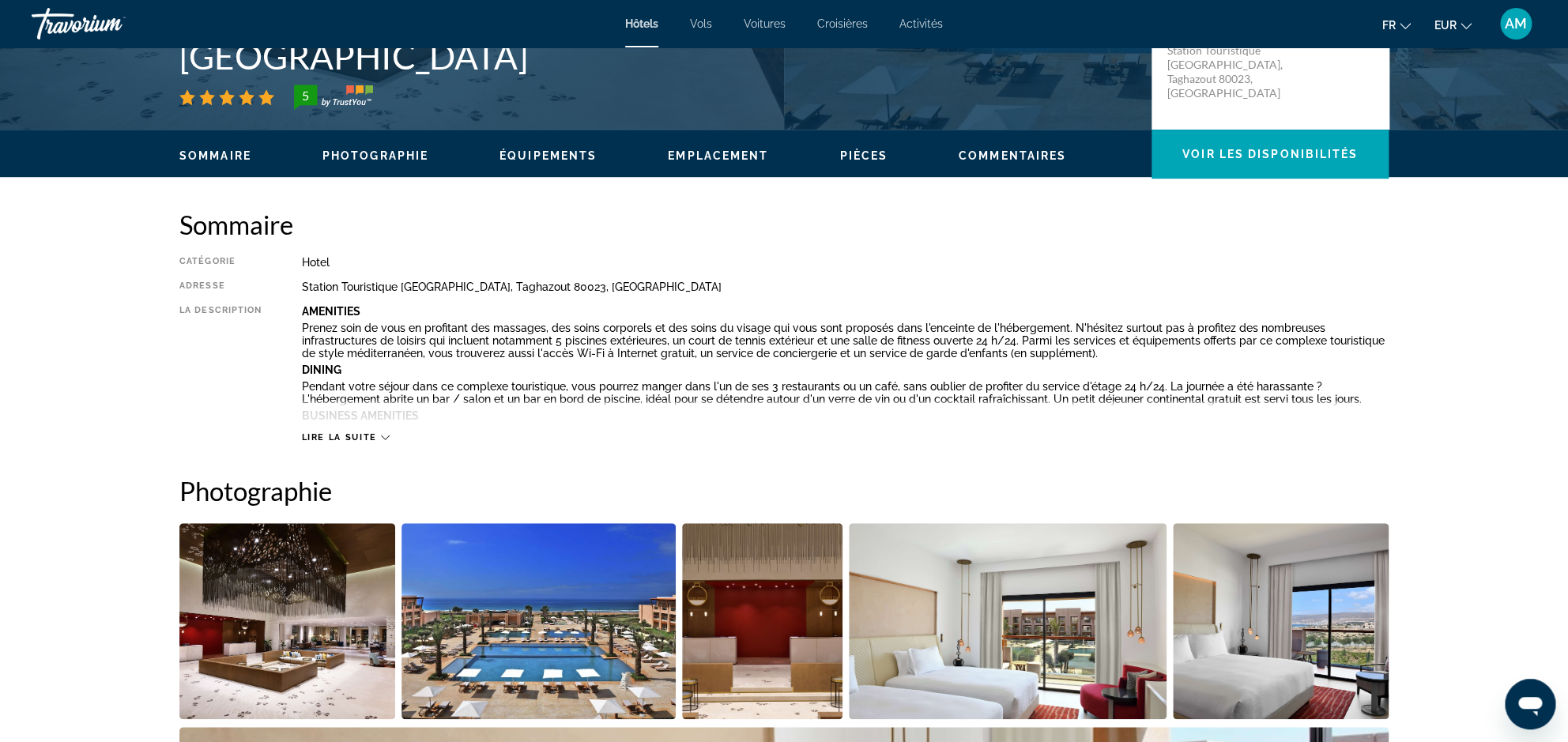
scroll to position [620, 0]
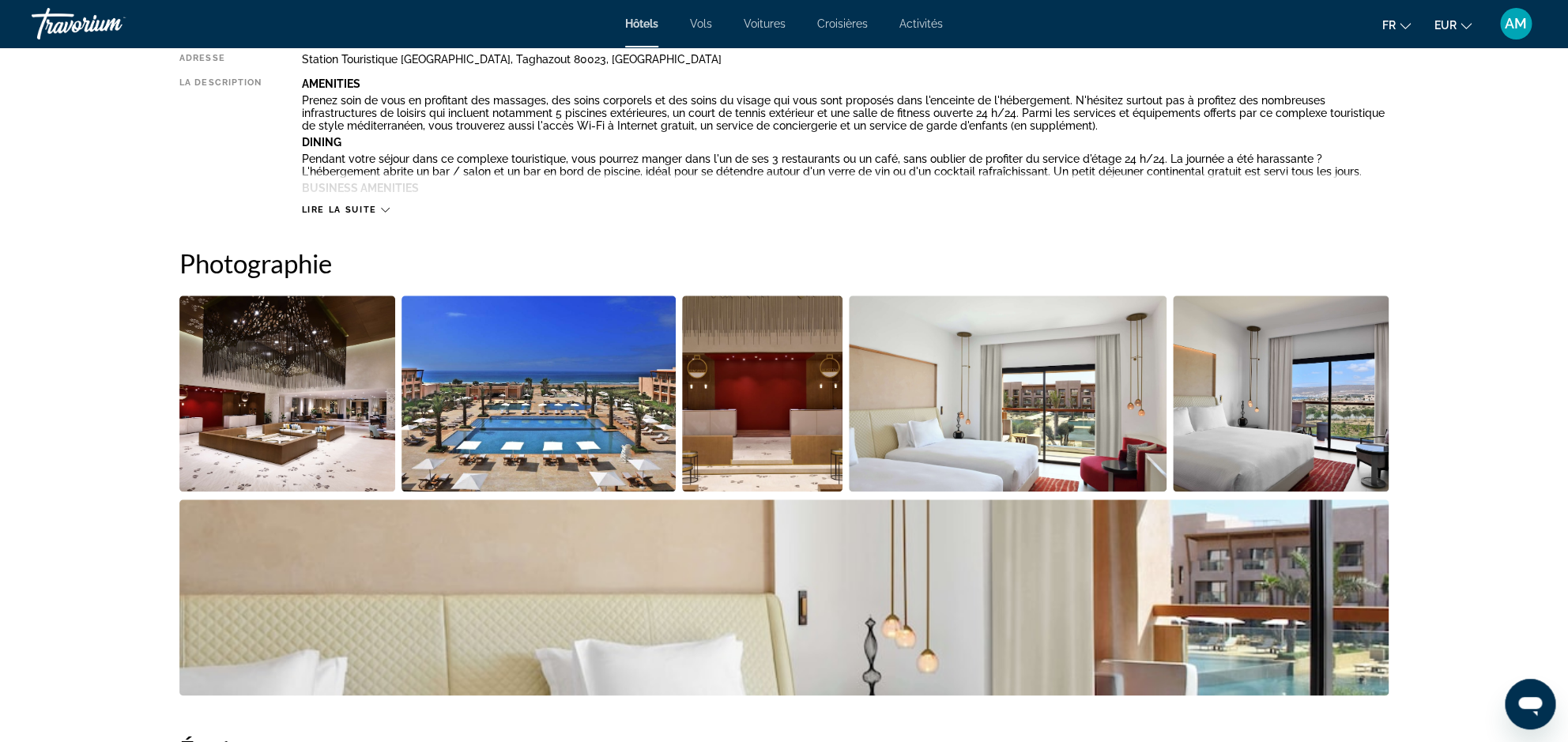
click at [336, 377] on img "Open full-screen image slider" at bounding box center [287, 394] width 216 height 196
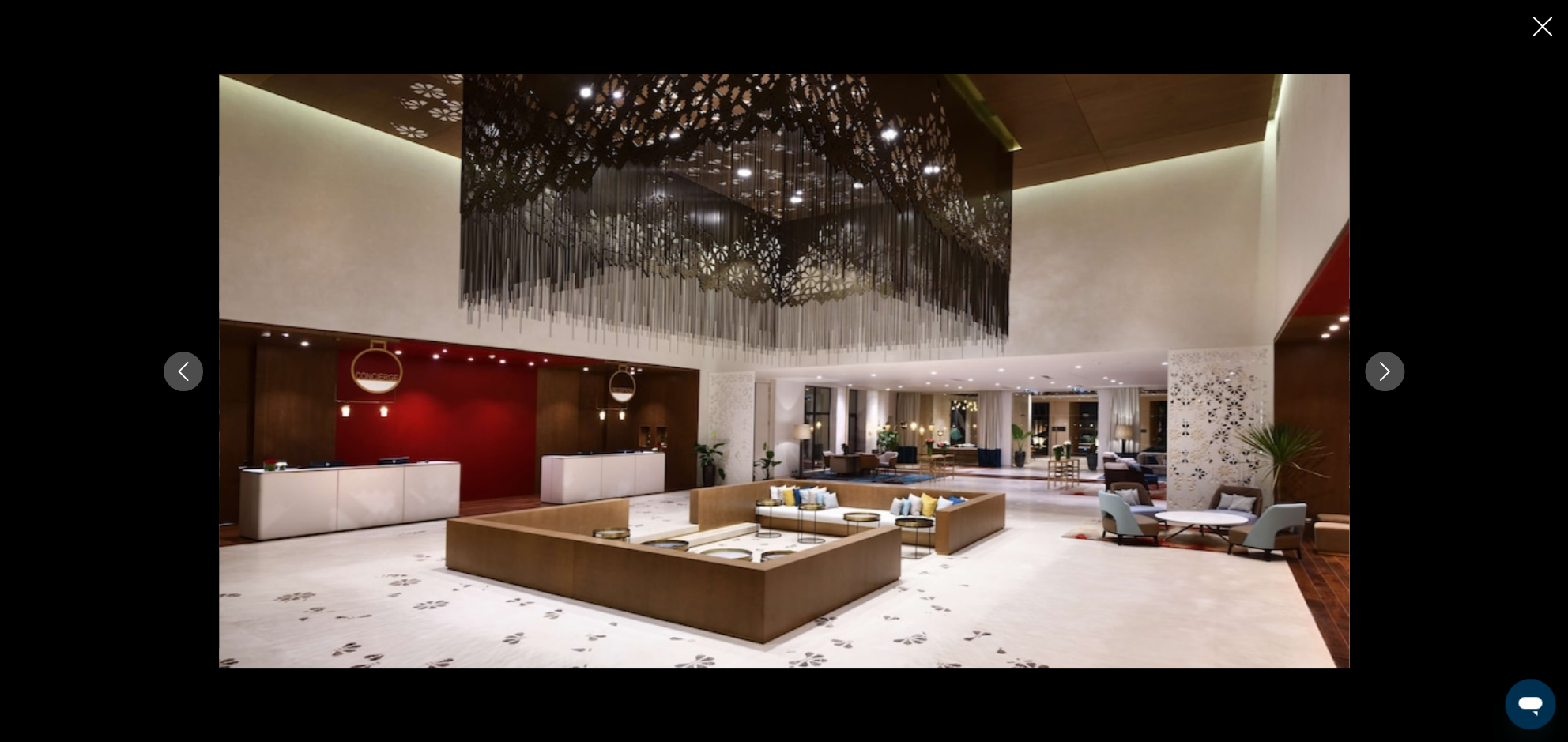
click at [1386, 376] on icon "Next image" at bounding box center [1384, 371] width 19 height 19
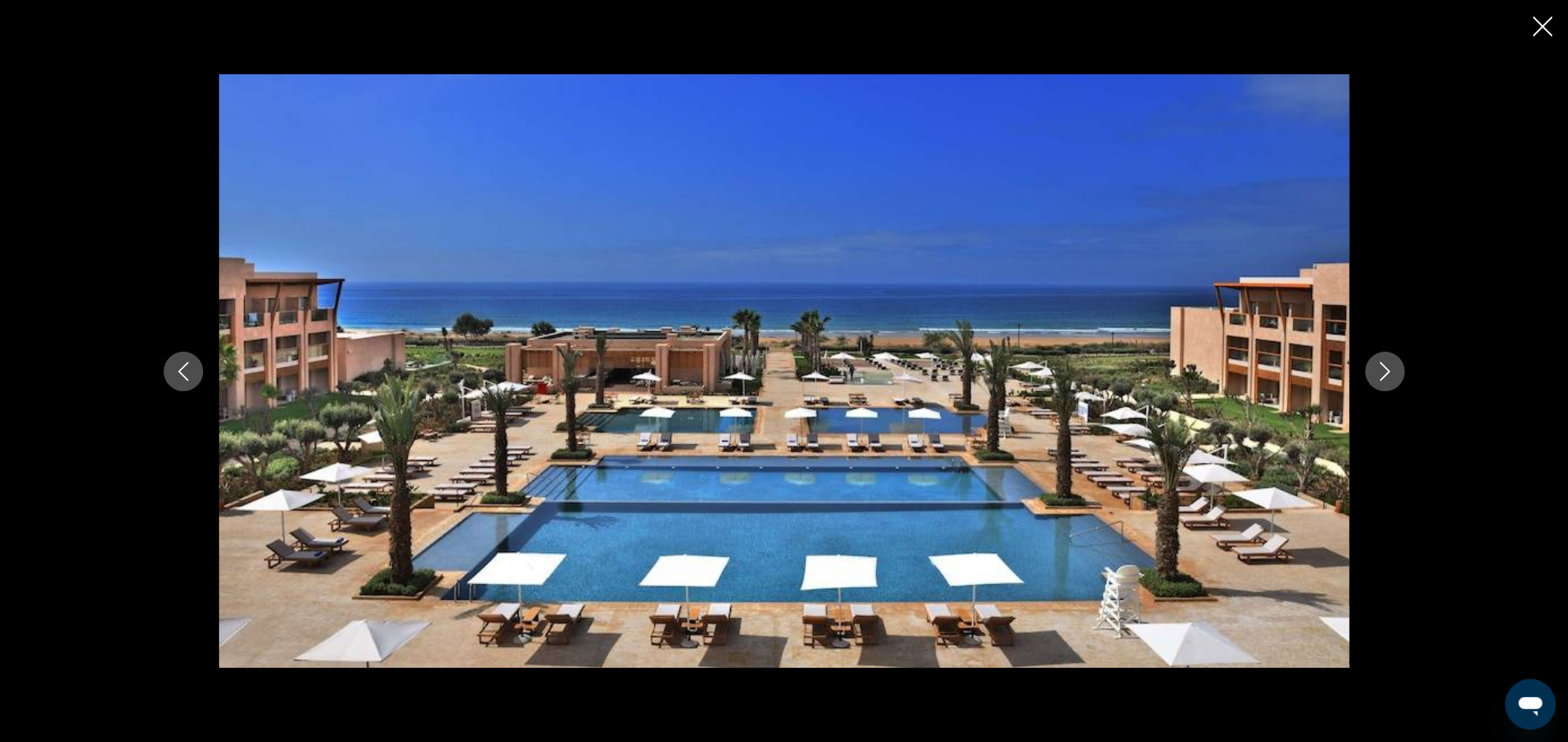
click at [1387, 376] on icon "Next image" at bounding box center [1384, 371] width 19 height 19
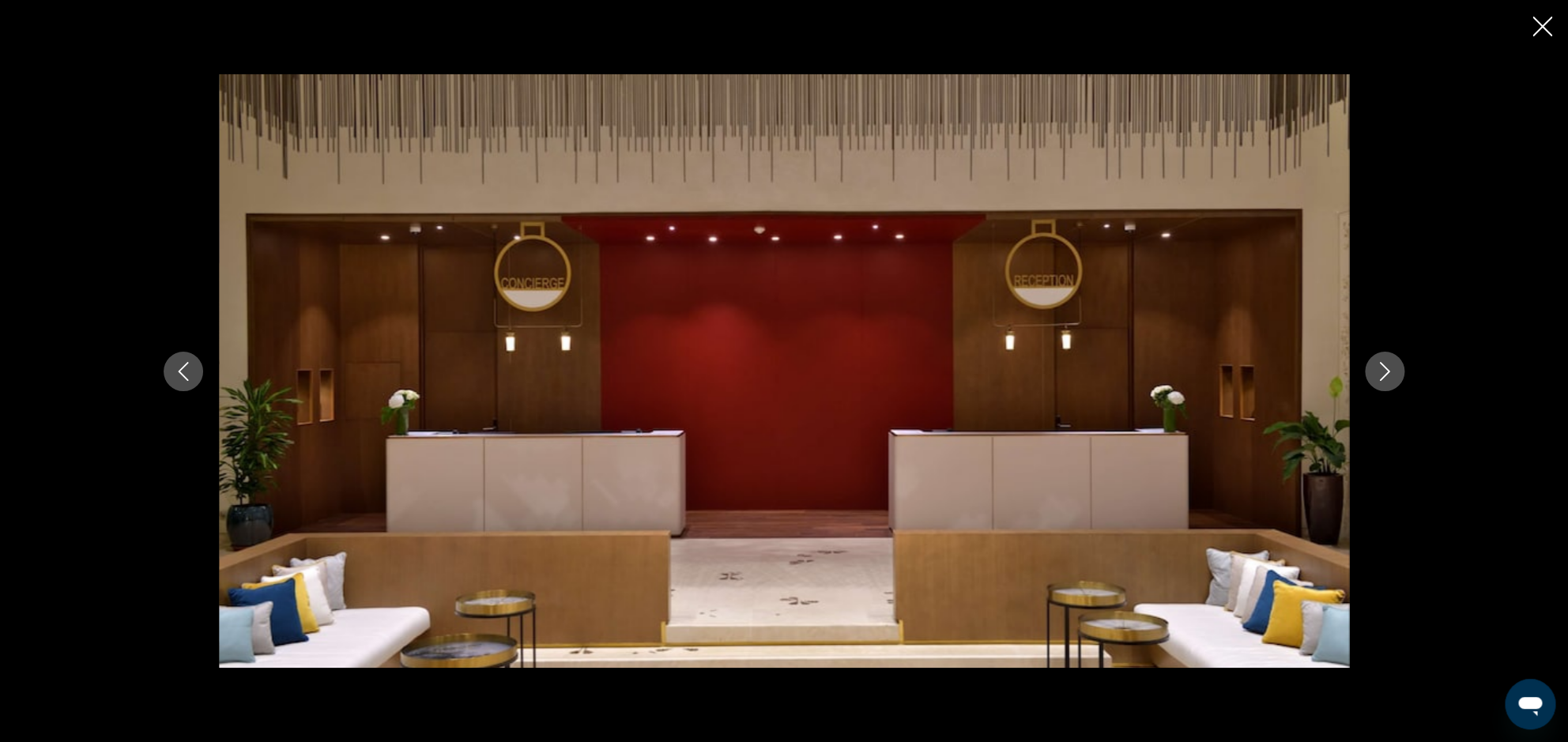
click at [1387, 376] on icon "Next image" at bounding box center [1384, 371] width 19 height 19
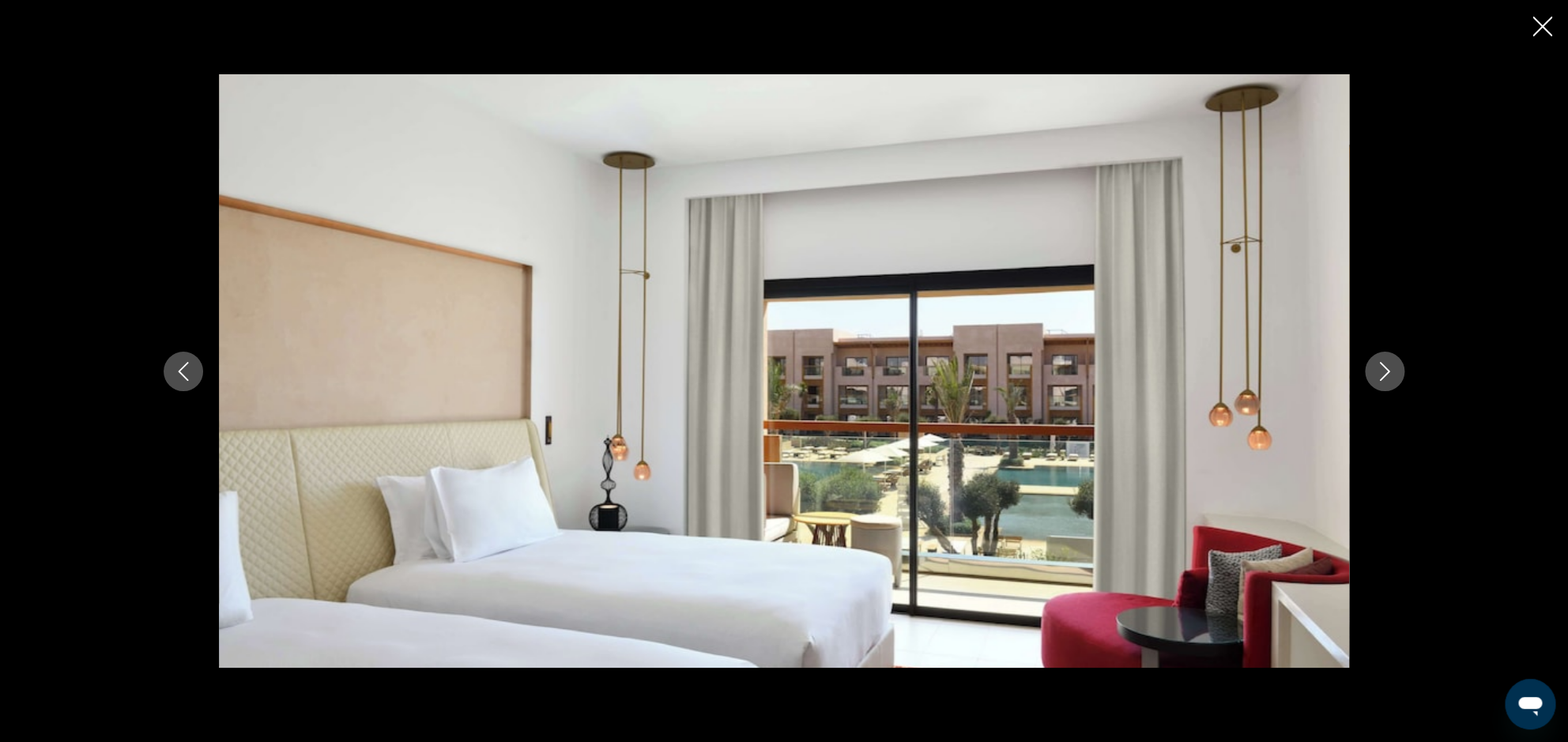
click at [1387, 376] on icon "Next image" at bounding box center [1384, 371] width 19 height 19
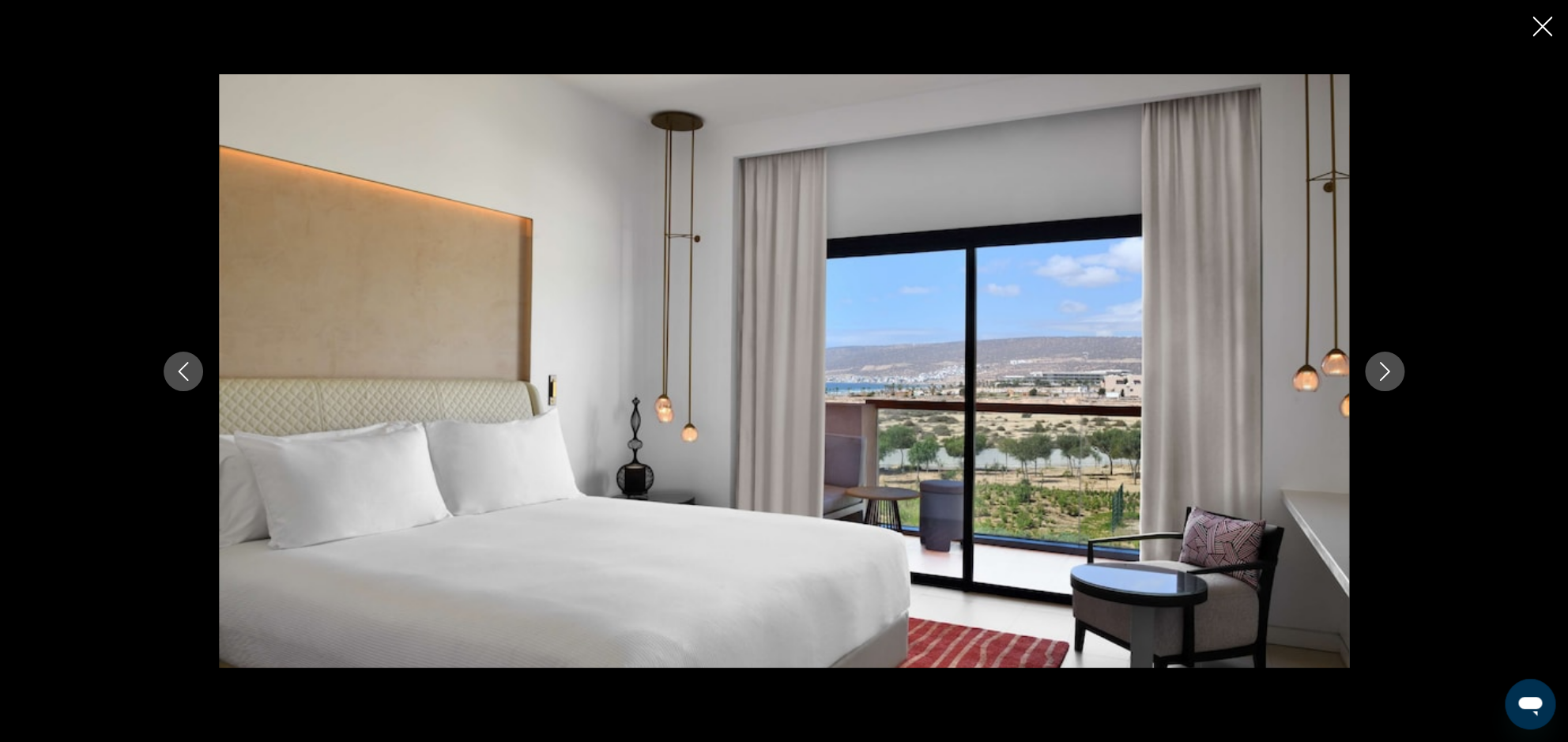
click at [1387, 376] on icon "Next image" at bounding box center [1384, 371] width 19 height 19
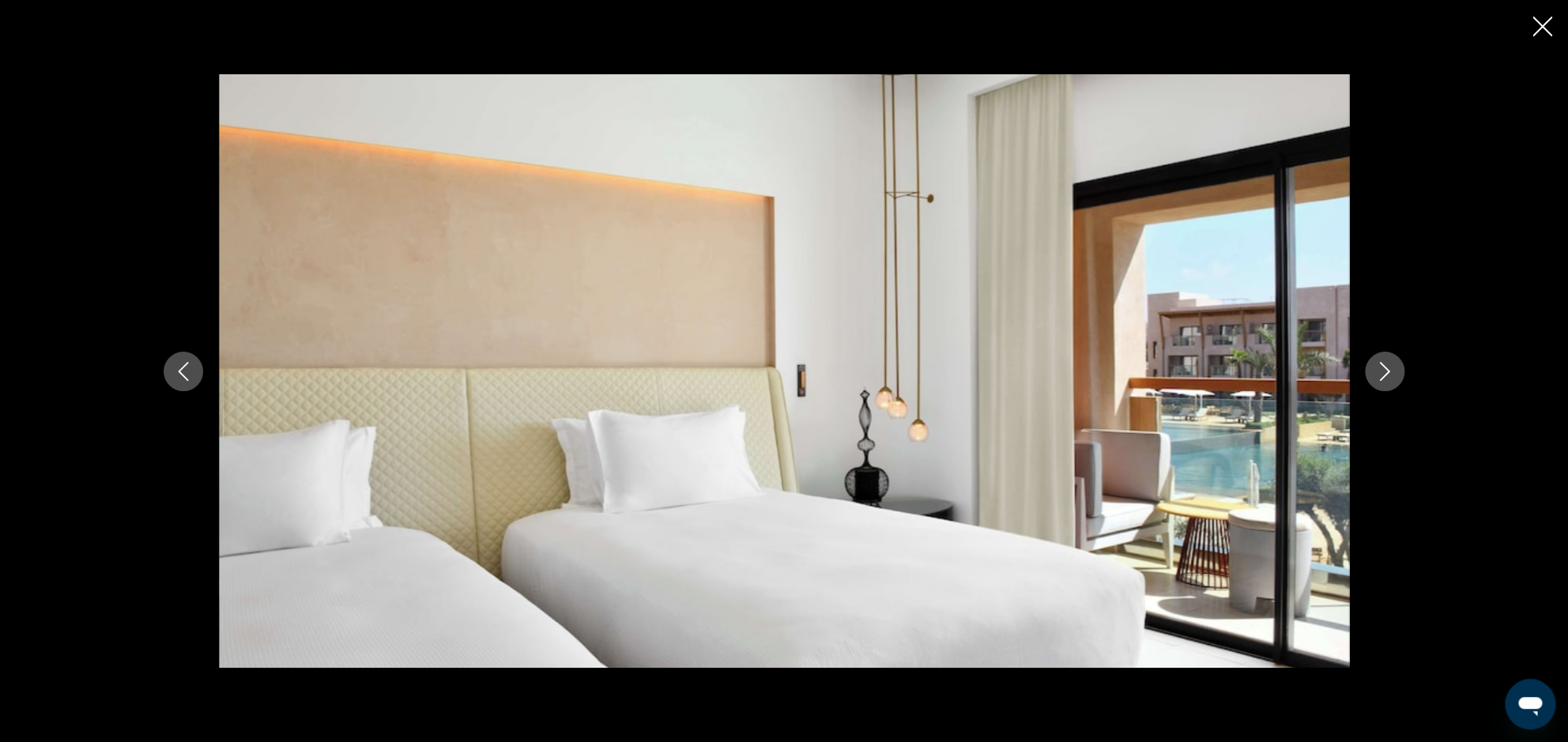
click at [1389, 375] on icon "Next image" at bounding box center [1384, 371] width 19 height 19
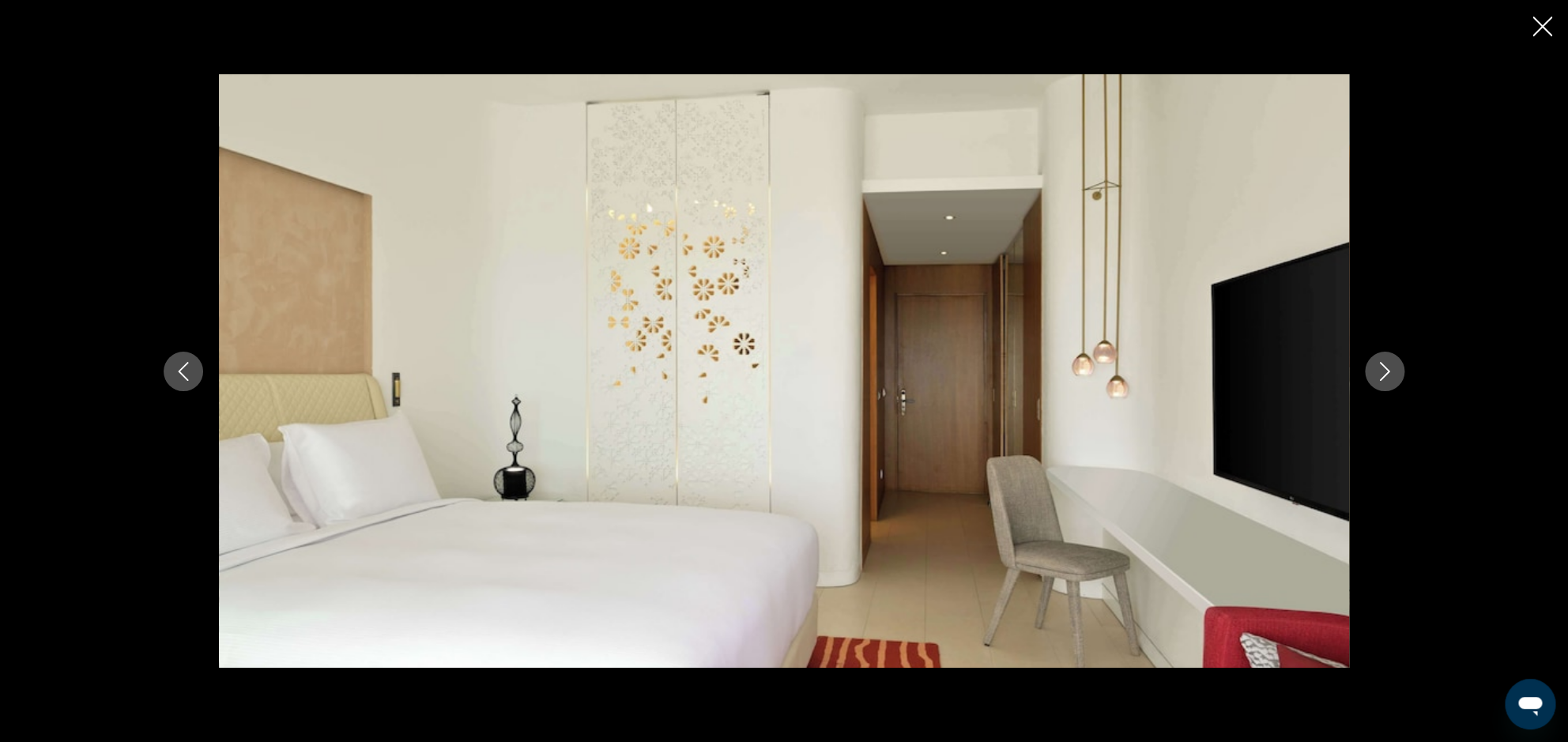
click at [1374, 378] on button "Next image" at bounding box center [1385, 371] width 39 height 39
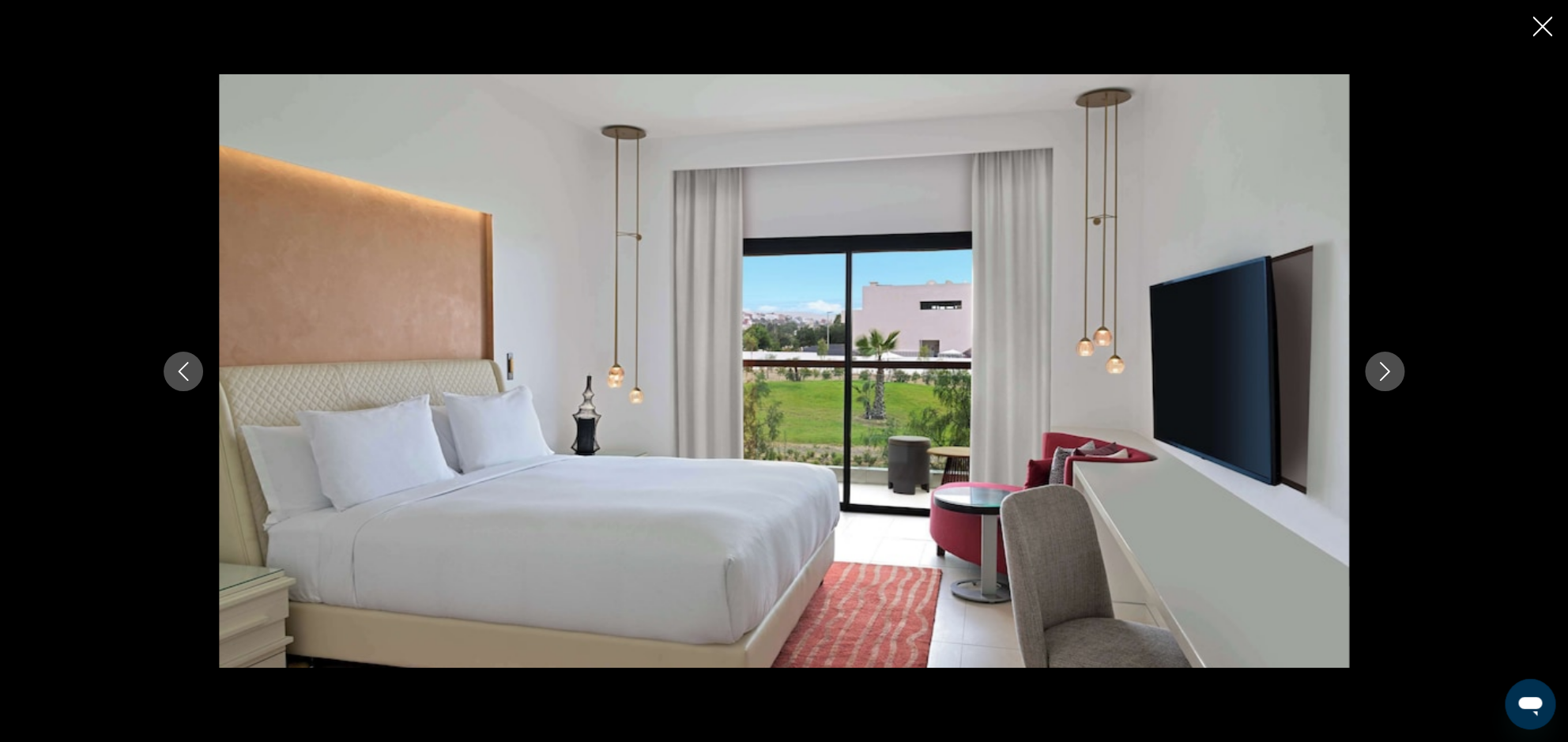
click at [1377, 376] on icon "Next image" at bounding box center [1384, 371] width 19 height 19
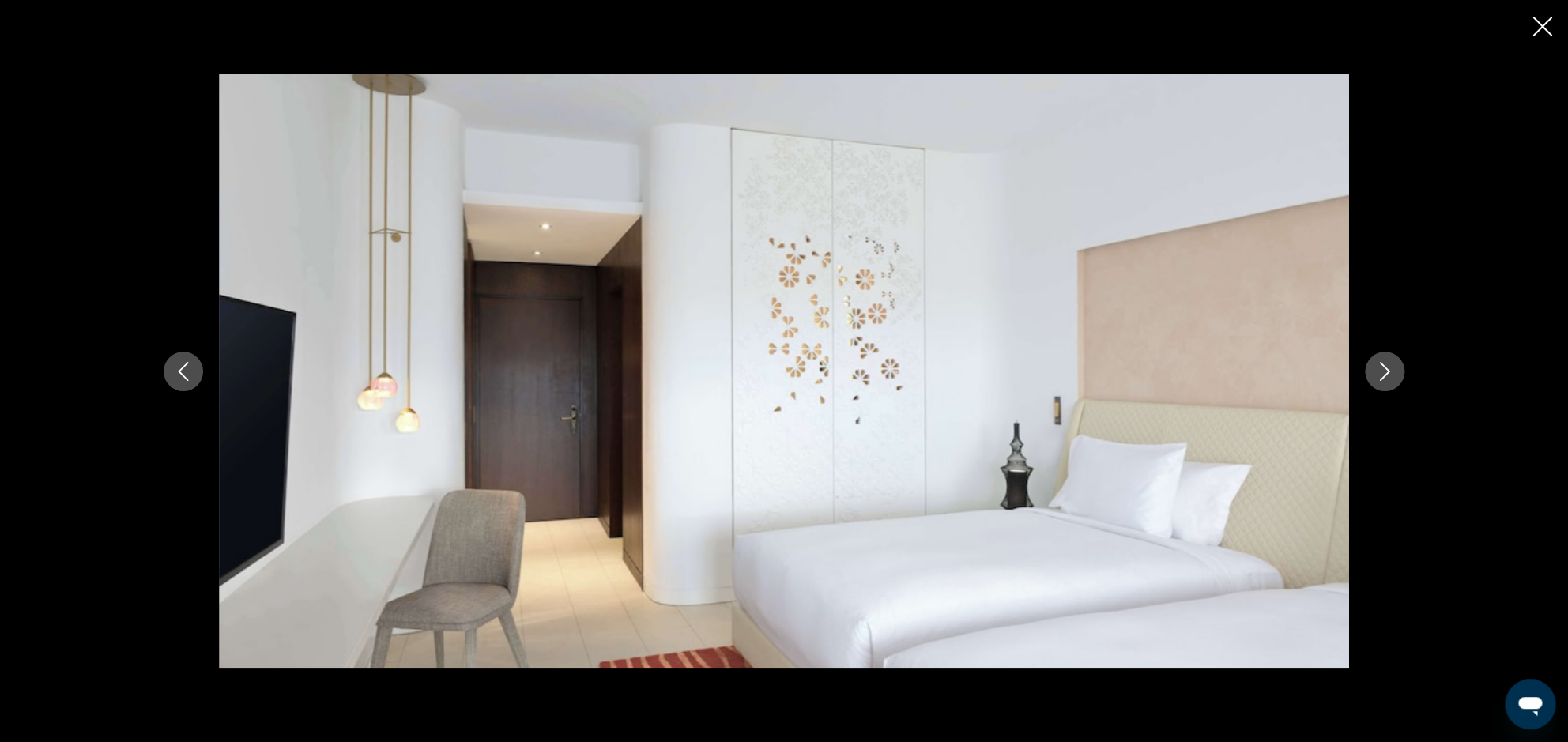
click at [1377, 376] on icon "Next image" at bounding box center [1384, 371] width 19 height 19
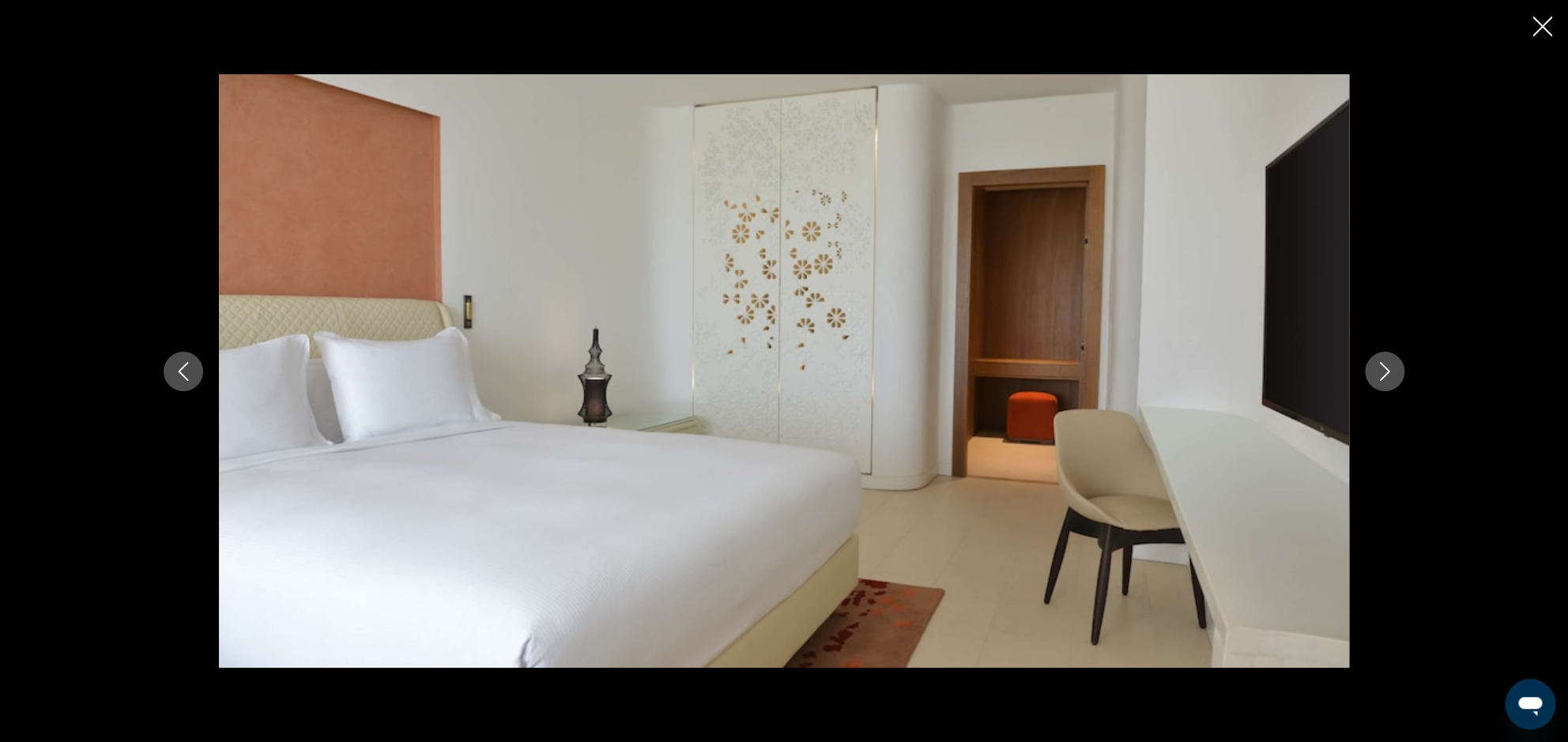
click at [1377, 376] on icon "Next image" at bounding box center [1384, 371] width 19 height 19
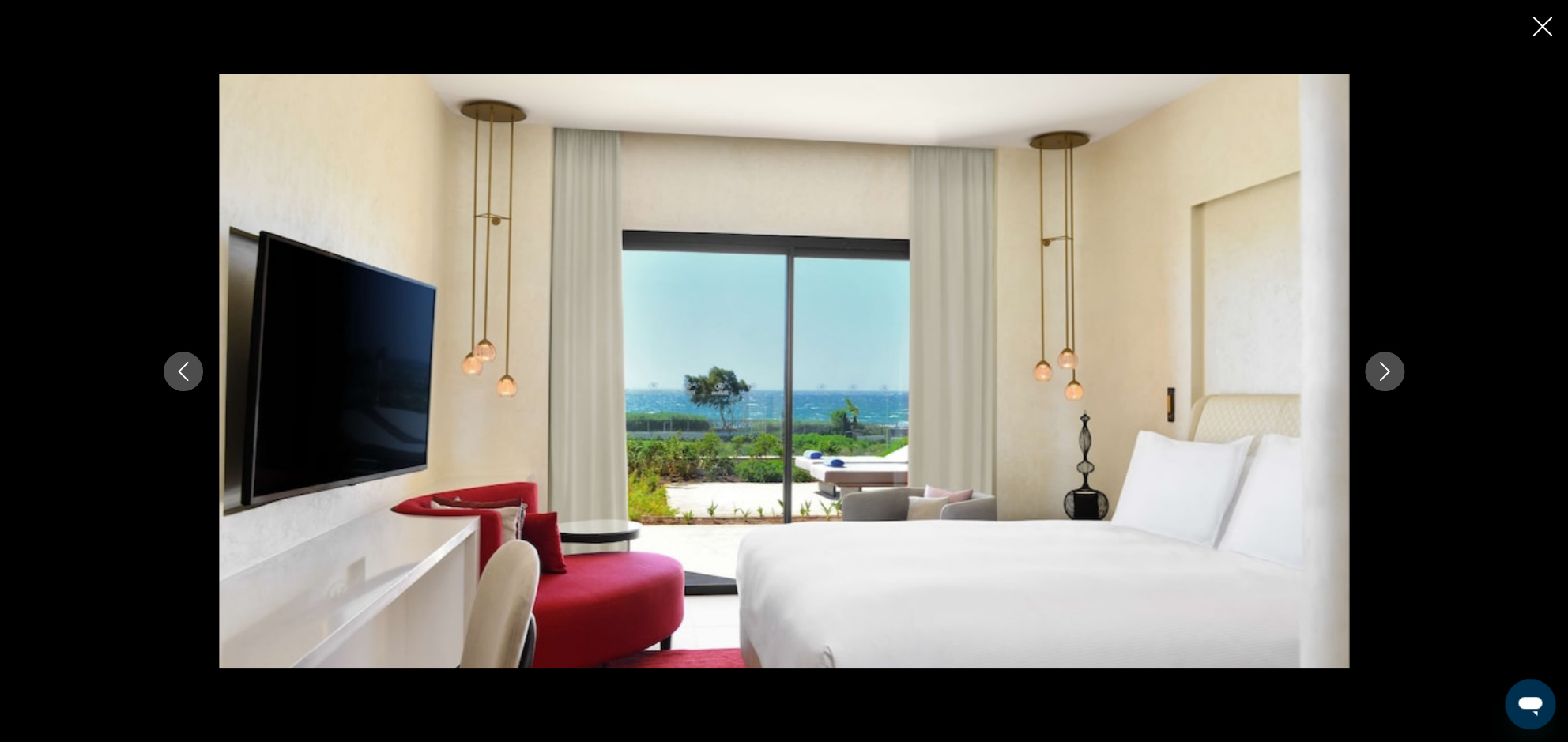
click at [1377, 376] on icon "Next image" at bounding box center [1384, 371] width 19 height 19
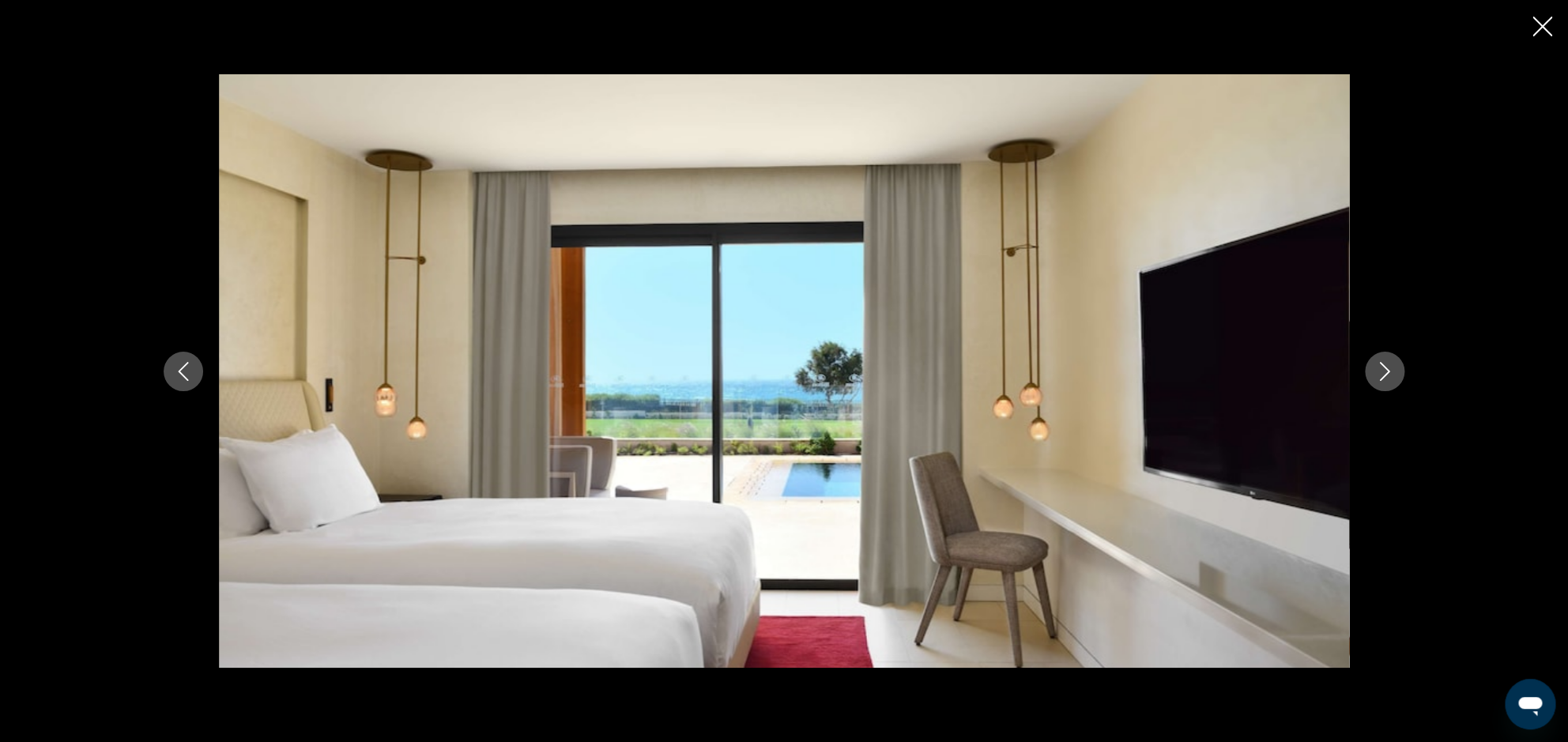
click at [1376, 376] on icon "Next image" at bounding box center [1384, 371] width 19 height 19
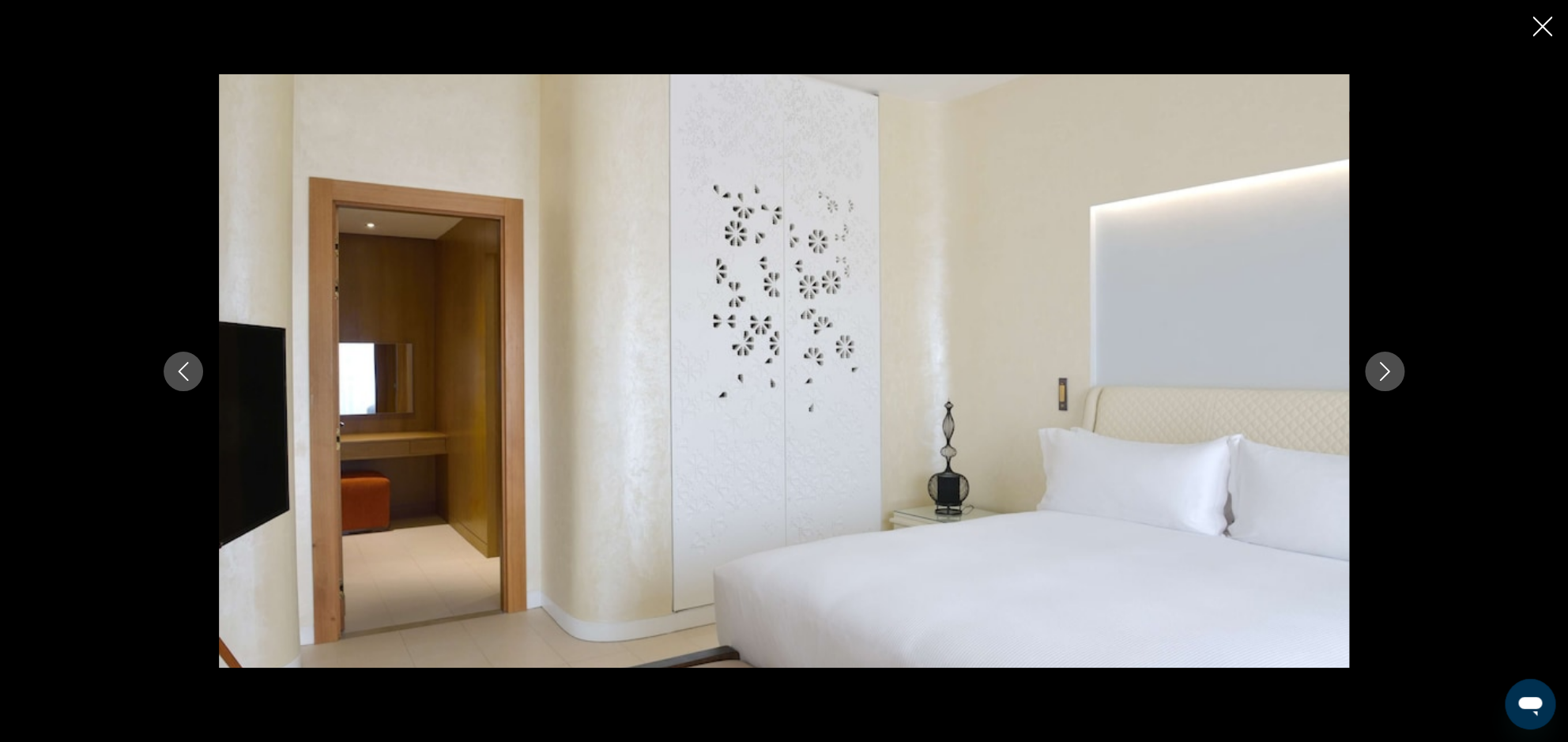
click at [1376, 376] on icon "Next image" at bounding box center [1384, 371] width 19 height 19
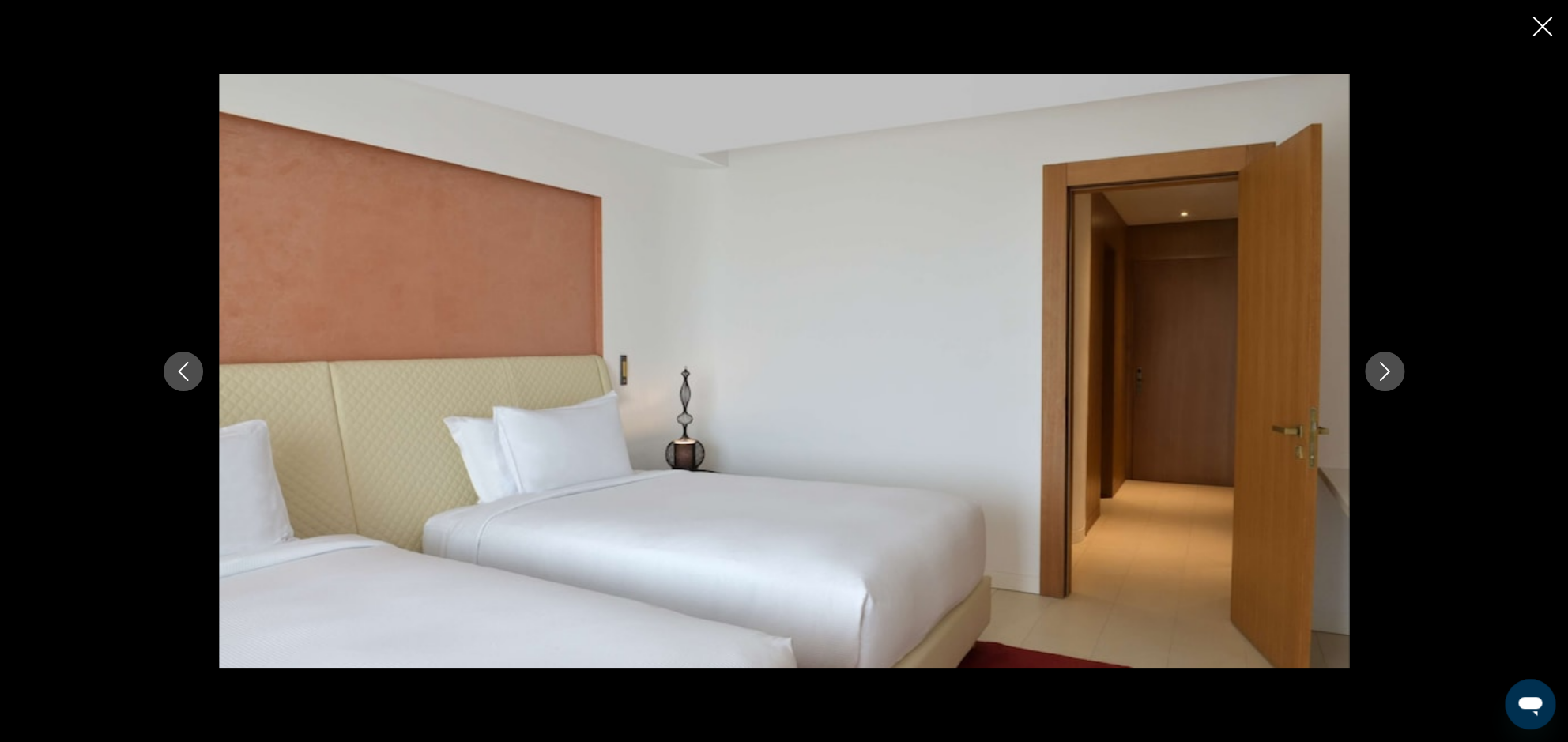
click at [1376, 376] on icon "Next image" at bounding box center [1384, 371] width 19 height 19
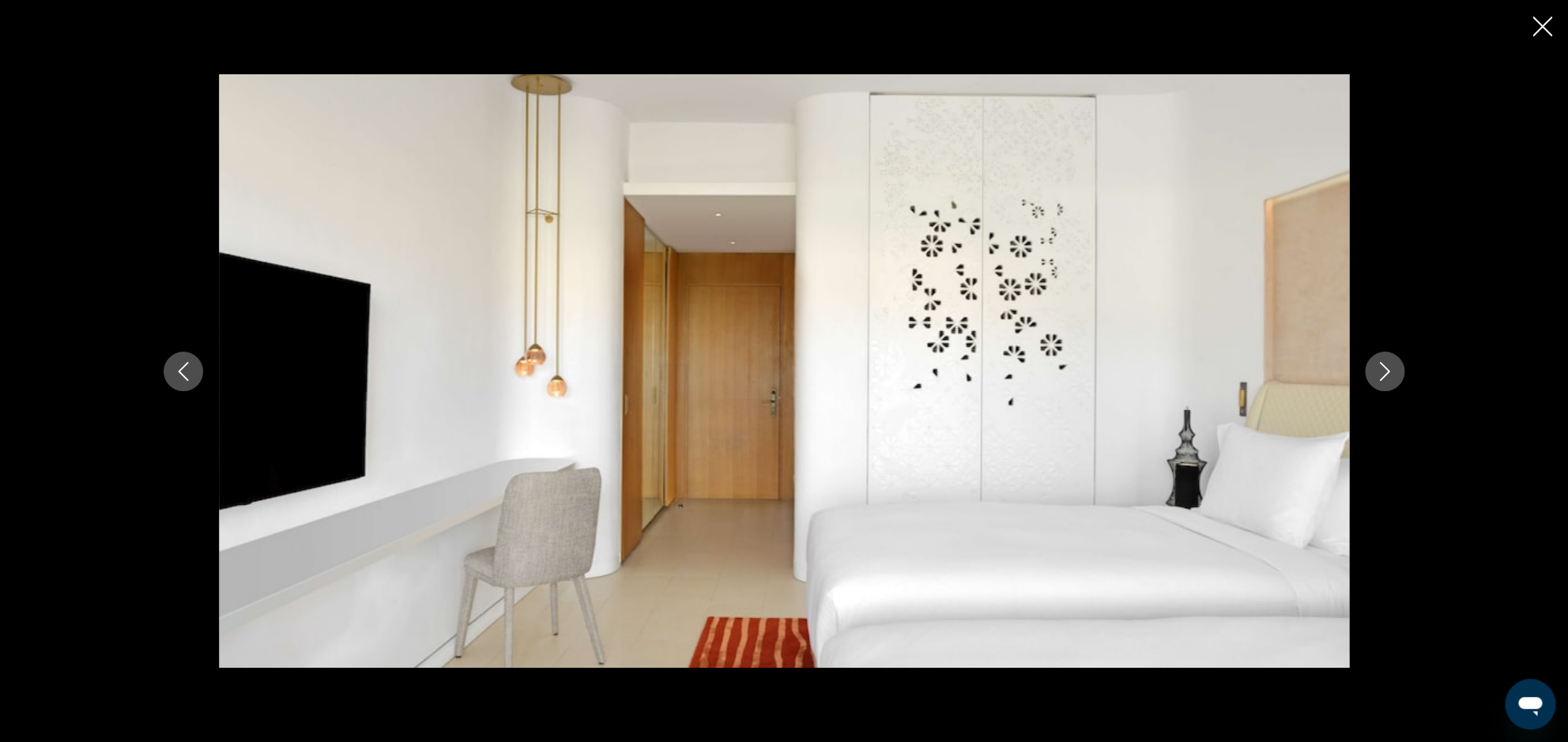
click at [1376, 376] on icon "Next image" at bounding box center [1384, 371] width 19 height 19
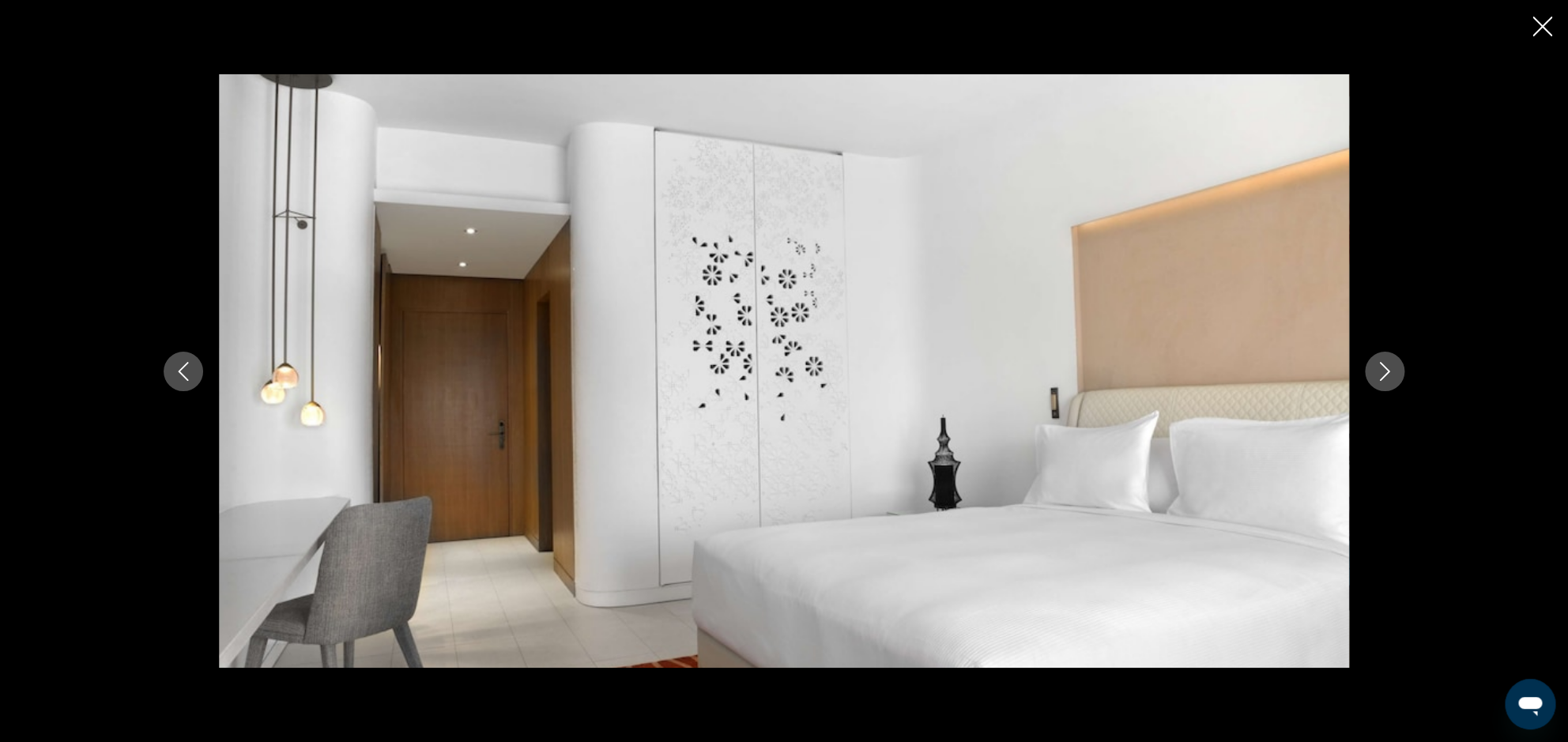
click at [1376, 376] on icon "Next image" at bounding box center [1384, 371] width 19 height 19
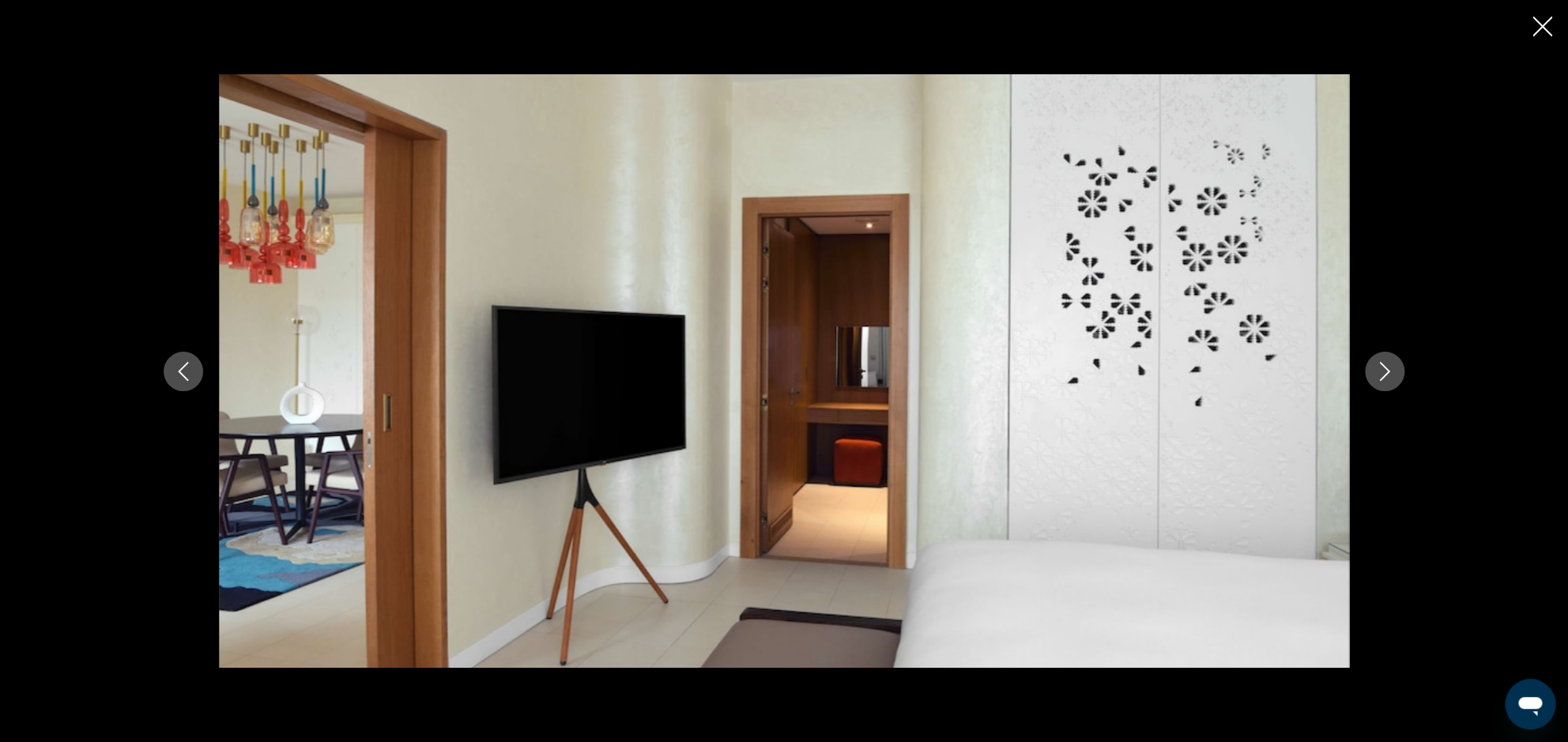
click at [1376, 376] on icon "Next image" at bounding box center [1384, 371] width 19 height 19
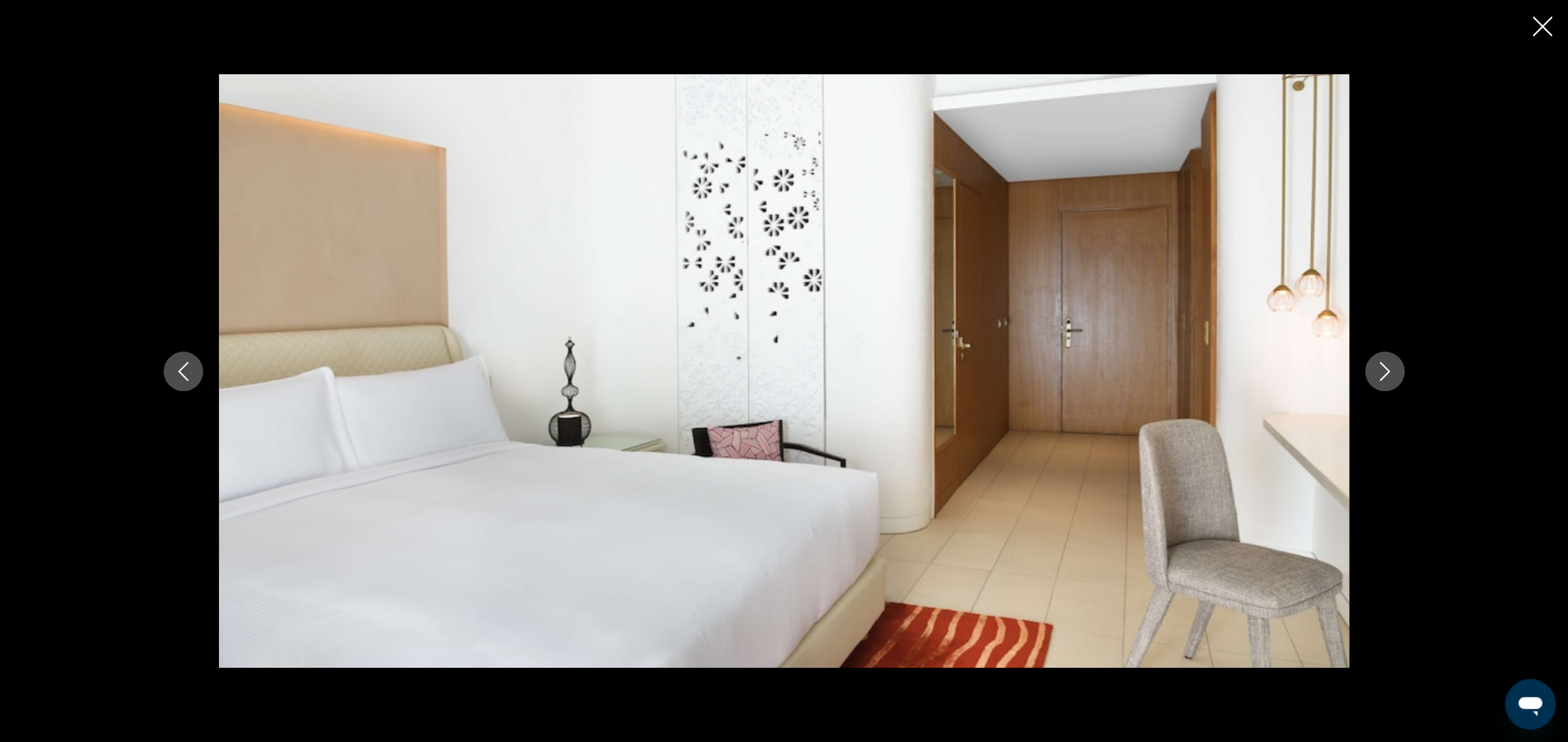
click at [1545, 25] on icon "Close slideshow" at bounding box center [1543, 26] width 20 height 20
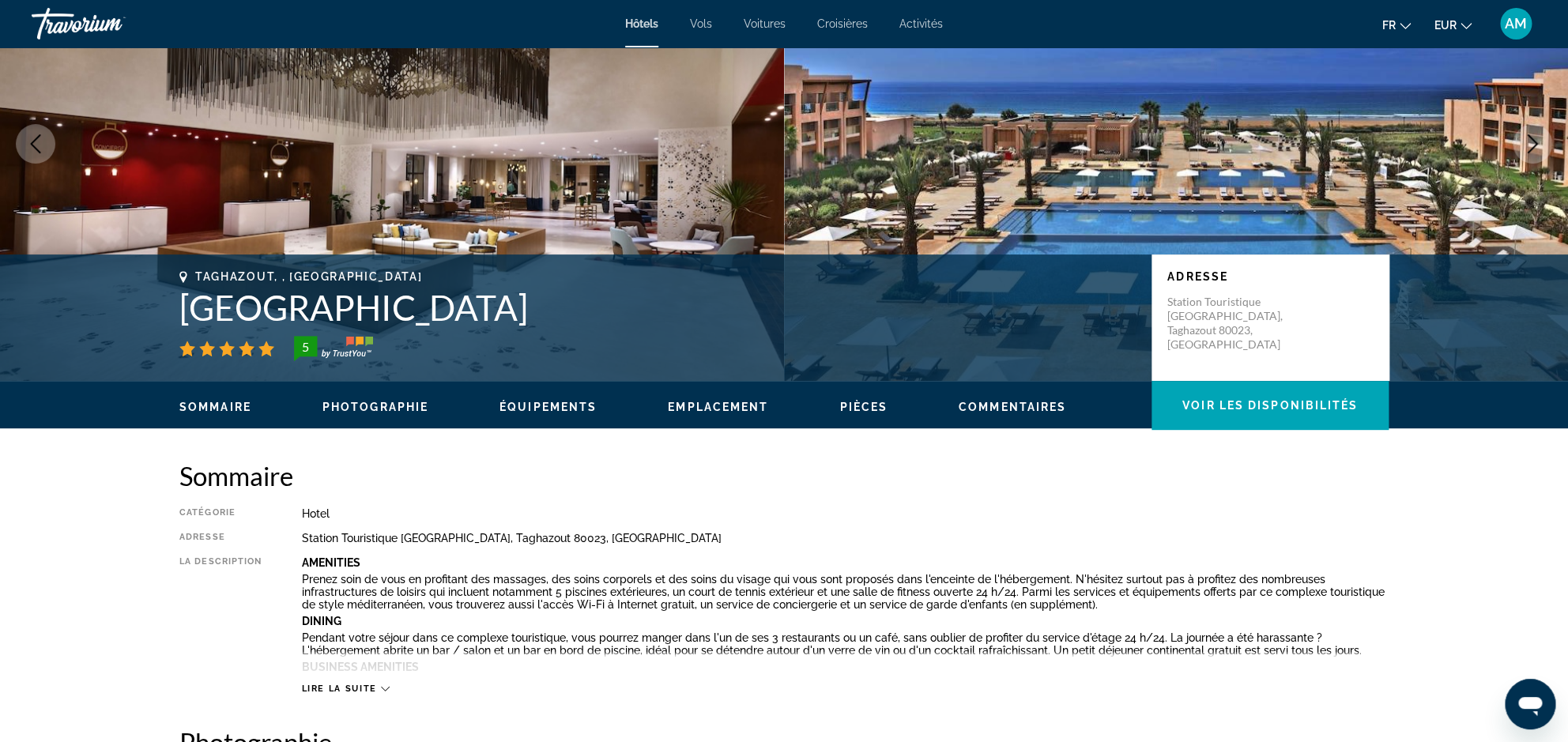
scroll to position [0, 0]
